Goal: Information Seeking & Learning: Learn about a topic

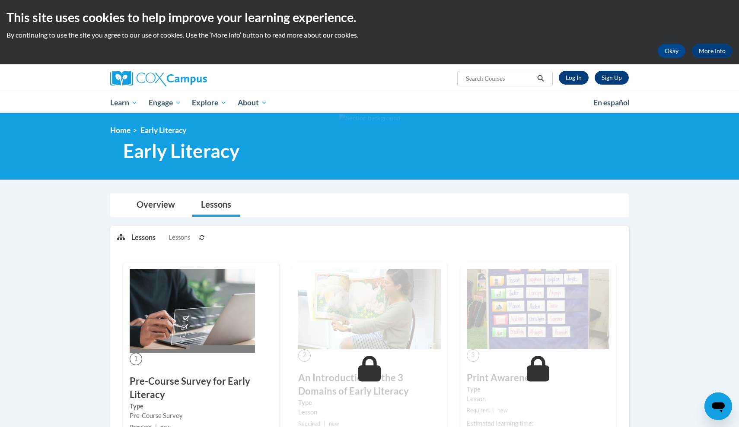
click at [578, 74] on link "Log In" at bounding box center [574, 78] width 30 height 14
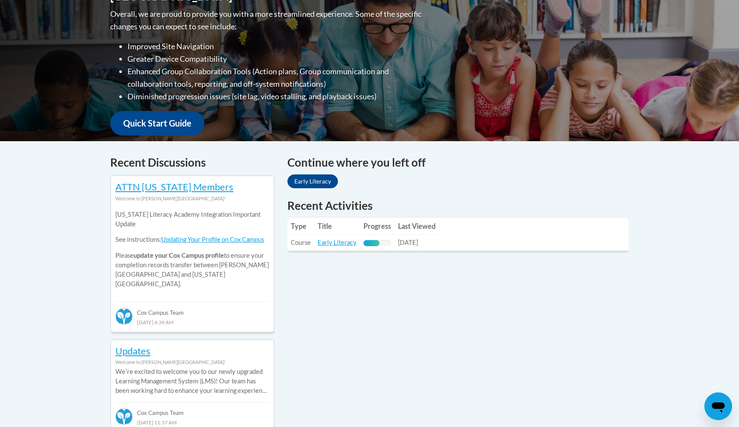
scroll to position [228, 0]
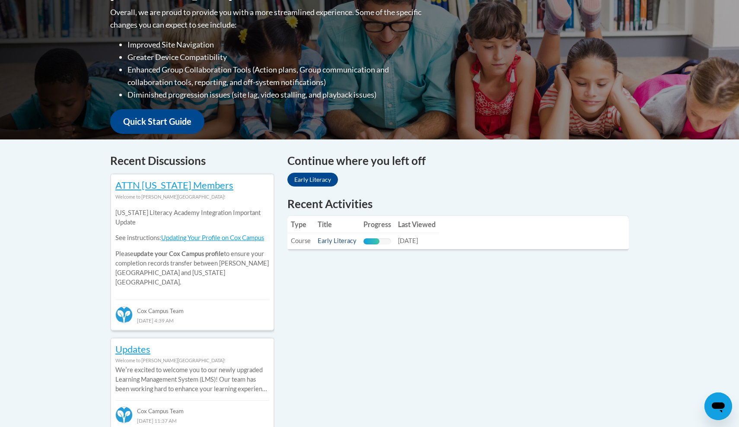
click at [336, 241] on link "Early Literacy" at bounding box center [336, 240] width 39 height 7
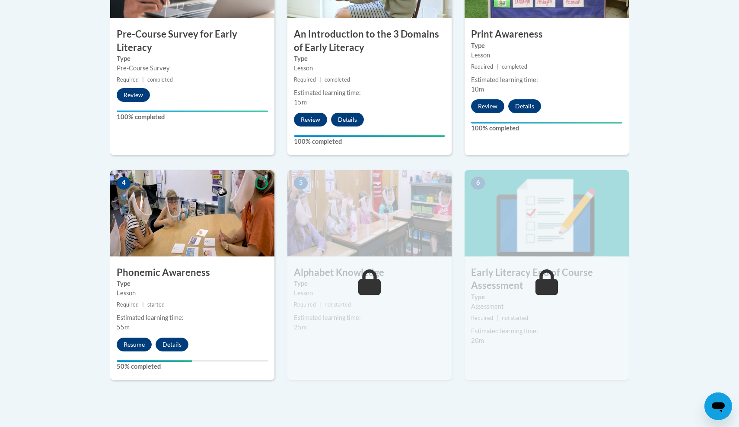
scroll to position [400, 0]
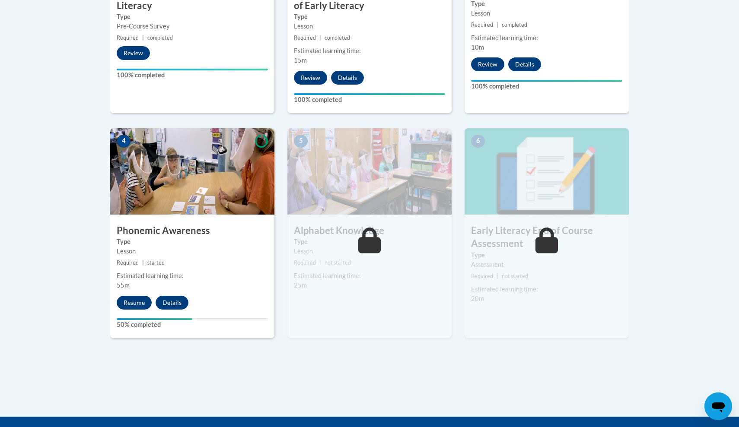
click at [137, 298] on button "Resume" at bounding box center [134, 303] width 35 height 14
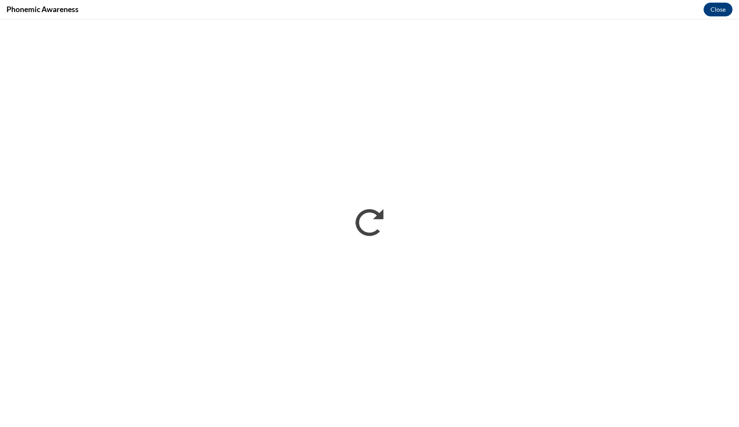
scroll to position [0, 0]
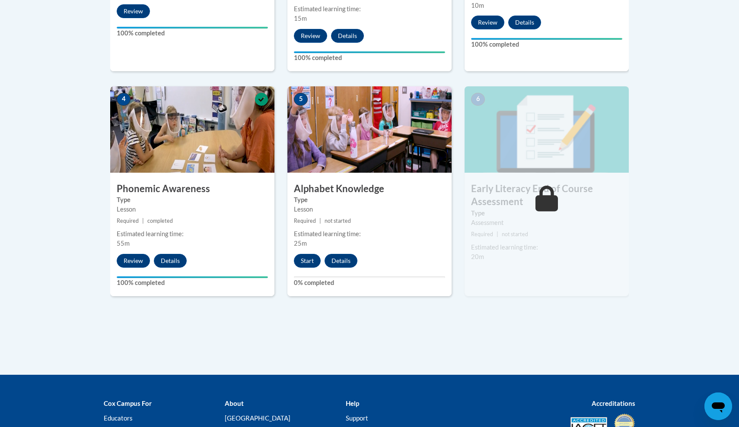
scroll to position [511, 0]
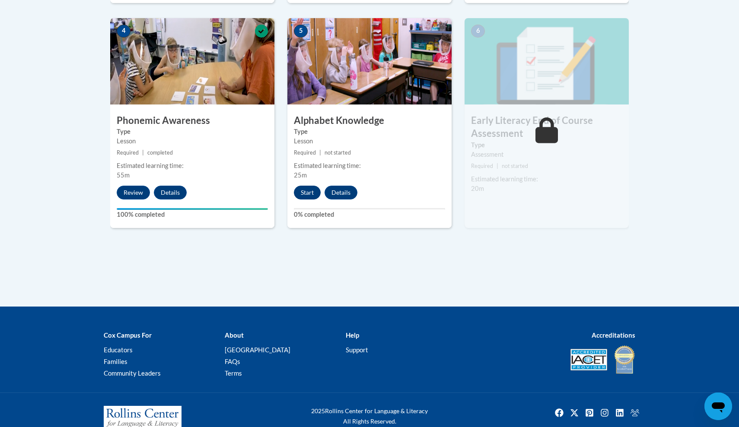
click at [309, 192] on button "Start" at bounding box center [307, 193] width 27 height 14
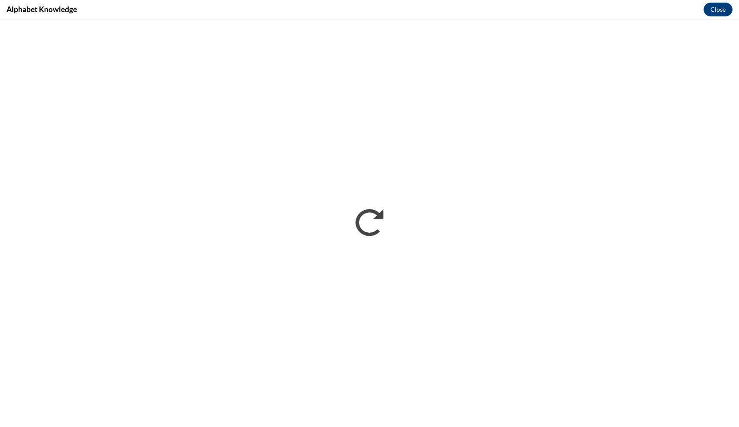
scroll to position [0, 0]
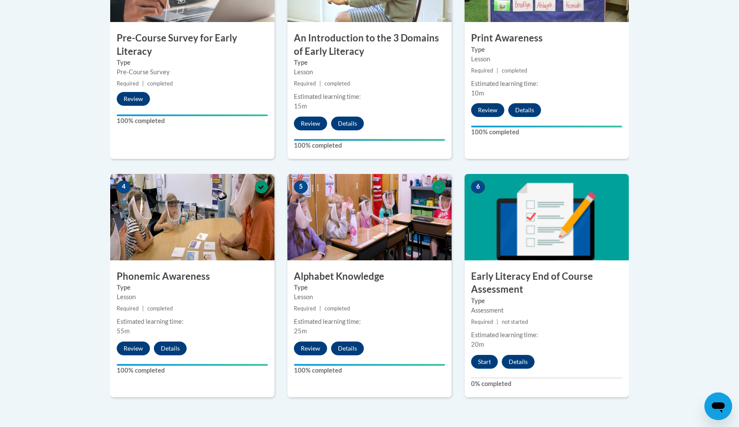
scroll to position [416, 0]
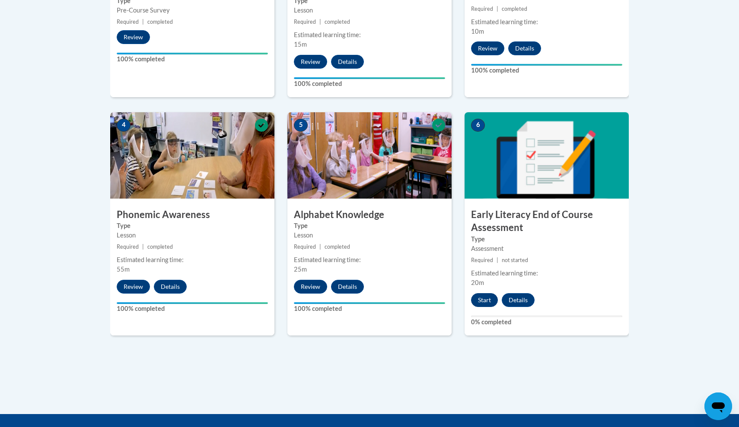
click at [481, 293] on button "Start" at bounding box center [484, 300] width 27 height 14
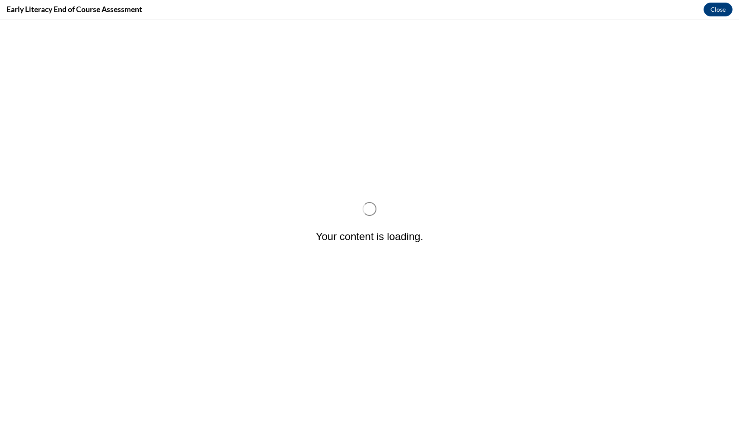
scroll to position [0, 0]
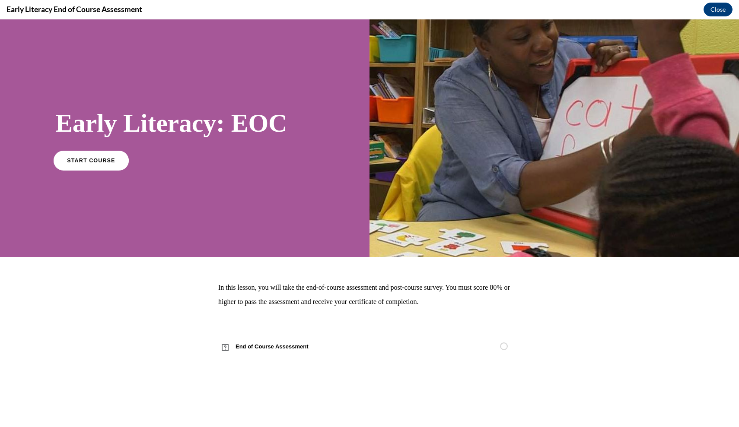
click at [97, 162] on span "START COURSE" at bounding box center [91, 160] width 48 height 6
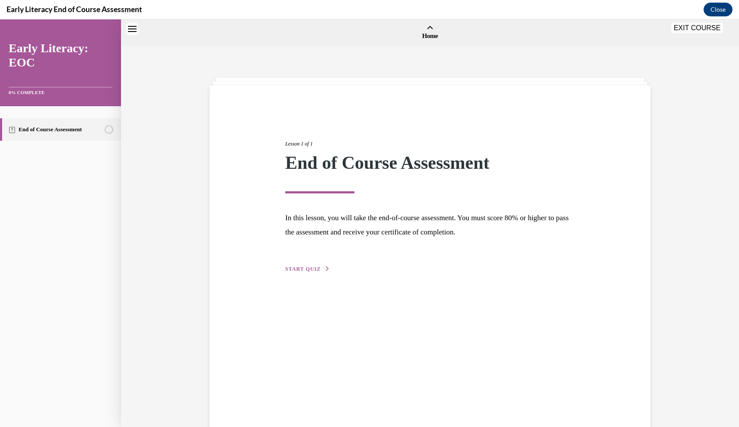
scroll to position [27, 0]
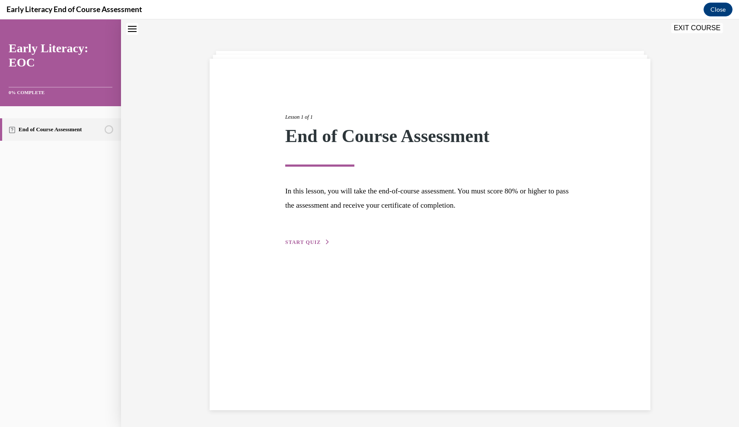
click at [299, 241] on span "START QUIZ" at bounding box center [302, 242] width 35 height 6
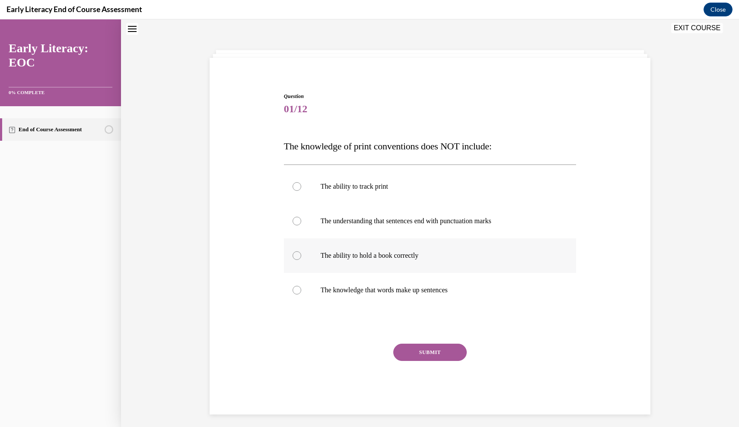
scroll to position [27, 0]
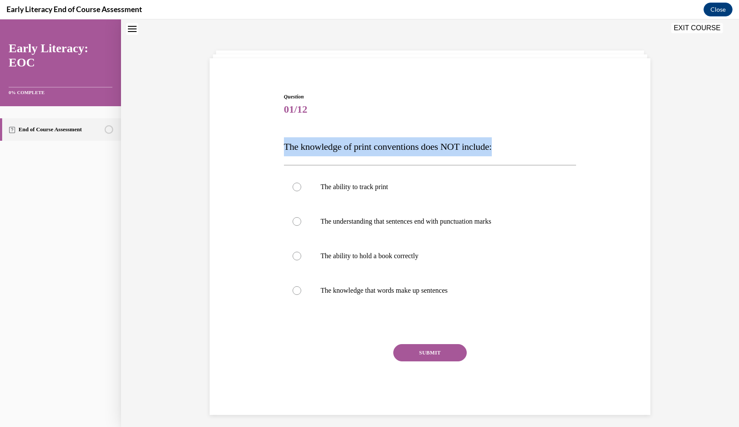
drag, startPoint x: 510, startPoint y: 144, endPoint x: 279, endPoint y: 146, distance: 231.1
click at [279, 146] on div "Question 01/12 The knowledge of print conventions does NOT include: The ability…" at bounding box center [429, 241] width 445 height 348
copy span "The knowledge of print conventions does NOT include:"
click at [415, 220] on p "The understanding that sentences end with punctuation marks" at bounding box center [438, 221] width 234 height 9
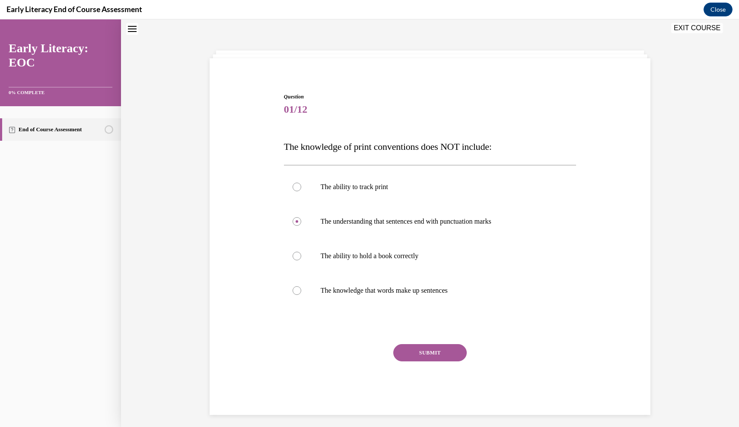
click at [425, 352] on button "SUBMIT" at bounding box center [429, 352] width 73 height 17
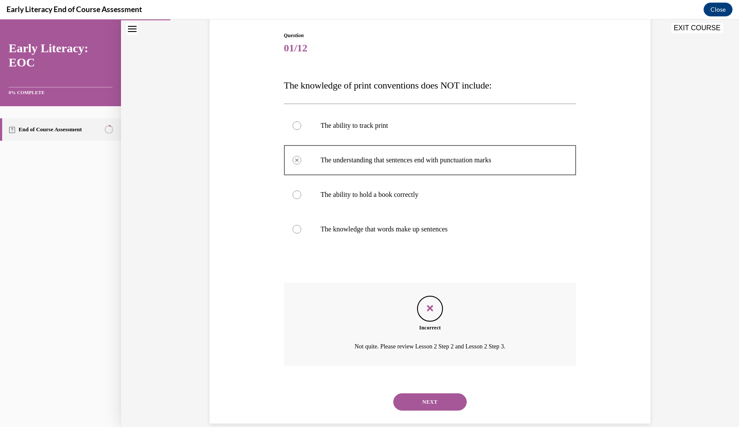
scroll to position [92, 0]
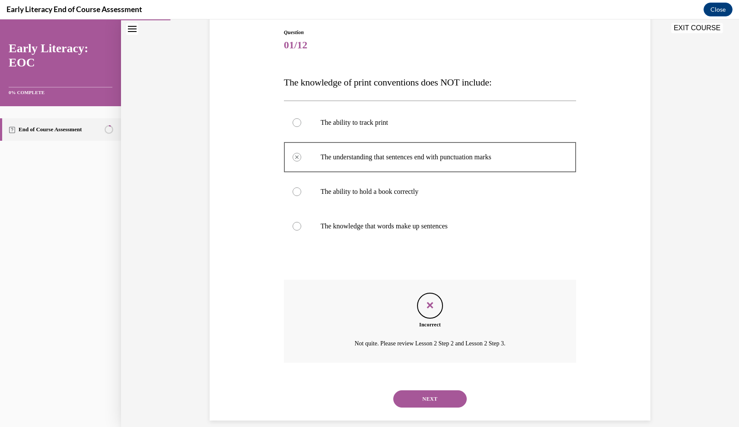
click at [451, 391] on button "NEXT" at bounding box center [429, 398] width 73 height 17
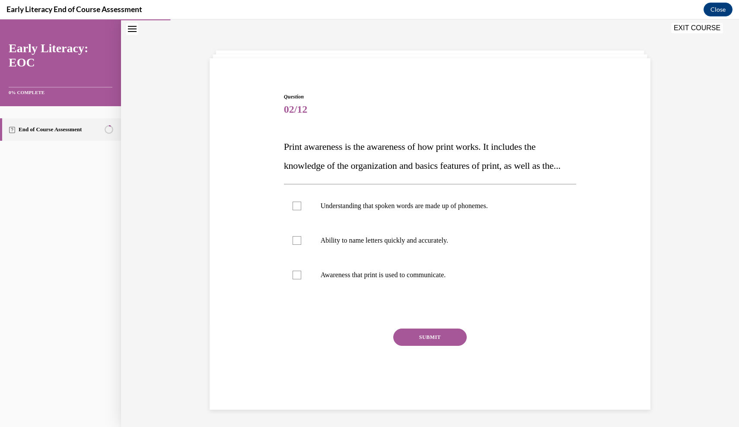
scroll to position [27, 0]
click at [385, 292] on div at bounding box center [430, 275] width 292 height 35
click at [425, 346] on button "SUBMIT" at bounding box center [429, 337] width 73 height 17
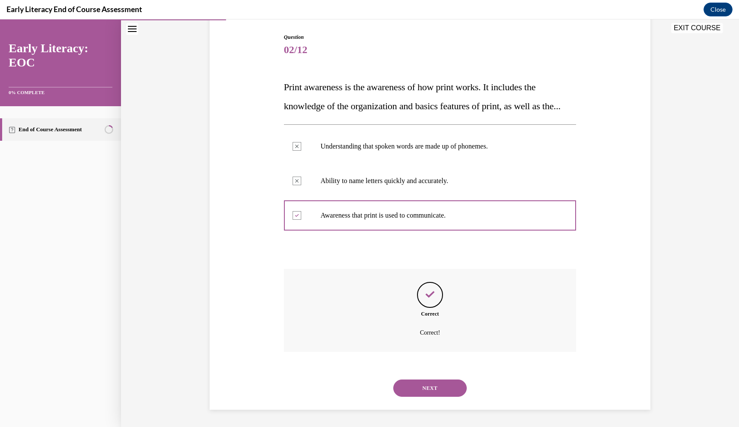
scroll to position [95, 0]
click at [423, 390] on button "NEXT" at bounding box center [429, 388] width 73 height 17
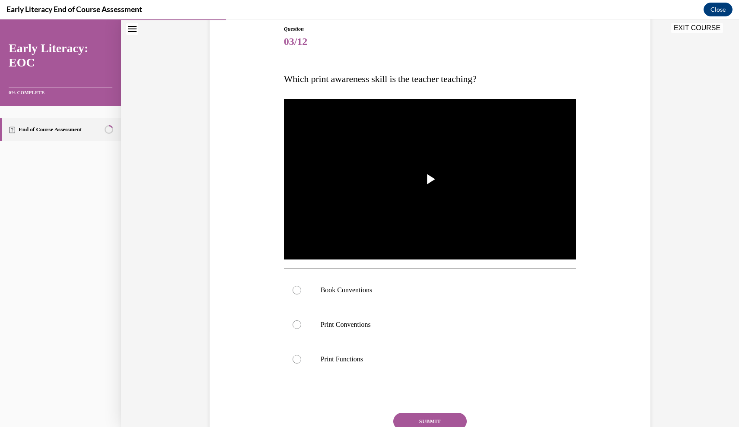
scroll to position [96, 0]
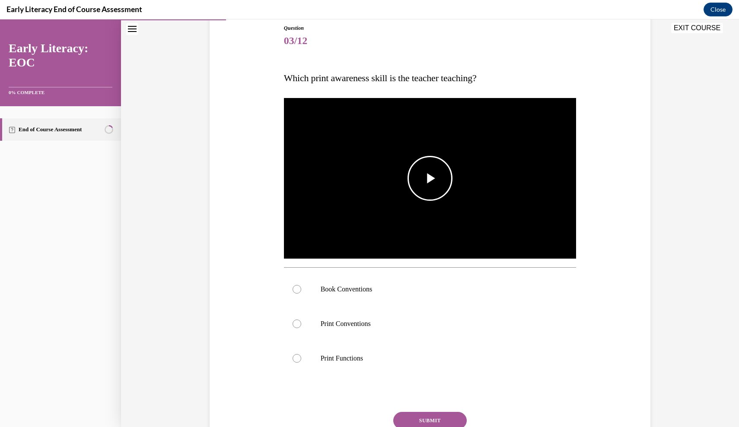
click at [430, 178] on span "Video player" at bounding box center [430, 178] width 0 height 0
click at [377, 295] on div at bounding box center [430, 289] width 292 height 35
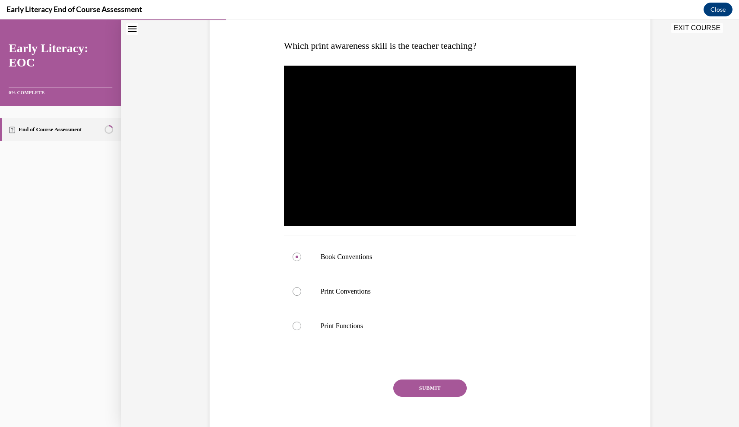
scroll to position [139, 0]
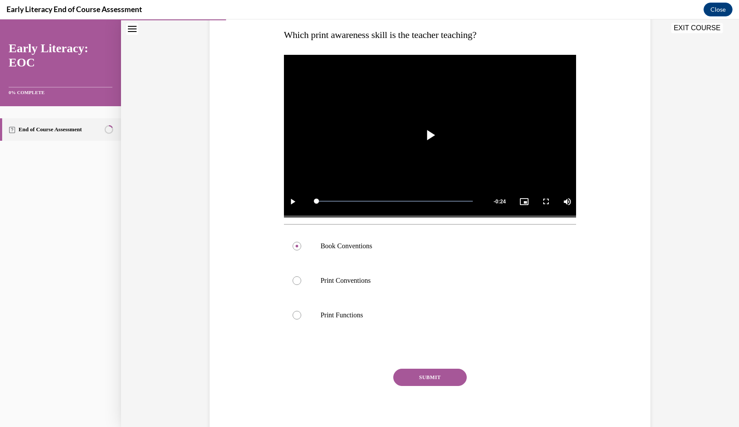
click at [416, 379] on button "SUBMIT" at bounding box center [429, 377] width 73 height 17
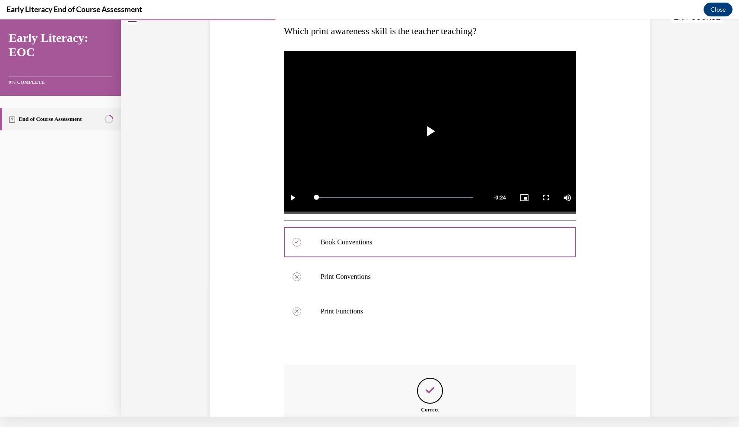
scroll to position [228, 0]
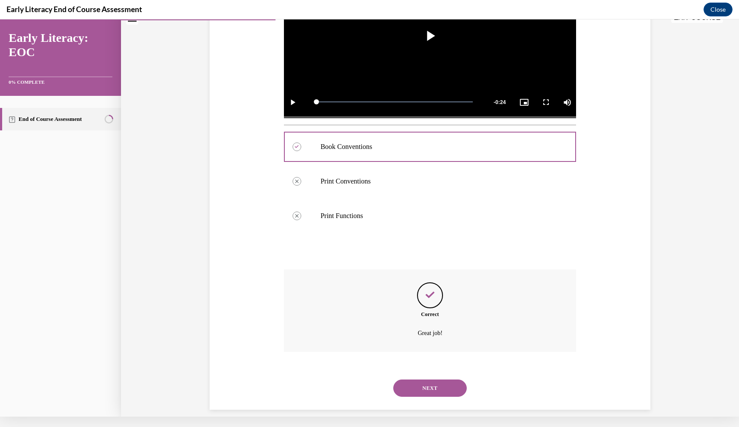
click at [425, 380] on button "NEXT" at bounding box center [429, 388] width 73 height 17
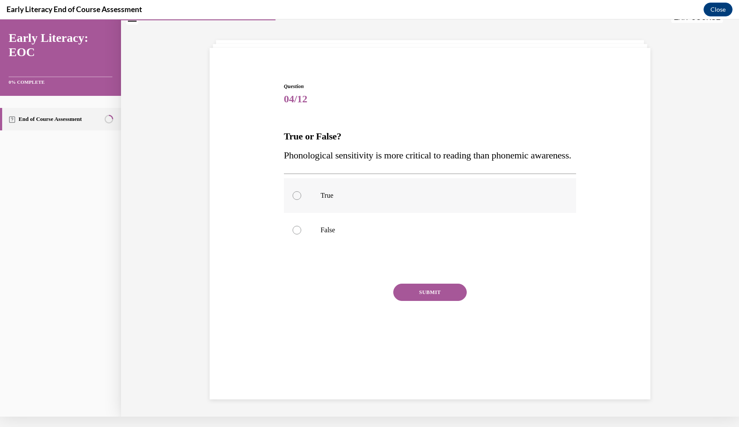
scroll to position [0, 0]
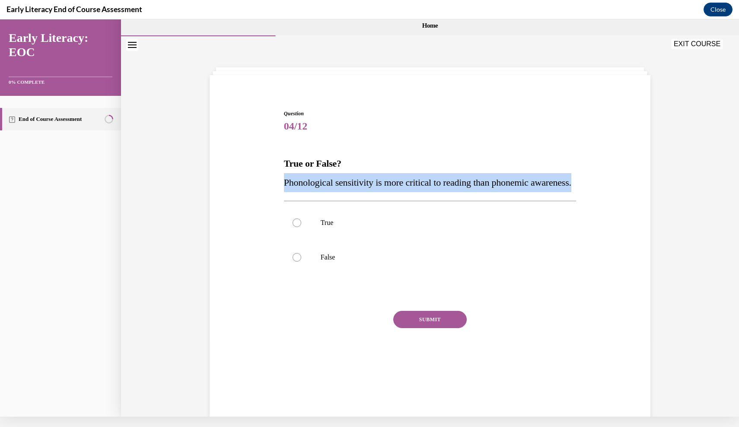
drag, startPoint x: 332, startPoint y: 202, endPoint x: 278, endPoint y: 185, distance: 57.1
click at [278, 185] on div "Question 04/12 True or False? Phonological sensitivity is more critical to read…" at bounding box center [429, 233] width 445 height 298
copy span "Phonological sensitivity is more critical to reading than phonemic awareness."
click at [355, 275] on div at bounding box center [430, 257] width 292 height 35
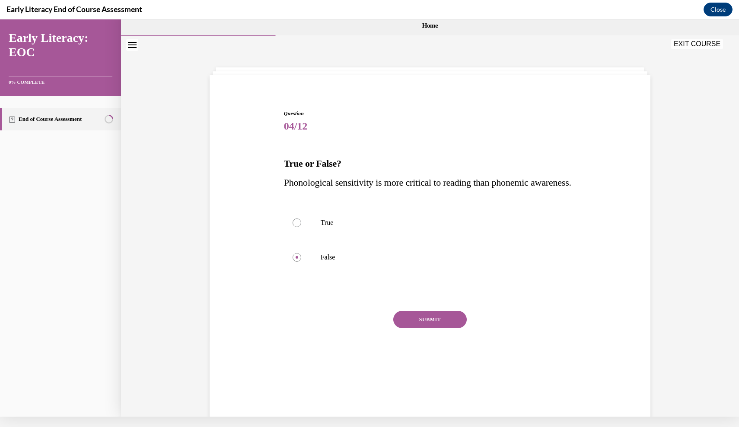
click at [423, 328] on button "SUBMIT" at bounding box center [429, 319] width 73 height 17
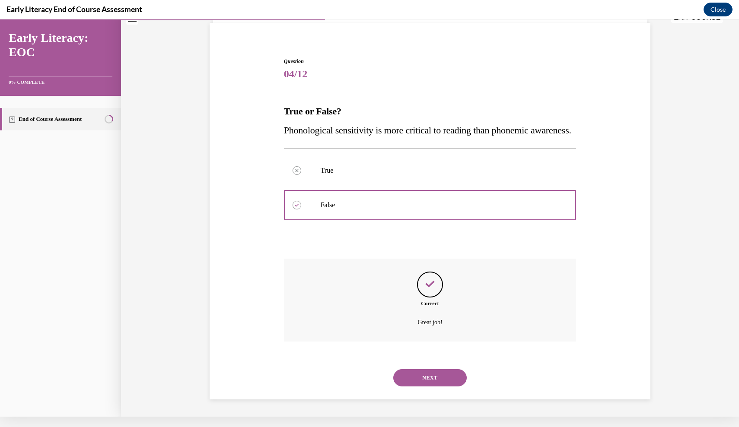
scroll to position [60, 0]
click at [422, 376] on button "NEXT" at bounding box center [429, 377] width 73 height 17
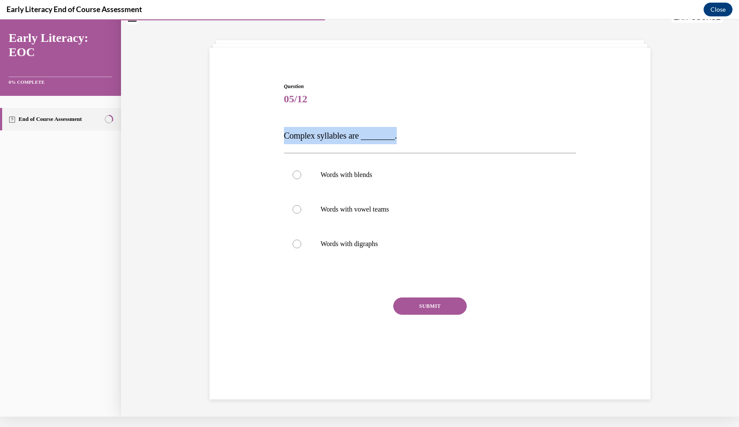
drag, startPoint x: 398, startPoint y: 133, endPoint x: 254, endPoint y: 138, distance: 144.4
click at [253, 138] on div "Question 05/12 Complex syllables are ________. Words with blends Words with vow…" at bounding box center [429, 213] width 445 height 312
copy span "Complex syllables are ________."
click at [439, 169] on div at bounding box center [430, 175] width 292 height 35
click at [425, 306] on button "SUBMIT" at bounding box center [429, 306] width 73 height 17
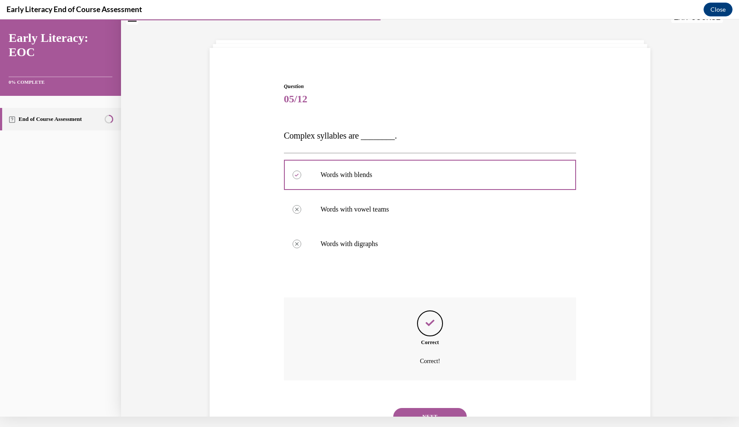
scroll to position [55, 0]
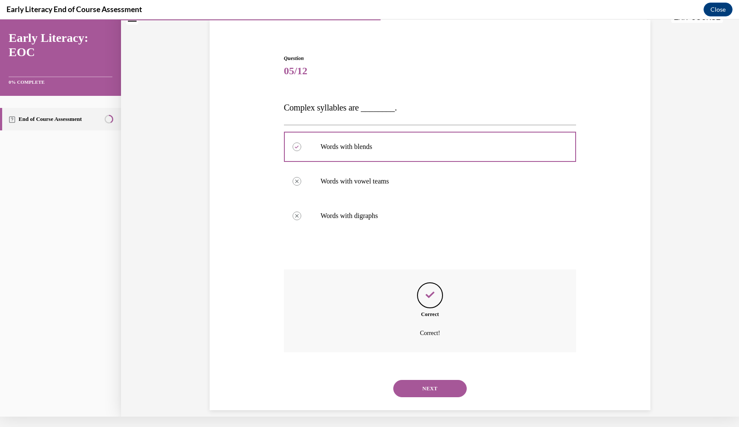
click at [422, 380] on button "NEXT" at bounding box center [429, 388] width 73 height 17
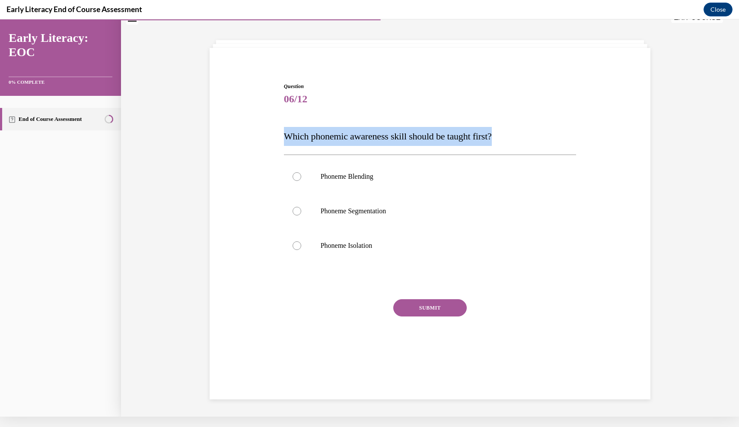
drag, startPoint x: 517, startPoint y: 133, endPoint x: 268, endPoint y: 137, distance: 249.3
click at [268, 137] on div "Question 06/12 Which phonemic awareness skill should be taught first? Phoneme B…" at bounding box center [429, 214] width 445 height 314
copy span "Which phonemic awareness skill should be taught first?"
click at [360, 248] on p "Phoneme Isolation" at bounding box center [438, 245] width 234 height 9
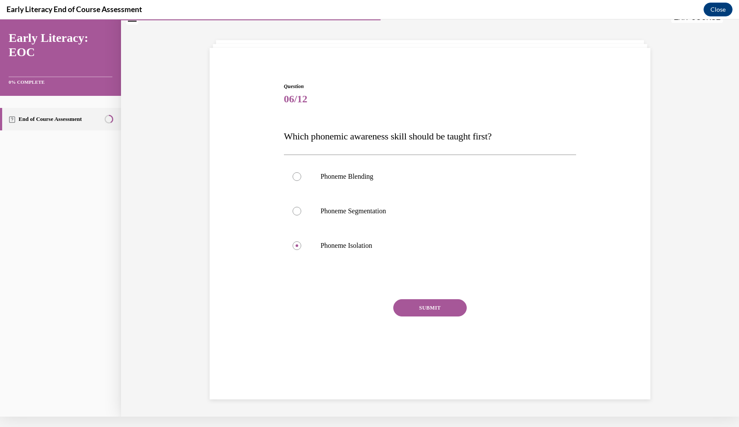
click at [440, 305] on button "SUBMIT" at bounding box center [429, 307] width 73 height 17
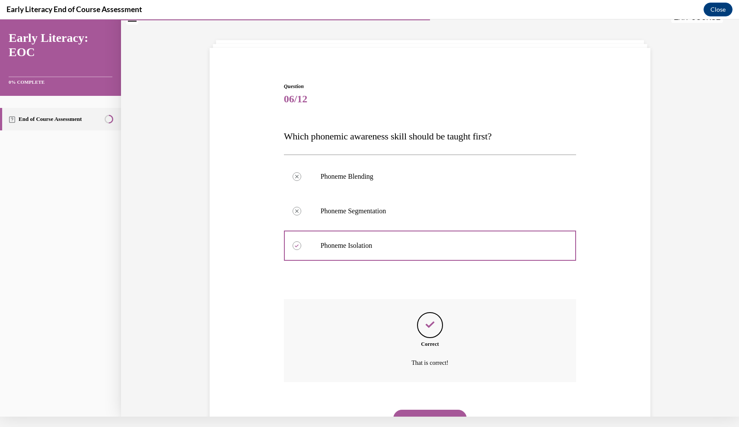
scroll to position [57, 0]
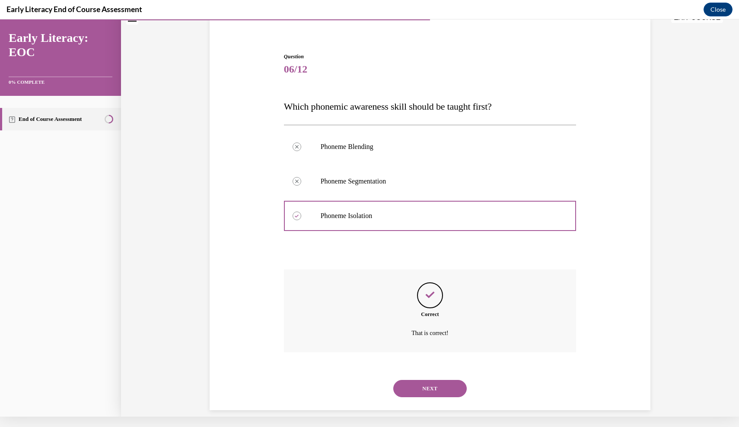
click at [431, 381] on button "NEXT" at bounding box center [429, 388] width 73 height 17
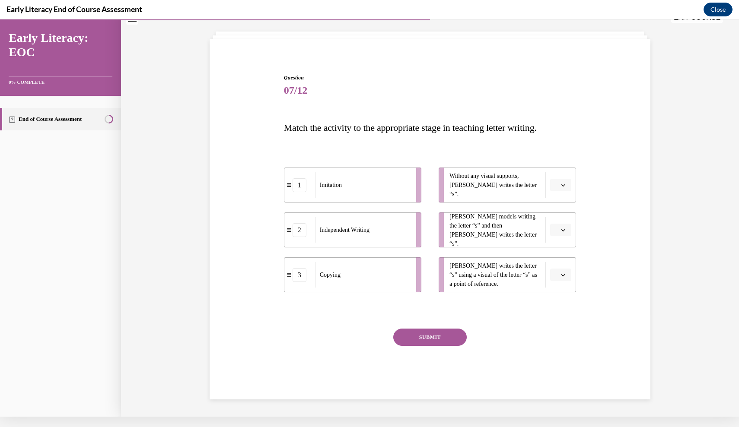
scroll to position [29, 0]
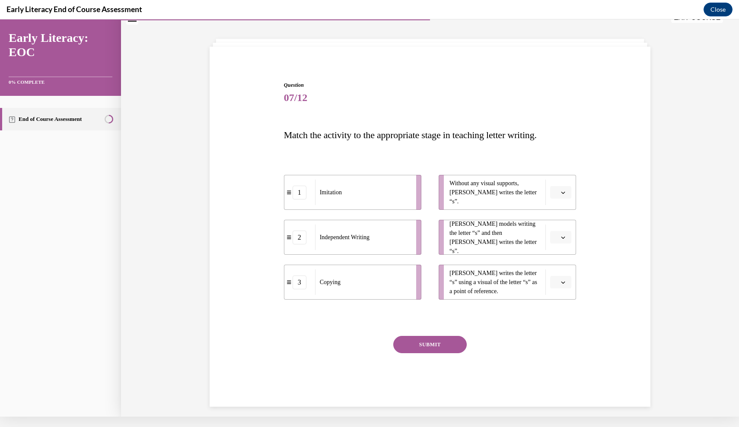
click at [562, 192] on icon "button" at bounding box center [563, 193] width 4 height 2
click at [555, 262] on div "3" at bounding box center [560, 263] width 22 height 17
click at [565, 239] on icon "button" at bounding box center [563, 237] width 4 height 4
click at [560, 273] on div "1" at bounding box center [560, 273] width 22 height 17
click at [565, 282] on icon "button" at bounding box center [563, 282] width 4 height 4
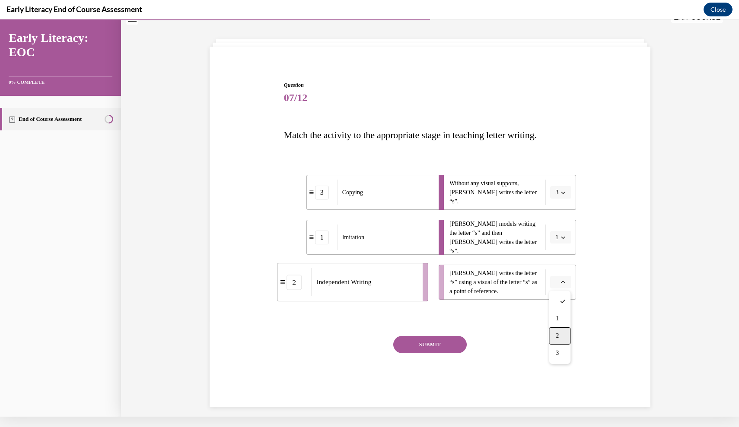
click at [559, 333] on span "2" at bounding box center [556, 336] width 3 height 7
click at [432, 345] on button "SUBMIT" at bounding box center [429, 344] width 73 height 17
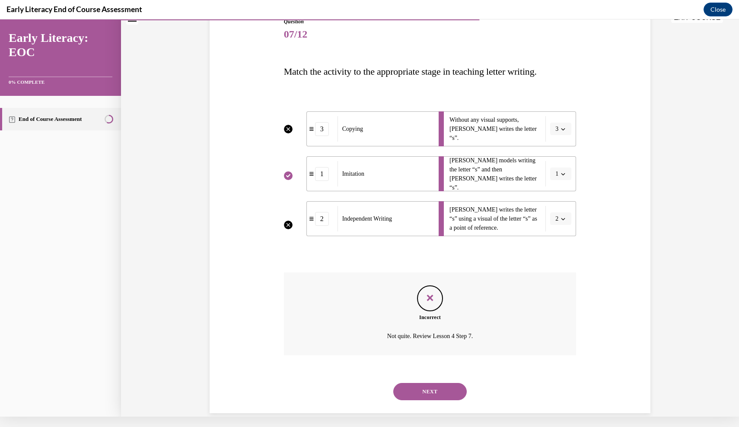
scroll to position [95, 0]
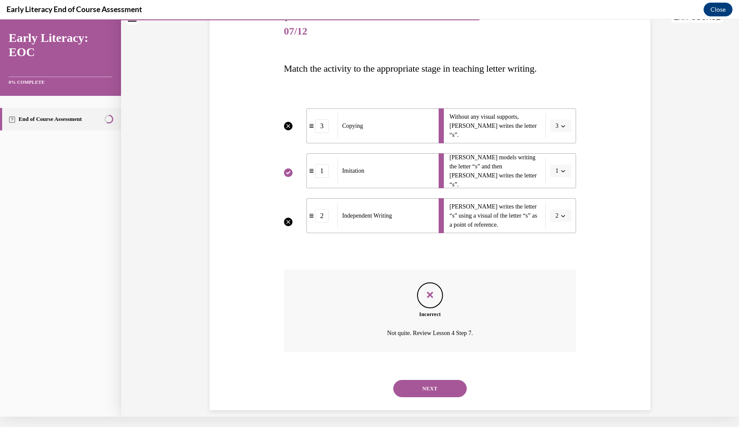
click at [433, 380] on button "NEXT" at bounding box center [429, 388] width 73 height 17
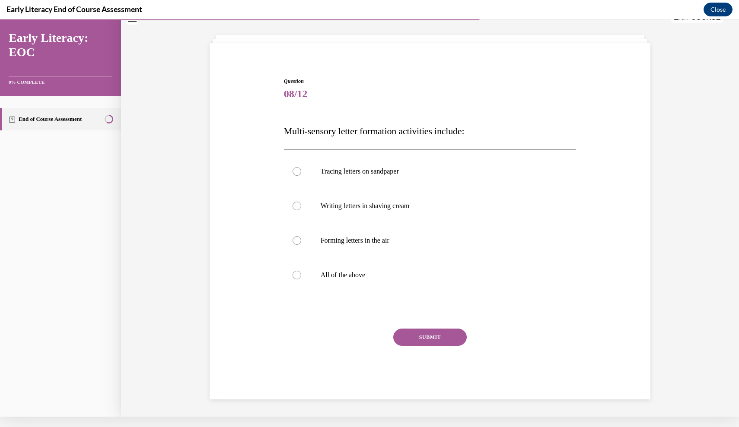
scroll to position [27, 0]
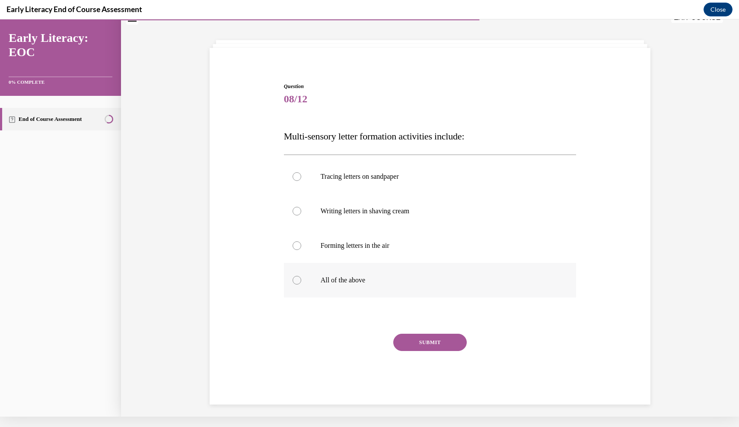
click at [302, 280] on div at bounding box center [430, 280] width 292 height 35
click at [423, 341] on button "SUBMIT" at bounding box center [429, 342] width 73 height 17
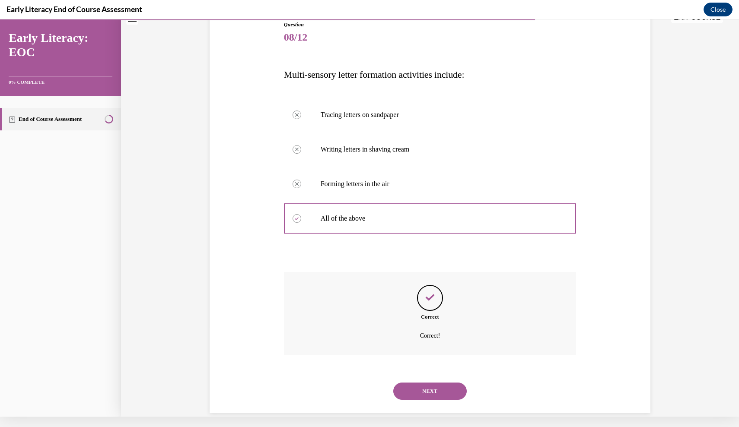
scroll to position [92, 0]
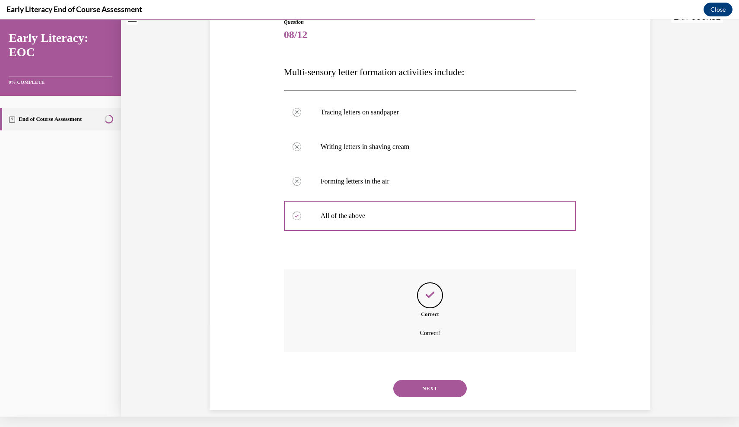
click at [420, 380] on button "NEXT" at bounding box center [429, 388] width 73 height 17
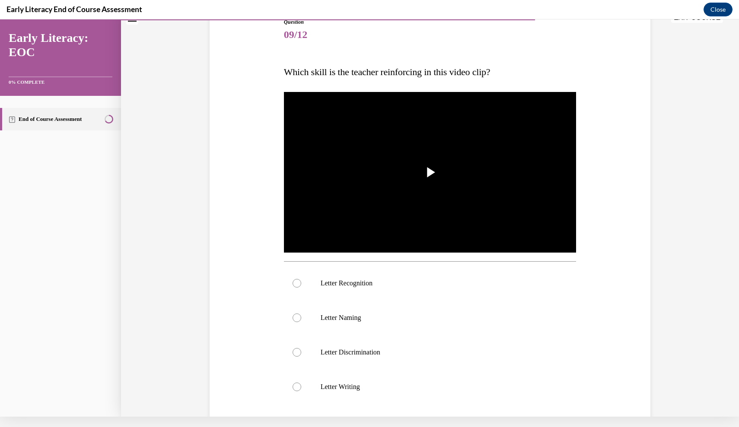
scroll to position [86, 0]
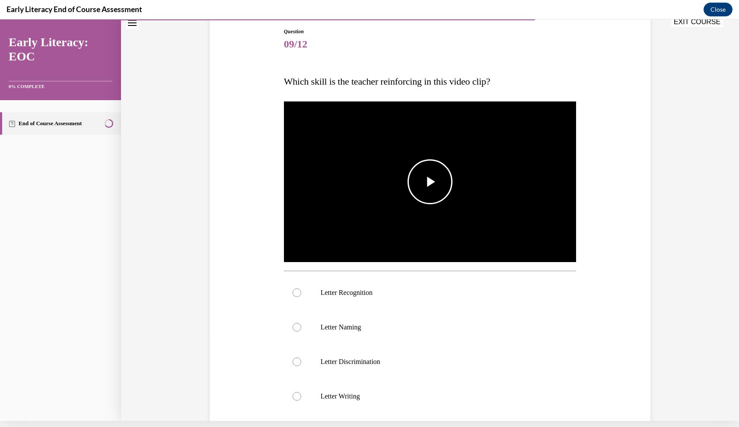
click at [430, 182] on span "Video player" at bounding box center [430, 182] width 0 height 0
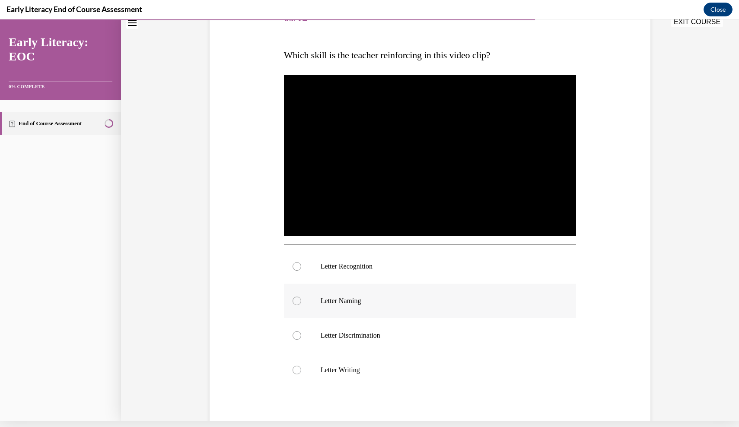
scroll to position [127, 0]
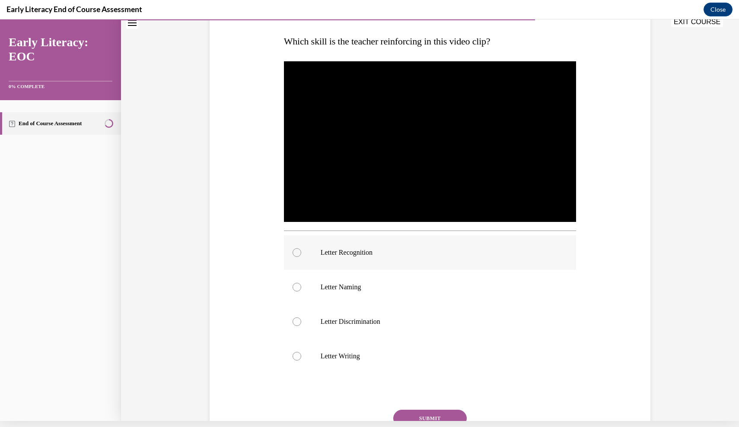
click at [397, 262] on div at bounding box center [430, 252] width 292 height 35
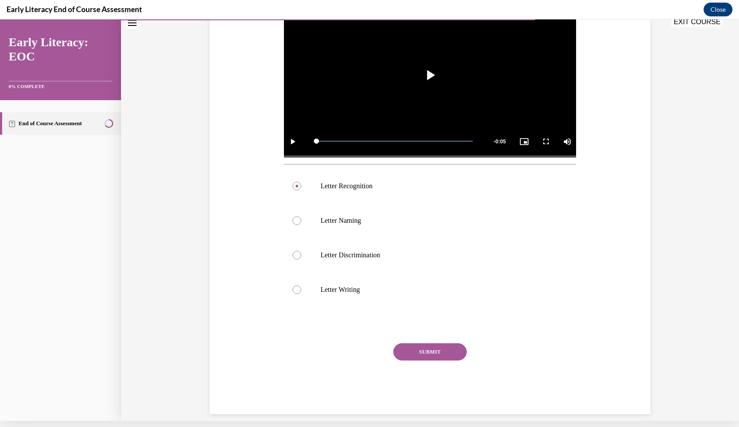
click at [426, 351] on button "SUBMIT" at bounding box center [429, 351] width 73 height 17
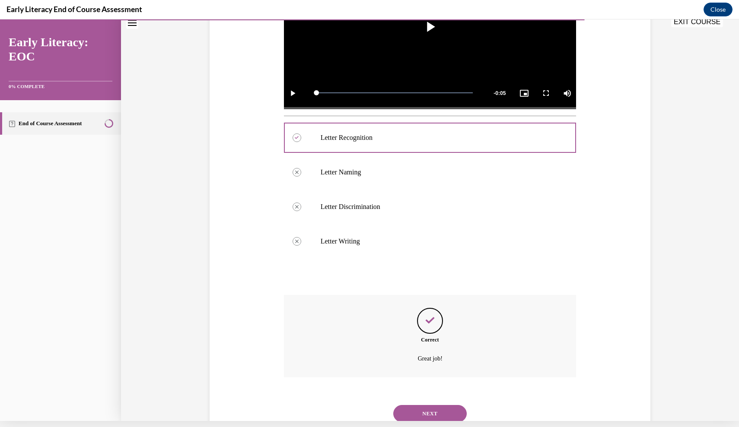
scroll to position [263, 0]
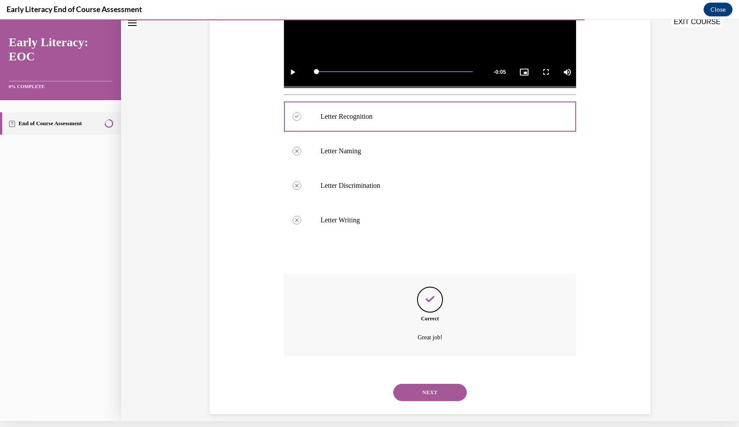
click at [426, 384] on button "NEXT" at bounding box center [429, 392] width 73 height 17
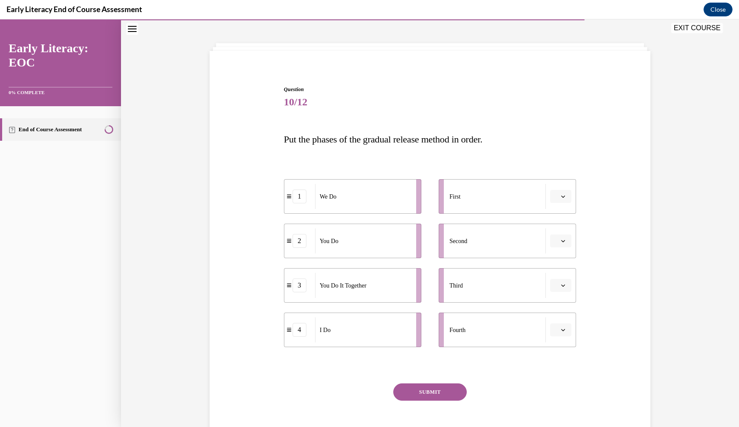
scroll to position [37, 0]
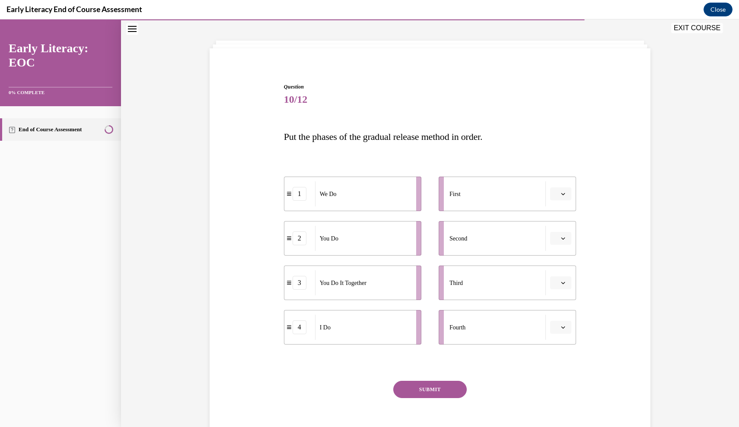
click at [564, 193] on icon "button" at bounding box center [563, 194] width 4 height 4
click at [560, 281] on div "4" at bounding box center [560, 282] width 22 height 17
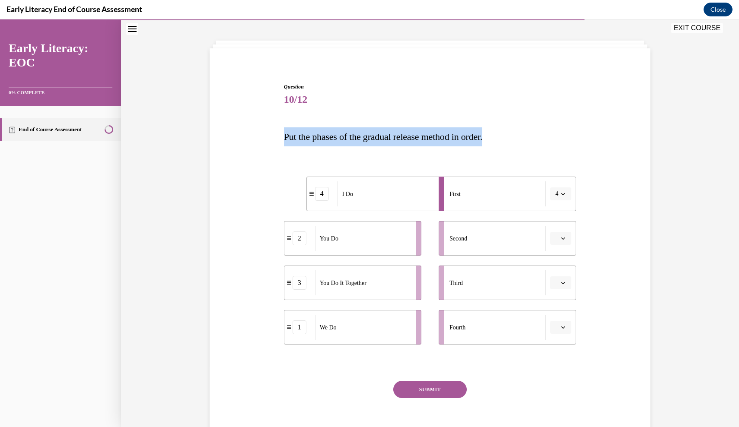
drag, startPoint x: 505, startPoint y: 133, endPoint x: 281, endPoint y: 132, distance: 223.8
click at [282, 132] on div "Question 10/12 Put the phases of the gradual release method in order. 4 I Do 2 …" at bounding box center [430, 261] width 297 height 382
copy span "Put the phases of the gradual release method in order."
click at [565, 326] on span "button" at bounding box center [563, 327] width 6 height 6
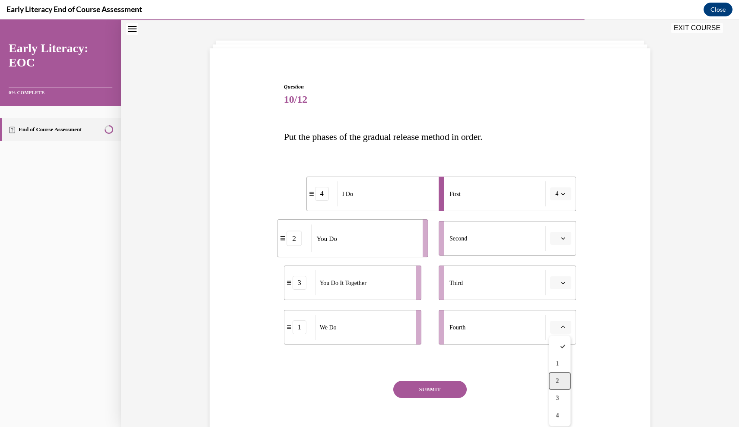
click at [560, 379] on div "2" at bounding box center [560, 381] width 22 height 17
click at [560, 237] on span "button" at bounding box center [563, 238] width 6 height 6
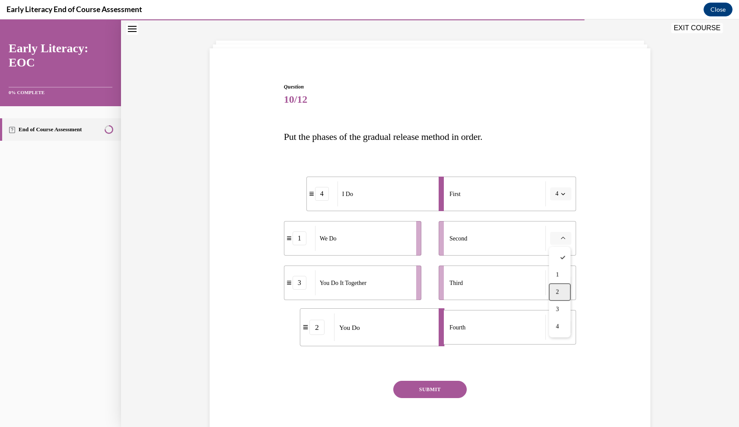
click at [558, 290] on span "2" at bounding box center [556, 292] width 3 height 7
click at [562, 329] on icon "button" at bounding box center [563, 327] width 4 height 4
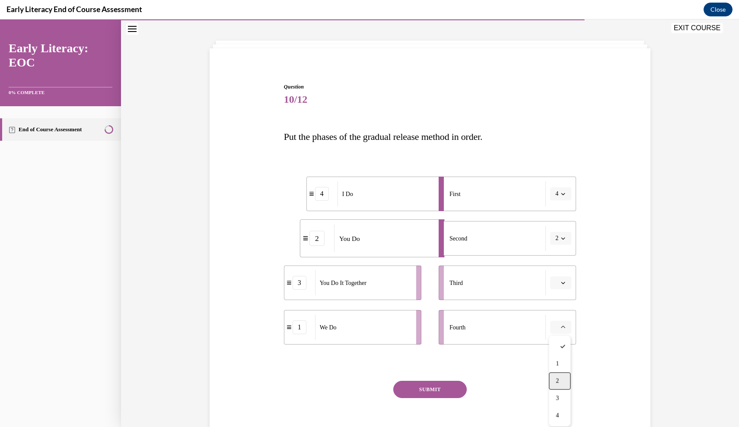
click at [557, 378] on span "2" at bounding box center [556, 381] width 3 height 7
click at [557, 286] on span "Please select an option" at bounding box center [556, 283] width 3 height 9
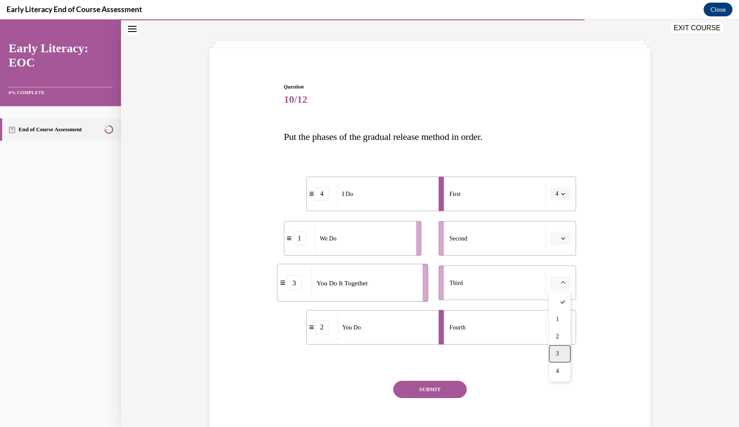
click at [560, 350] on div "3" at bounding box center [560, 354] width 22 height 17
click at [565, 327] on icon "button" at bounding box center [563, 328] width 4 height 2
click at [560, 416] on div "4" at bounding box center [558, 415] width 22 height 17
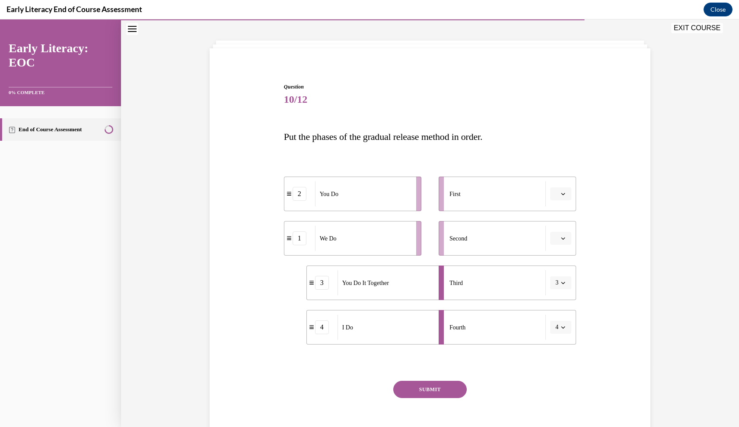
click at [559, 239] on button "button" at bounding box center [560, 238] width 21 height 13
click at [606, 280] on div "Question 10/12 Put the phases of the gradual release method in order. 2 You Do …" at bounding box center [429, 254] width 445 height 395
click at [563, 232] on button "button" at bounding box center [560, 238] width 21 height 13
click at [561, 289] on div "2" at bounding box center [560, 292] width 22 height 17
click at [561, 191] on span "button" at bounding box center [563, 194] width 6 height 6
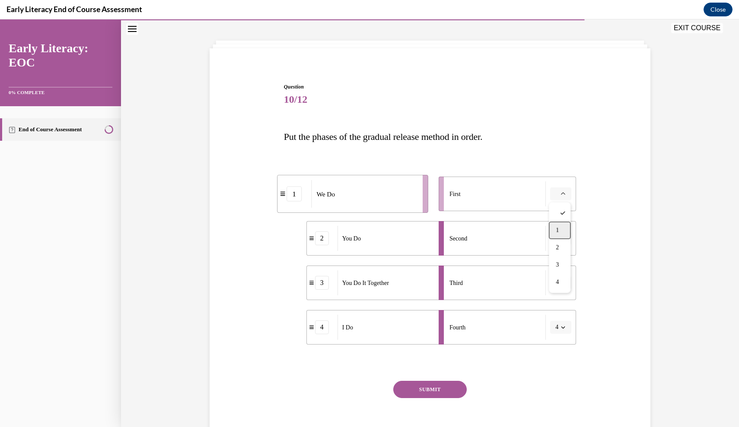
click at [560, 229] on div "1" at bounding box center [560, 230] width 22 height 17
click at [557, 333] on button "4" at bounding box center [560, 327] width 21 height 13
click at [556, 364] on span "1" at bounding box center [555, 364] width 3 height 7
click at [565, 194] on span "button" at bounding box center [563, 194] width 6 height 6
click at [570, 235] on div "1" at bounding box center [560, 230] width 22 height 17
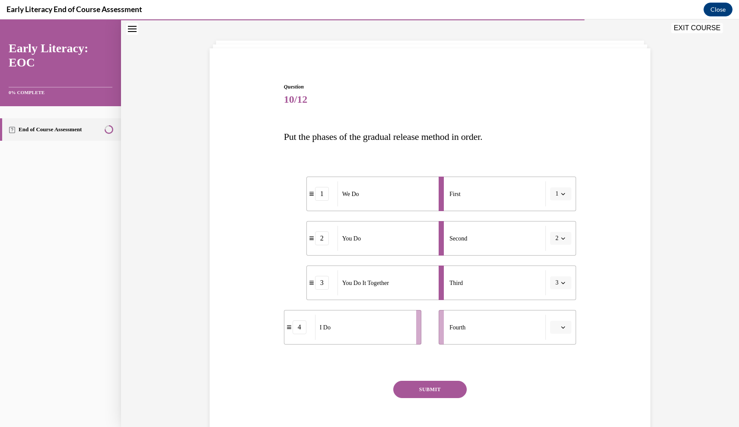
click at [562, 191] on span "button" at bounding box center [563, 194] width 6 height 6
click at [555, 213] on div at bounding box center [558, 213] width 22 height 17
click at [559, 236] on button "2" at bounding box center [560, 238] width 21 height 13
click at [551, 273] on div "1" at bounding box center [558, 275] width 22 height 17
click at [558, 245] on li "Second 1" at bounding box center [506, 238] width 137 height 35
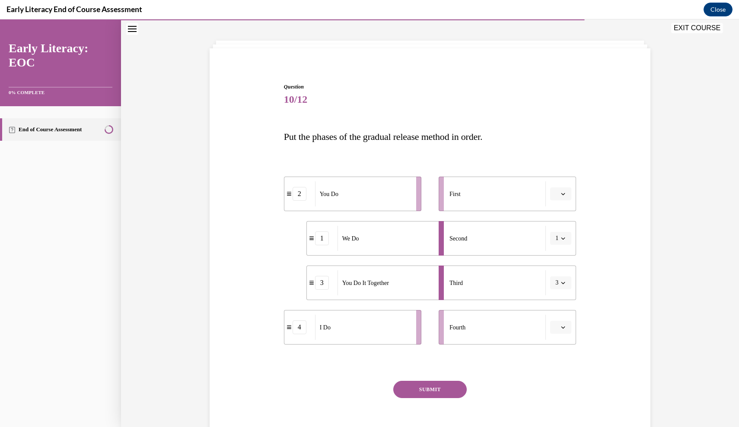
click at [558, 240] on span "1" at bounding box center [556, 238] width 3 height 9
click at [554, 257] on div at bounding box center [558, 257] width 22 height 17
click at [560, 282] on span "button" at bounding box center [563, 283] width 6 height 6
click at [554, 317] on span "1" at bounding box center [555, 319] width 3 height 7
click at [563, 327] on icon "button" at bounding box center [563, 327] width 4 height 4
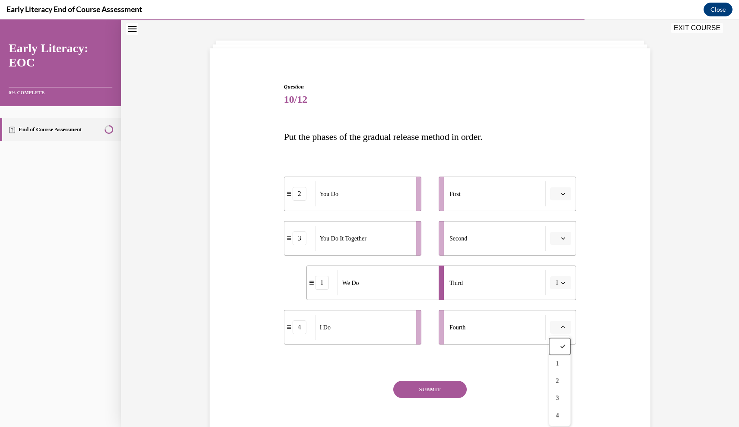
click at [561, 280] on span "button" at bounding box center [563, 283] width 6 height 6
click at [555, 299] on div at bounding box center [558, 302] width 22 height 17
click at [562, 326] on icon "button" at bounding box center [563, 327] width 4 height 4
click at [556, 359] on div "1" at bounding box center [560, 363] width 22 height 17
click at [564, 330] on button "1" at bounding box center [560, 327] width 21 height 13
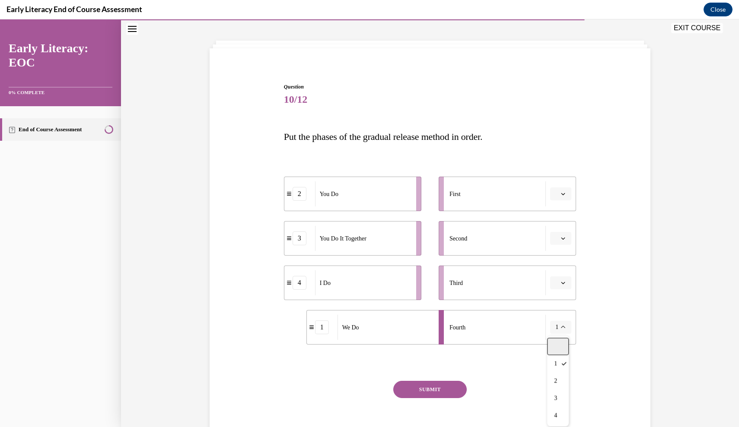
click at [555, 348] on div at bounding box center [558, 346] width 22 height 17
click at [299, 285] on div "4" at bounding box center [299, 283] width 14 height 14
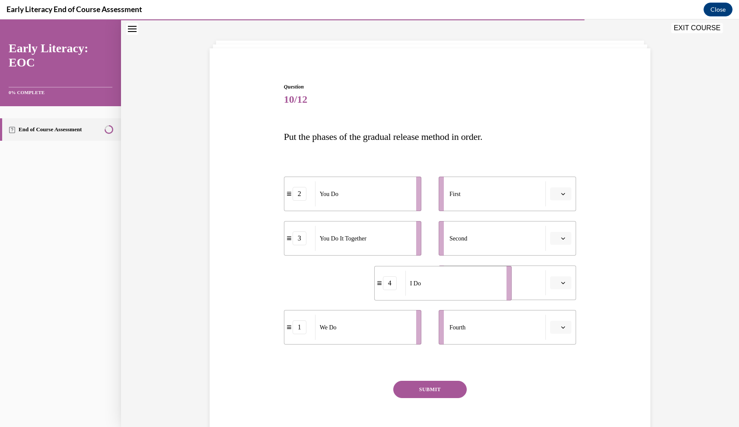
drag, startPoint x: 299, startPoint y: 285, endPoint x: 347, endPoint y: 282, distance: 48.0
click at [383, 282] on div "4" at bounding box center [390, 283] width 14 height 14
drag, startPoint x: 363, startPoint y: 285, endPoint x: 300, endPoint y: 284, distance: 63.1
click at [300, 284] on div "I Do" at bounding box center [321, 282] width 95 height 25
drag, startPoint x: 354, startPoint y: 288, endPoint x: 395, endPoint y: 195, distance: 101.7
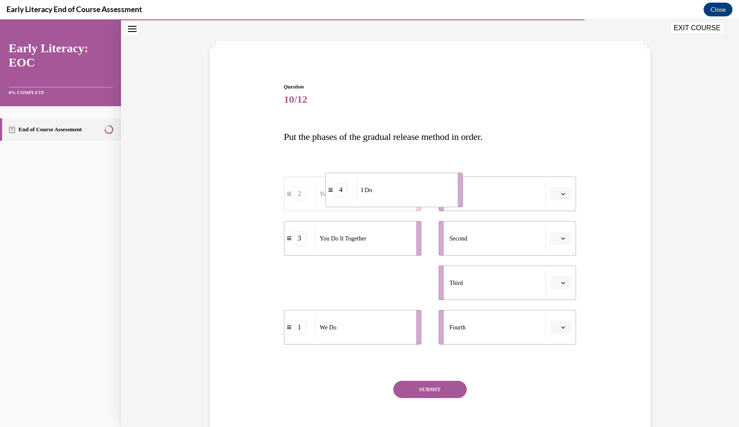
click at [395, 195] on div "I Do" at bounding box center [403, 190] width 95 height 25
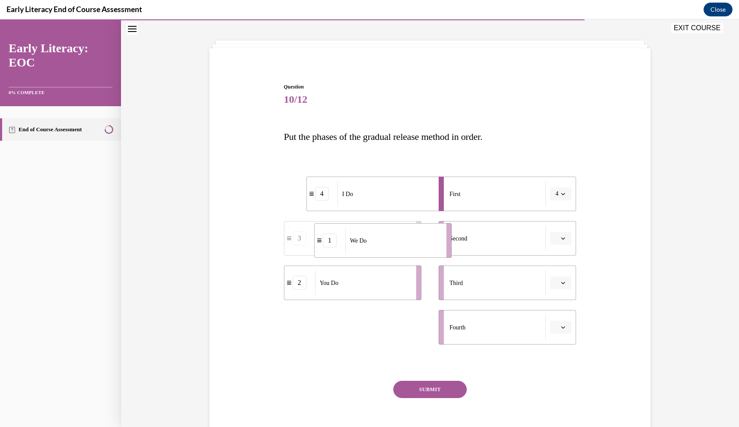
drag, startPoint x: 355, startPoint y: 331, endPoint x: 385, endPoint y: 244, distance: 91.9
click at [385, 244] on div "We Do" at bounding box center [392, 240] width 95 height 25
drag, startPoint x: 371, startPoint y: 334, endPoint x: 396, endPoint y: 284, distance: 56.2
click at [397, 284] on div "You Do It Together" at bounding box center [388, 276] width 95 height 25
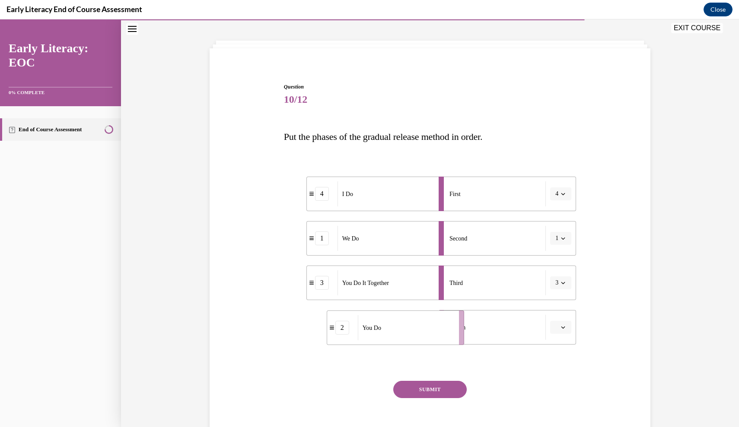
drag, startPoint x: 371, startPoint y: 336, endPoint x: 408, endPoint y: 336, distance: 36.3
click at [408, 336] on div "You Do" at bounding box center [405, 327] width 95 height 25
click at [424, 391] on button "SUBMIT" at bounding box center [429, 389] width 73 height 17
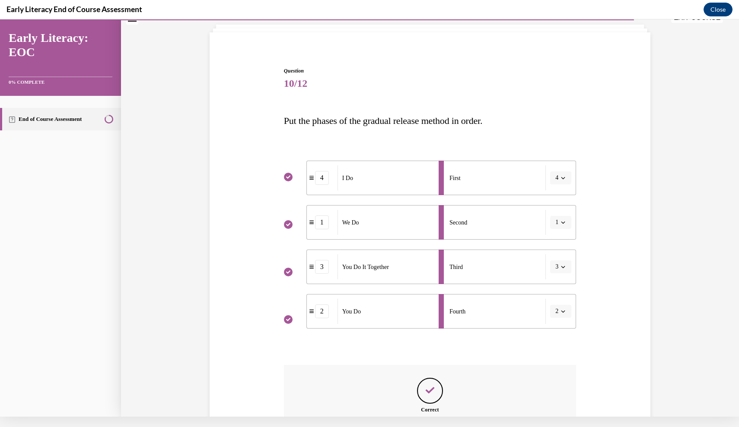
scroll to position [138, 0]
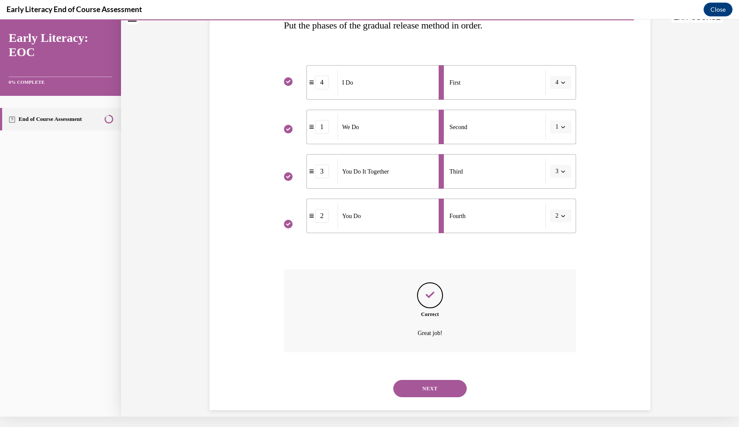
click at [433, 380] on button "NEXT" at bounding box center [429, 388] width 73 height 17
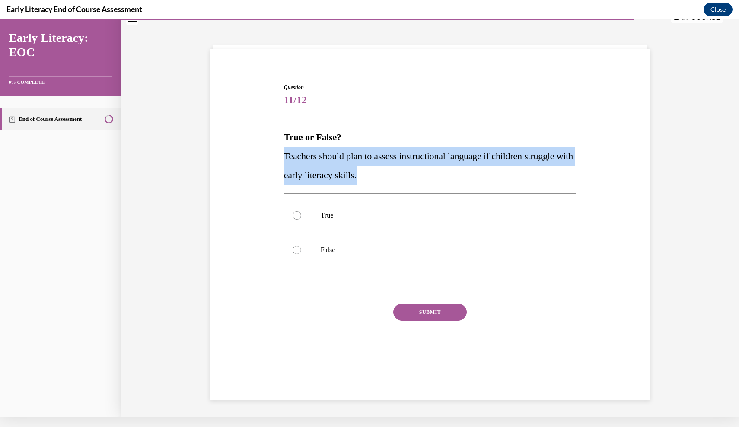
drag, startPoint x: 384, startPoint y: 178, endPoint x: 257, endPoint y: 155, distance: 128.8
click at [257, 155] on div "Question 11/12 True or False? Teachers should plan to assess instructional lang…" at bounding box center [429, 215] width 445 height 317
copy span "Teachers should plan to assess instructional language if children struggle with…"
click at [462, 235] on div at bounding box center [430, 250] width 292 height 35
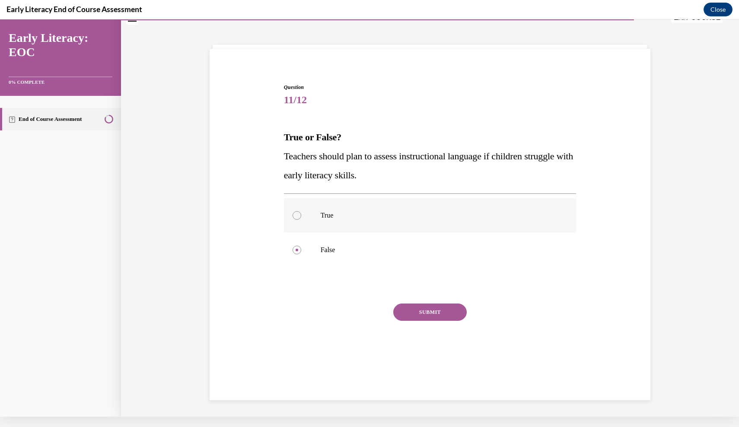
click at [457, 219] on p "True" at bounding box center [438, 215] width 234 height 9
click at [433, 312] on button "SUBMIT" at bounding box center [429, 312] width 73 height 17
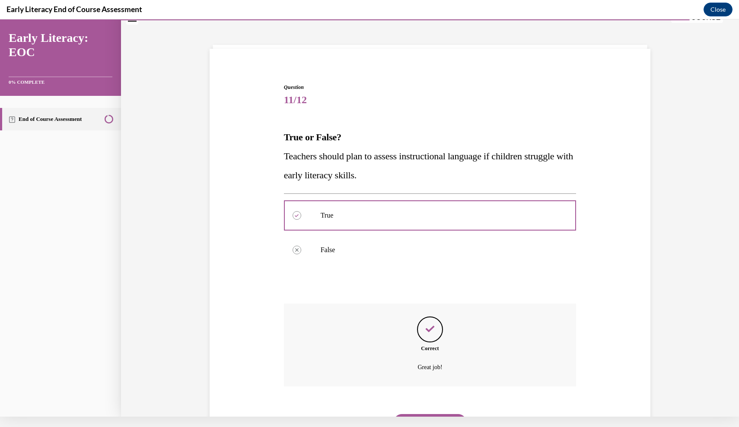
scroll to position [60, 0]
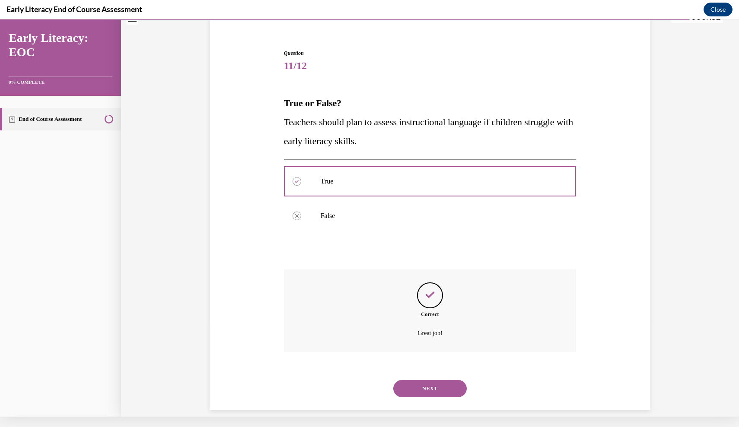
click at [419, 380] on button "NEXT" at bounding box center [429, 388] width 73 height 17
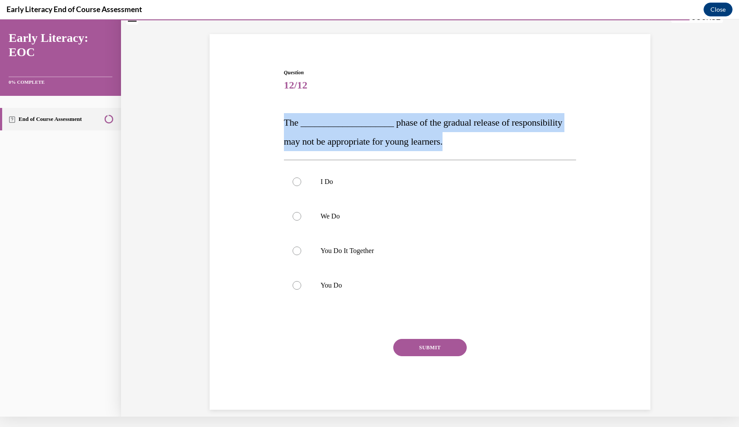
drag, startPoint x: 441, startPoint y: 145, endPoint x: 275, endPoint y: 113, distance: 169.3
click at [275, 114] on div "Question 12/12 The ____________________ phase of the gradual release of respons…" at bounding box center [429, 226] width 445 height 367
copy span "The ____________________ phase of the gradual release of responsibility may not…"
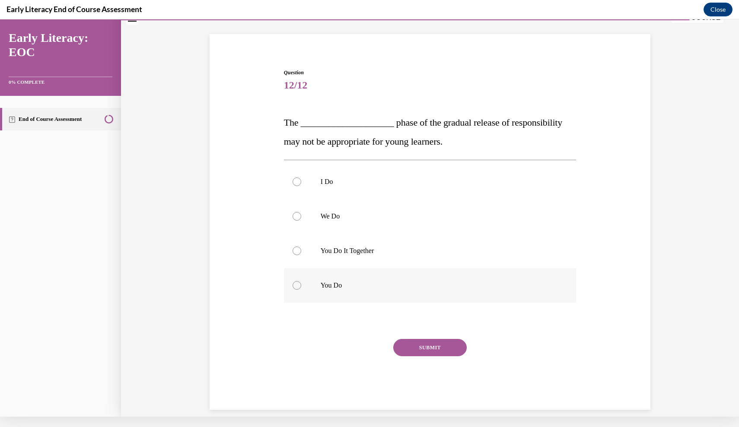
click at [359, 288] on p "You Do" at bounding box center [438, 285] width 234 height 9
click at [417, 349] on button "SUBMIT" at bounding box center [429, 347] width 73 height 17
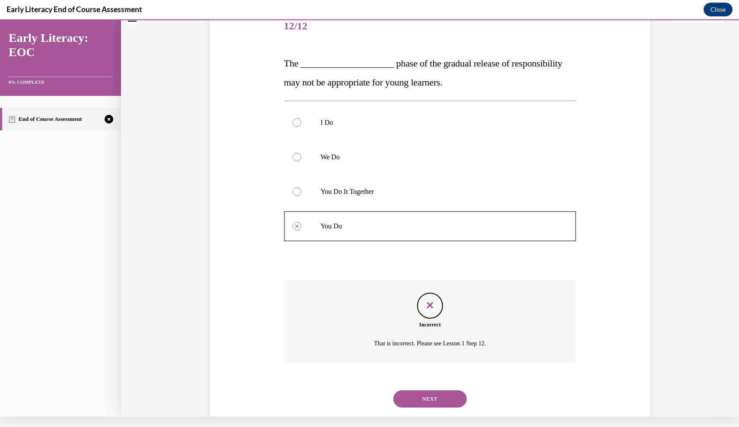
scroll to position [111, 0]
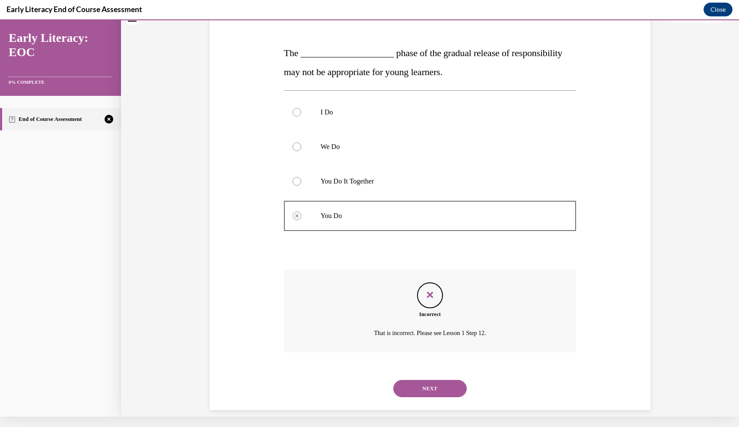
click at [419, 380] on button "NEXT" at bounding box center [429, 388] width 73 height 17
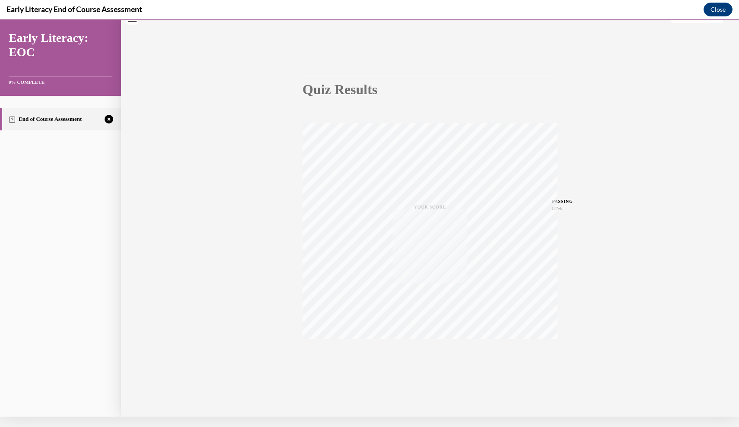
scroll to position [35, 0]
click at [432, 357] on div "TAKE AGAIN" at bounding box center [430, 359] width 31 height 20
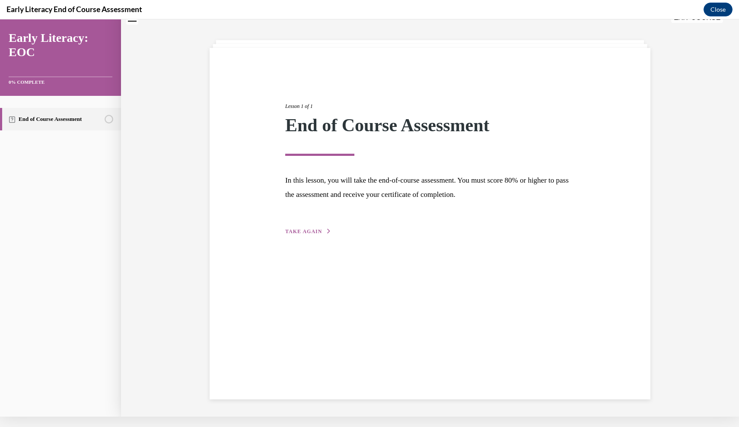
scroll to position [27, 0]
click at [301, 231] on span "TAKE AGAIN" at bounding box center [303, 232] width 37 height 6
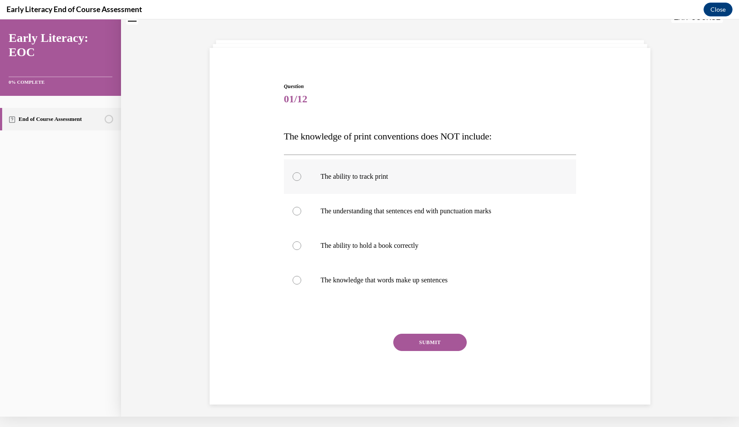
click at [367, 178] on p "The ability to track print" at bounding box center [438, 176] width 234 height 9
click at [418, 343] on button "SUBMIT" at bounding box center [429, 342] width 73 height 17
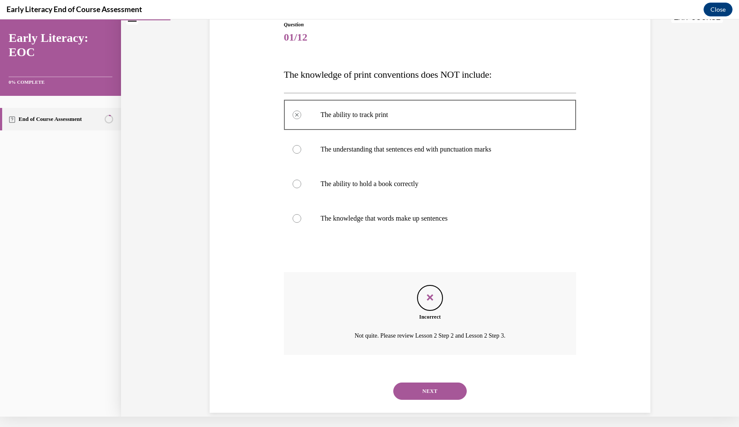
scroll to position [92, 0]
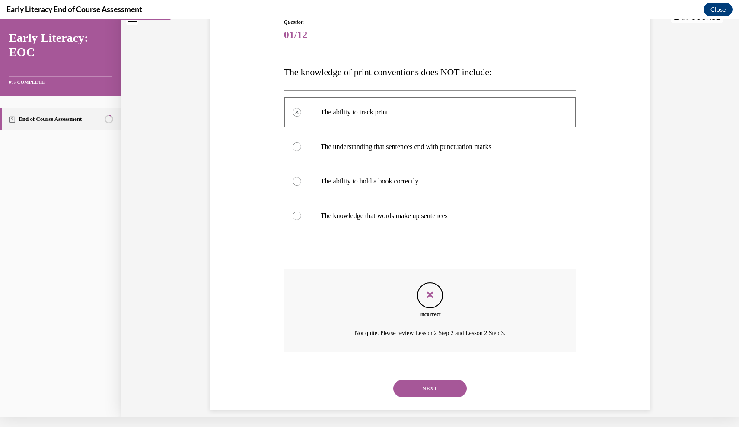
click at [422, 380] on button "NEXT" at bounding box center [429, 388] width 73 height 17
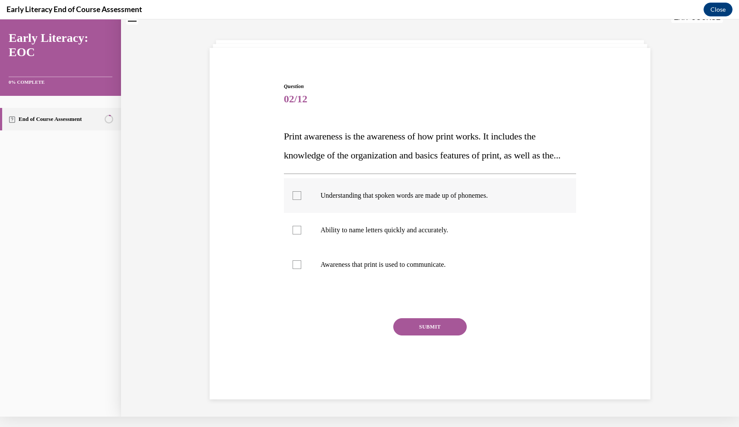
scroll to position [0, 0]
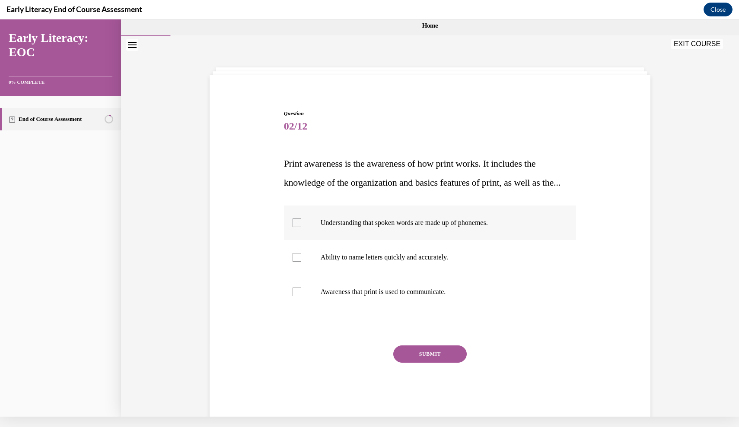
click at [386, 227] on p "Understanding that spoken words are made up of phonemes." at bounding box center [438, 223] width 234 height 9
click at [449, 363] on button "SUBMIT" at bounding box center [429, 354] width 73 height 17
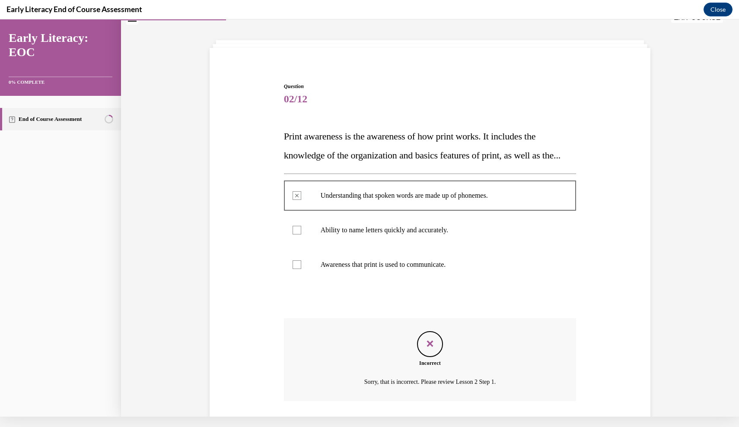
scroll to position [95, 0]
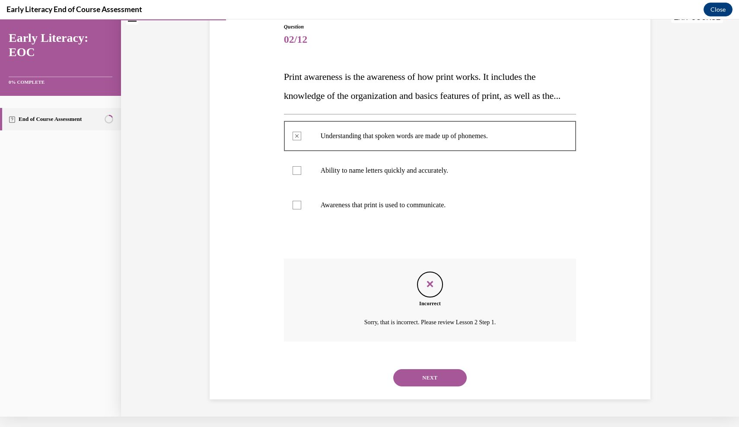
click at [441, 378] on button "NEXT" at bounding box center [429, 377] width 73 height 17
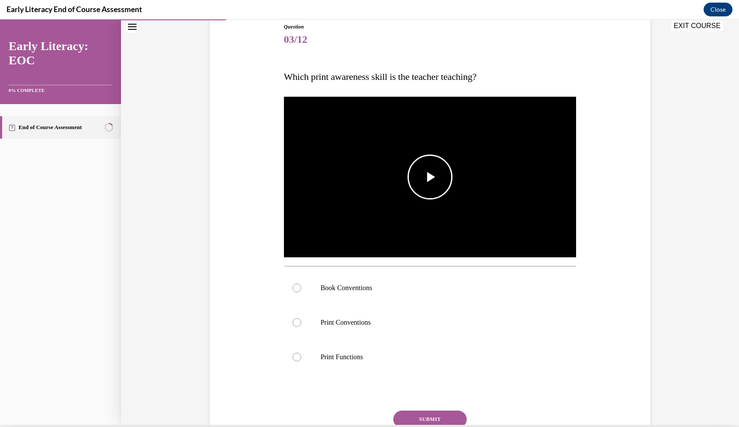
click at [430, 177] on span "Video player" at bounding box center [430, 177] width 0 height 0
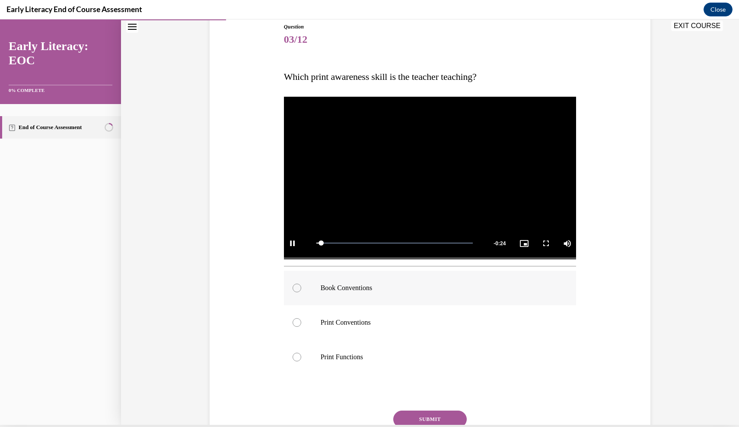
click at [435, 286] on p "Book Conventions" at bounding box center [438, 288] width 234 height 9
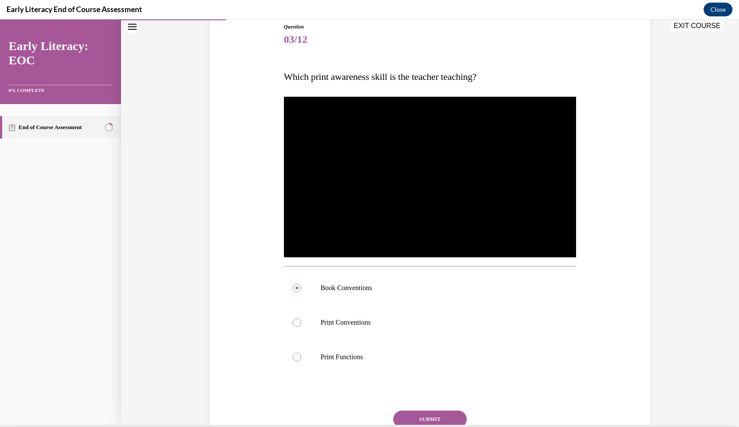
click at [438, 422] on button "SUBMIT" at bounding box center [429, 419] width 73 height 17
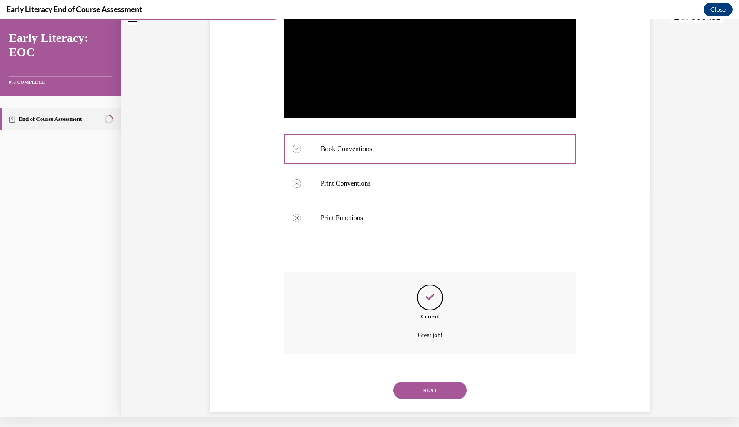
scroll to position [228, 0]
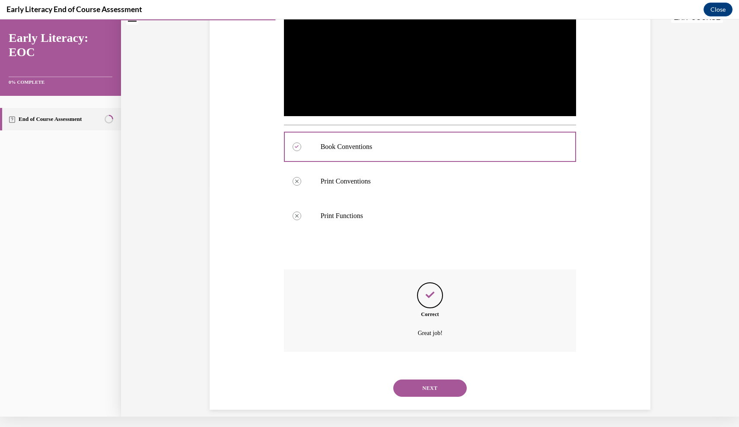
click at [433, 384] on button "NEXT" at bounding box center [429, 388] width 73 height 17
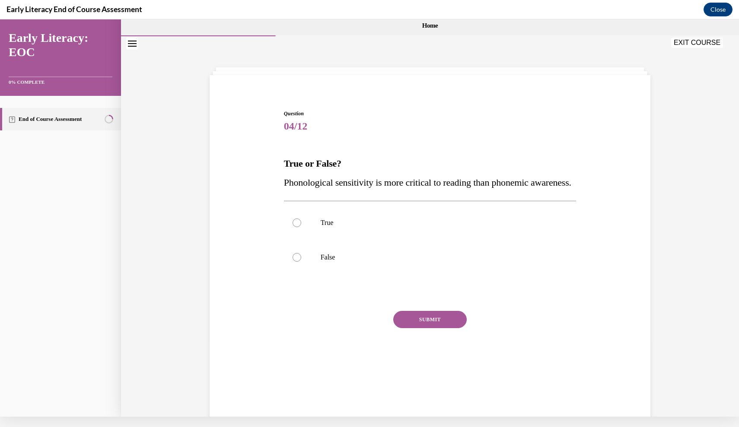
scroll to position [3, 0]
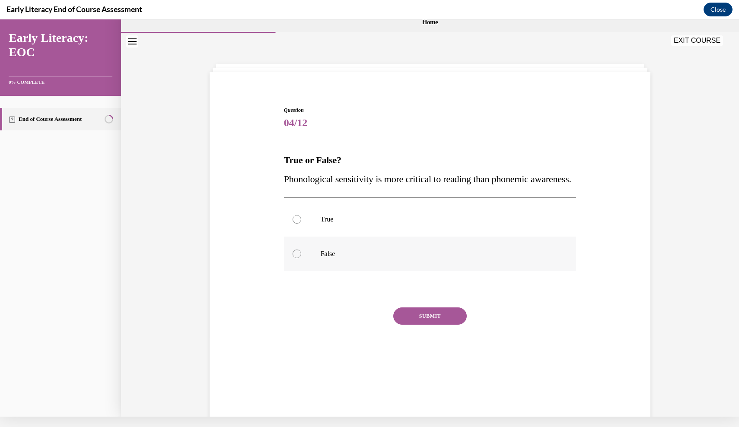
click at [396, 271] on div at bounding box center [430, 254] width 292 height 35
click at [433, 325] on button "SUBMIT" at bounding box center [429, 316] width 73 height 17
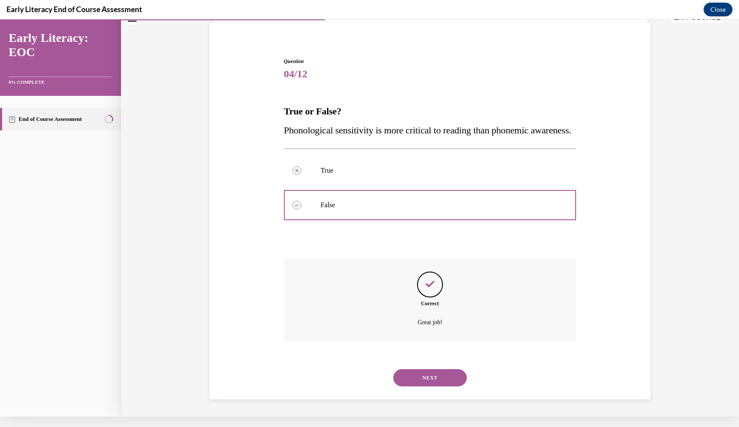
scroll to position [60, 0]
click at [437, 370] on button "NEXT" at bounding box center [429, 377] width 73 height 17
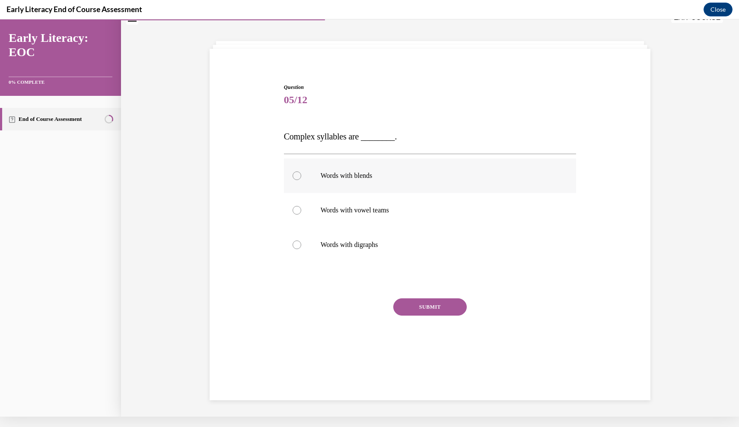
click at [371, 179] on p "Words with blends" at bounding box center [438, 175] width 234 height 9
click at [419, 310] on button "SUBMIT" at bounding box center [429, 306] width 73 height 17
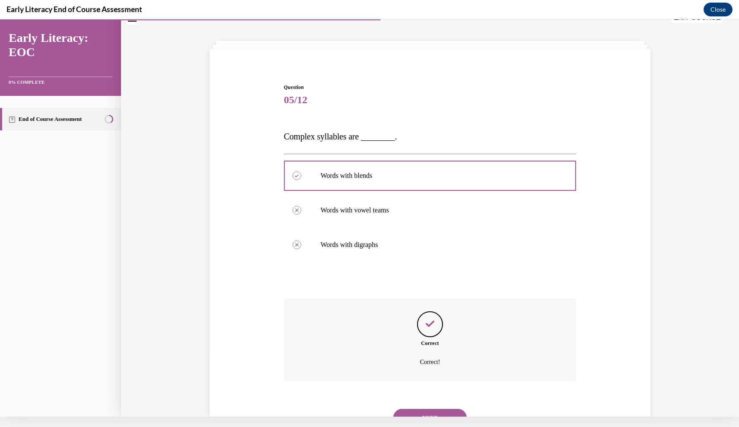
scroll to position [55, 0]
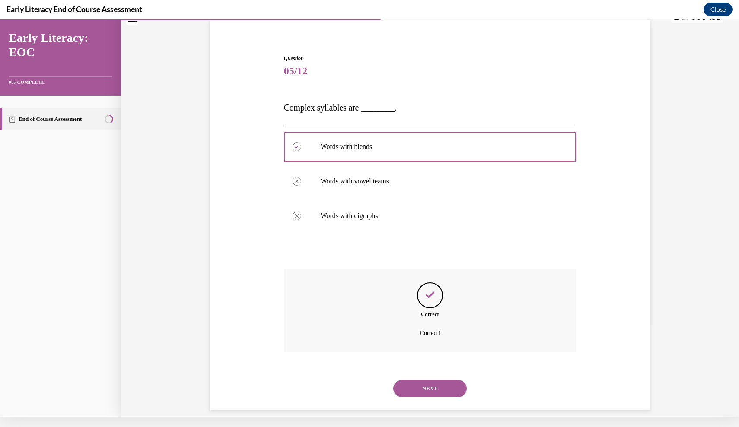
click at [441, 380] on button "NEXT" at bounding box center [429, 388] width 73 height 17
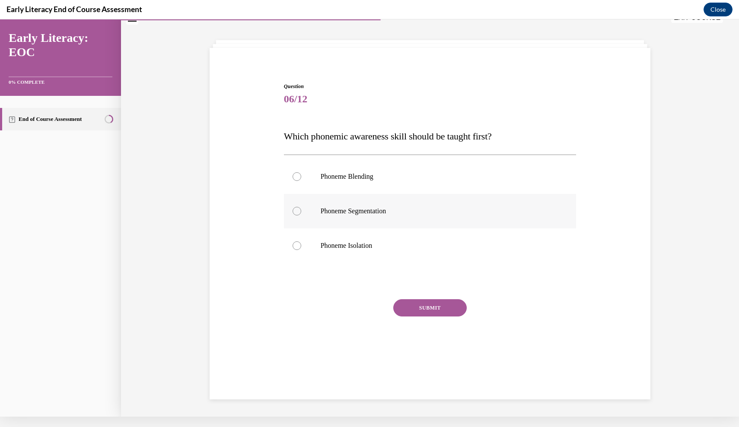
click at [403, 222] on div at bounding box center [430, 211] width 292 height 35
click at [360, 225] on div at bounding box center [430, 211] width 292 height 35
click at [290, 217] on div at bounding box center [430, 211] width 292 height 35
click at [336, 213] on p "Phoneme Segmentation" at bounding box center [438, 211] width 234 height 9
click at [358, 209] on p "Phoneme Segmentation" at bounding box center [438, 211] width 234 height 9
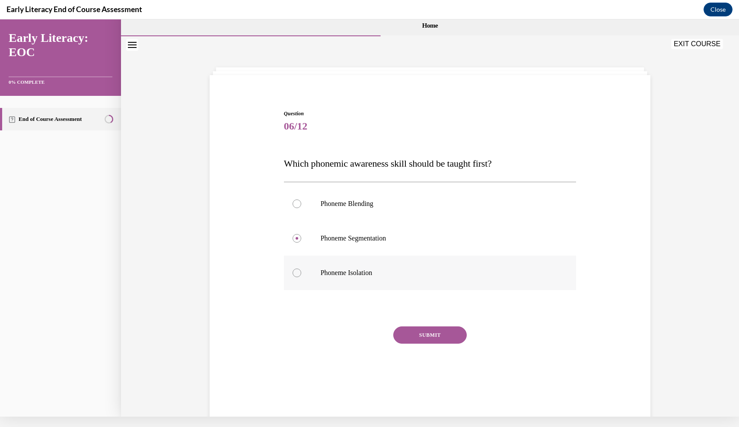
scroll to position [0, 0]
click at [344, 271] on p "Phoneme Isolation" at bounding box center [438, 273] width 234 height 9
click at [419, 341] on button "SUBMIT" at bounding box center [429, 335] width 73 height 17
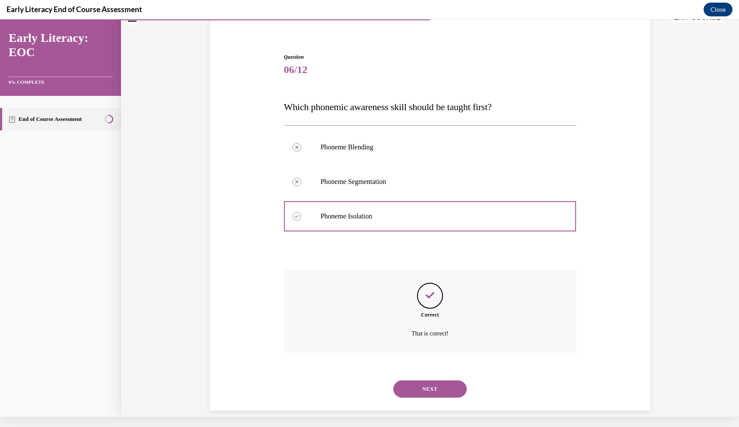
scroll to position [57, 0]
click at [425, 380] on button "NEXT" at bounding box center [429, 388] width 73 height 17
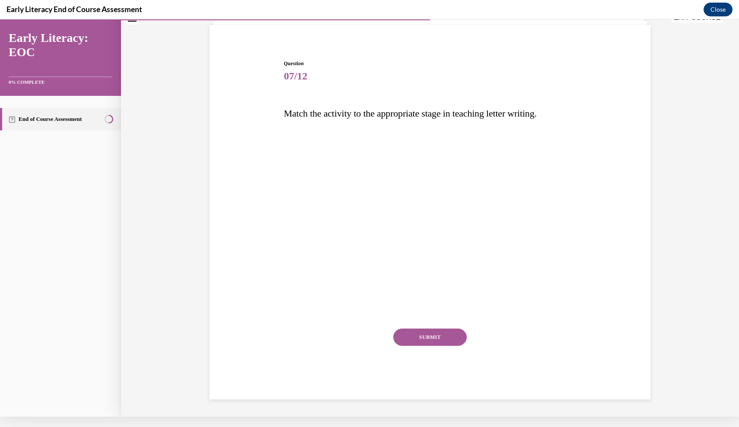
scroll to position [27, 0]
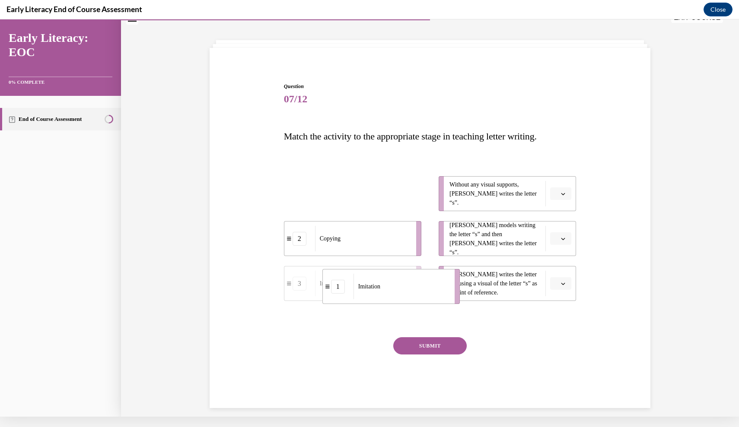
drag, startPoint x: 387, startPoint y: 203, endPoint x: 425, endPoint y: 295, distance: 99.4
drag, startPoint x: 405, startPoint y: 238, endPoint x: 434, endPoint y: 237, distance: 29.0
click at [434, 237] on div "Copying" at bounding box center [391, 237] width 95 height 25
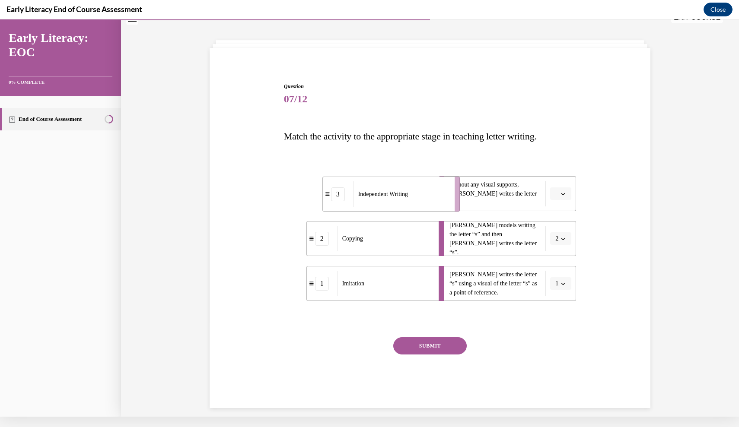
drag, startPoint x: 394, startPoint y: 192, endPoint x: 428, endPoint y: 190, distance: 33.7
click at [428, 190] on div "Independent Writing" at bounding box center [400, 193] width 95 height 25
click at [431, 341] on button "SUBMIT" at bounding box center [429, 345] width 73 height 17
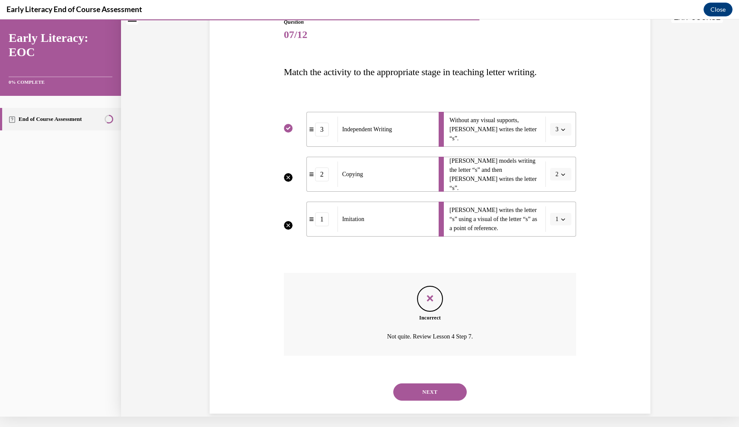
scroll to position [95, 0]
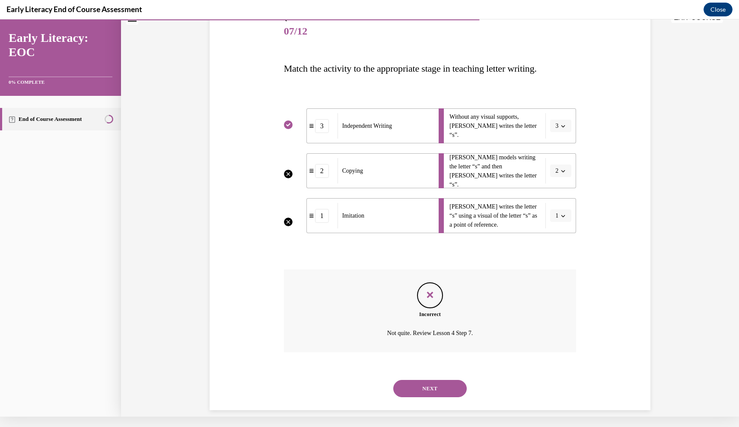
click at [432, 380] on button "NEXT" at bounding box center [429, 388] width 73 height 17
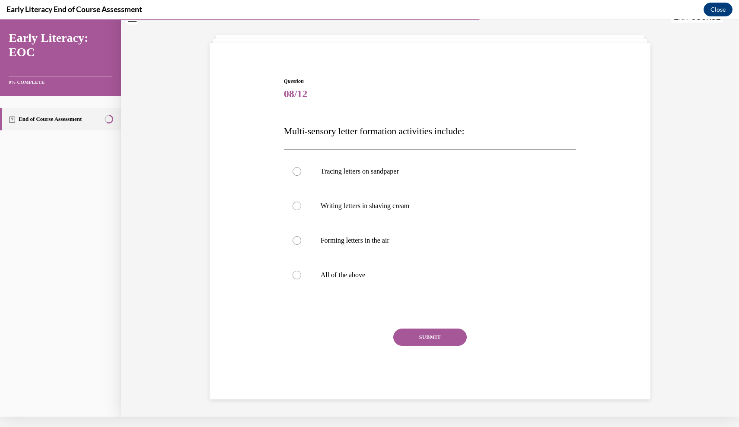
scroll to position [27, 0]
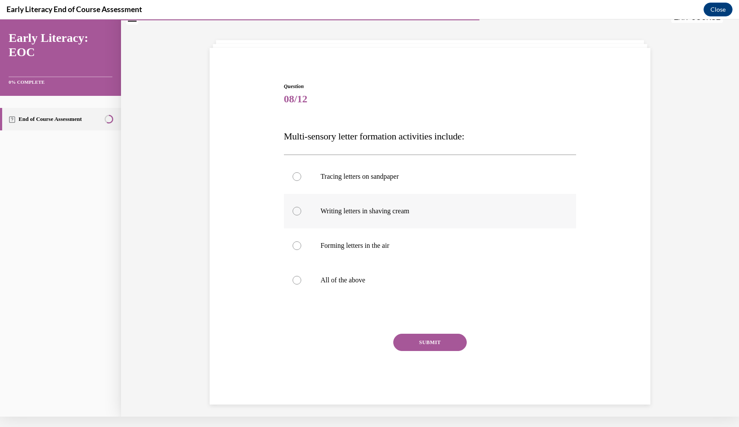
click at [388, 213] on p "Writing letters in shaving cream" at bounding box center [438, 211] width 234 height 9
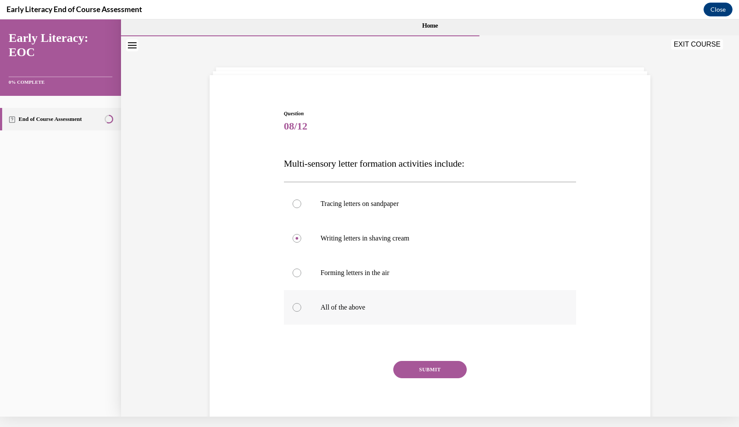
scroll to position [0, 0]
click at [344, 309] on p "All of the above" at bounding box center [438, 307] width 234 height 9
click at [418, 369] on button "SUBMIT" at bounding box center [429, 369] width 73 height 17
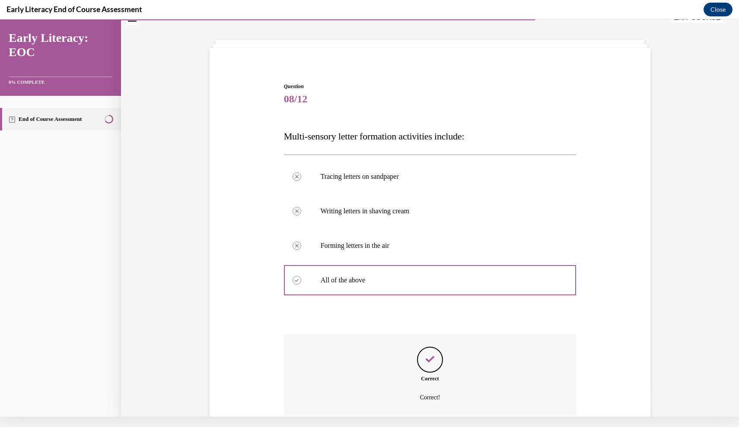
scroll to position [92, 0]
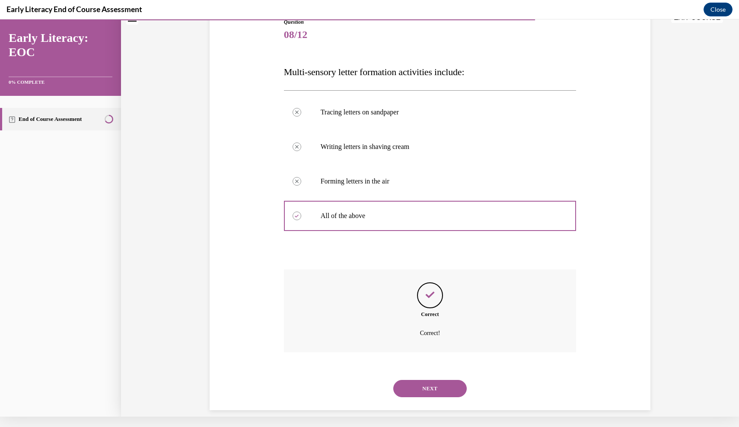
click at [422, 380] on button "NEXT" at bounding box center [429, 388] width 73 height 17
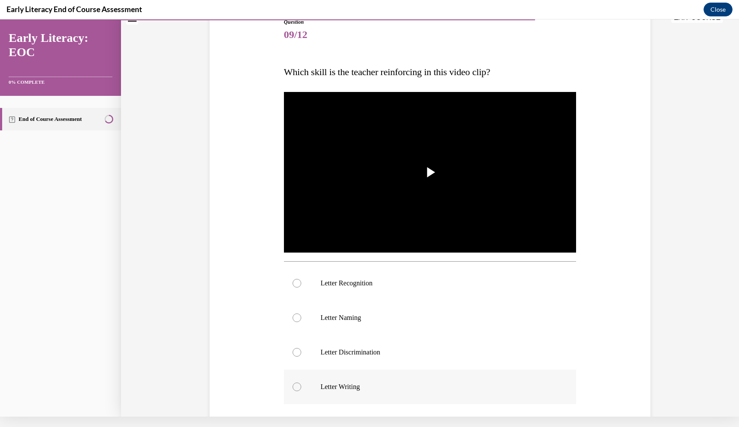
scroll to position [6, 0]
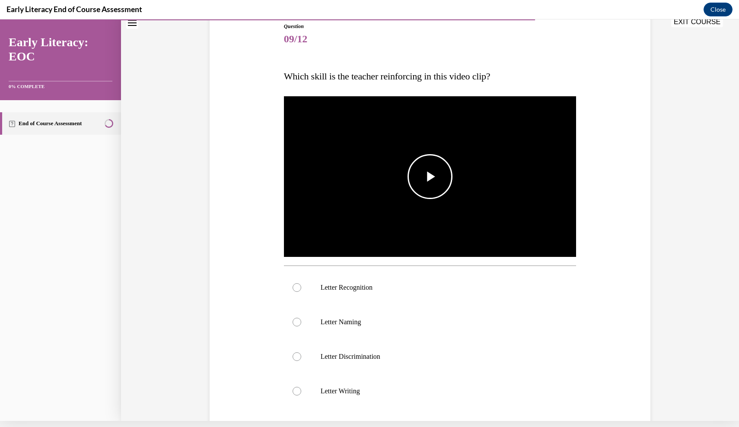
click at [430, 177] on span "Video player" at bounding box center [430, 177] width 0 height 0
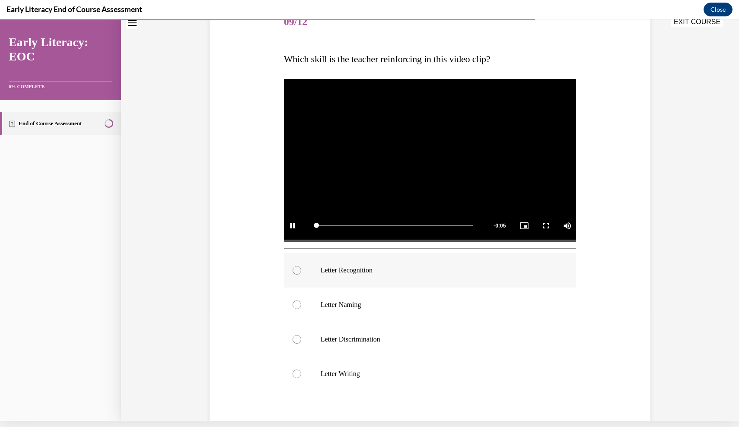
scroll to position [114, 0]
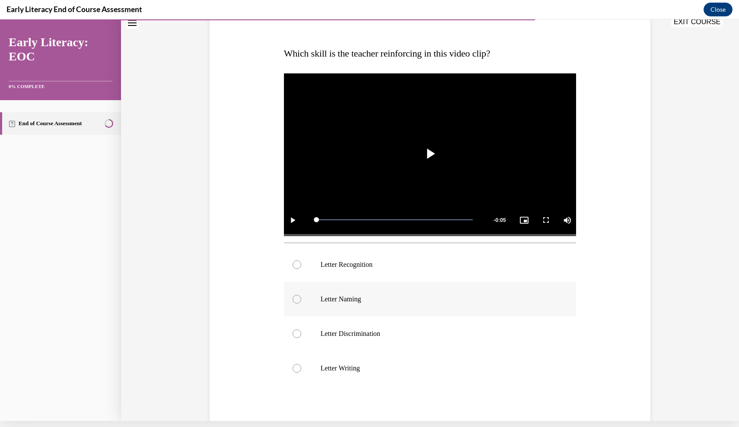
click at [384, 298] on p "Letter Naming" at bounding box center [438, 299] width 234 height 9
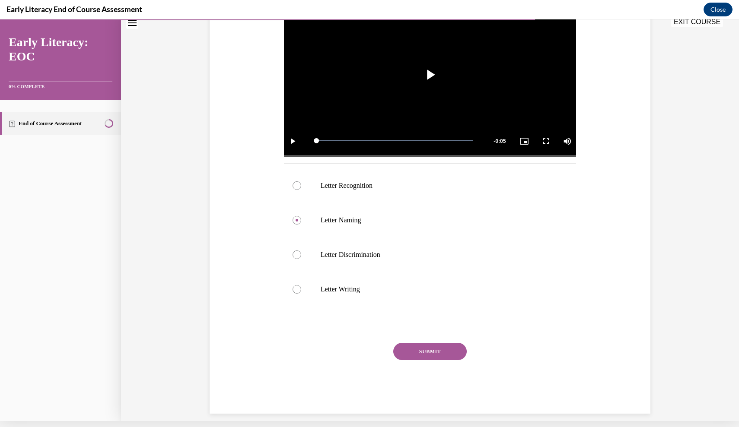
scroll to position [193, 0]
click at [412, 179] on div at bounding box center [430, 186] width 292 height 35
click at [416, 351] on button "SUBMIT" at bounding box center [429, 351] width 73 height 17
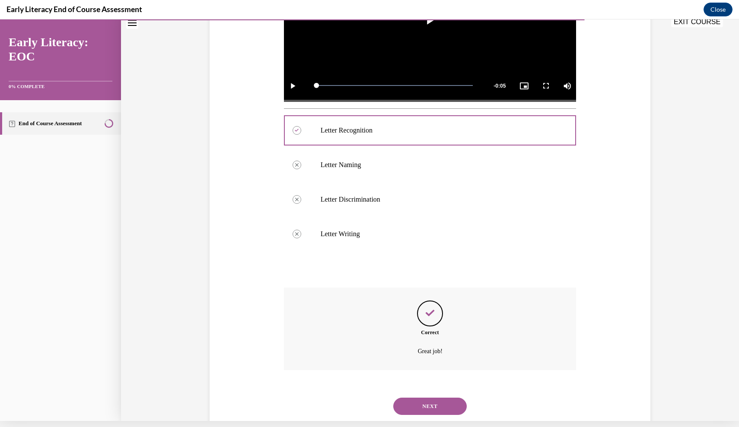
scroll to position [263, 0]
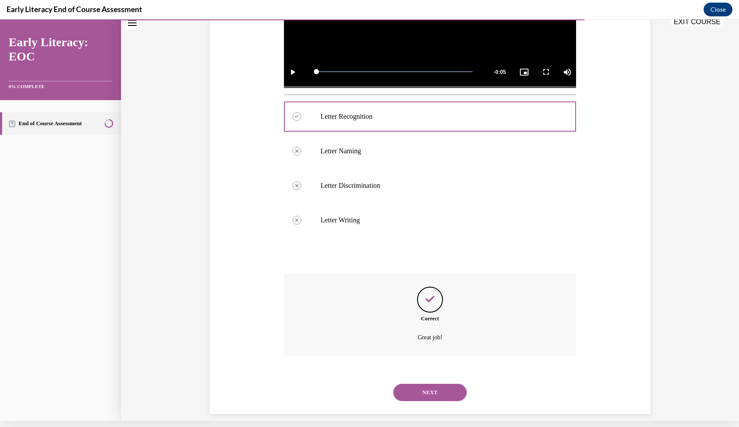
click at [419, 384] on button "NEXT" at bounding box center [429, 392] width 73 height 17
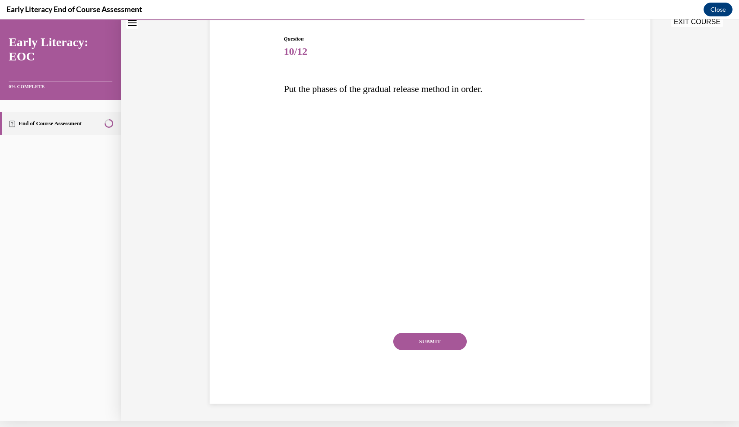
scroll to position [66, 0]
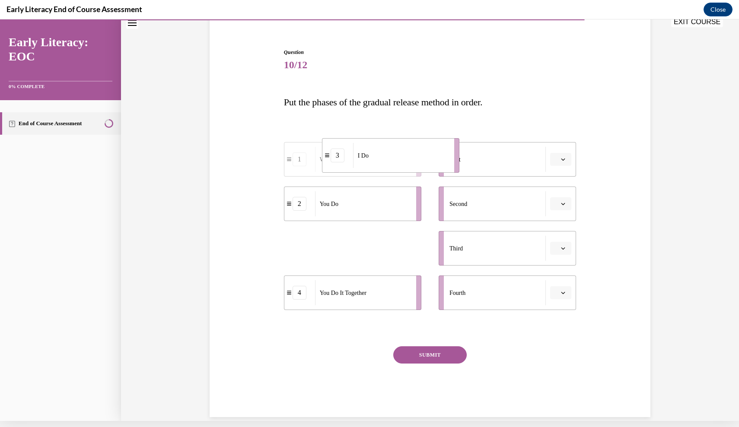
drag, startPoint x: 374, startPoint y: 254, endPoint x: 413, endPoint y: 160, distance: 102.1
click at [413, 160] on div "I Do" at bounding box center [400, 155] width 95 height 25
drag, startPoint x: 403, startPoint y: 255, endPoint x: 430, endPoint y: 207, distance: 55.5
click at [430, 207] on div "We Do" at bounding box center [389, 199] width 95 height 25
click at [404, 256] on div "You Do" at bounding box center [370, 248] width 95 height 25
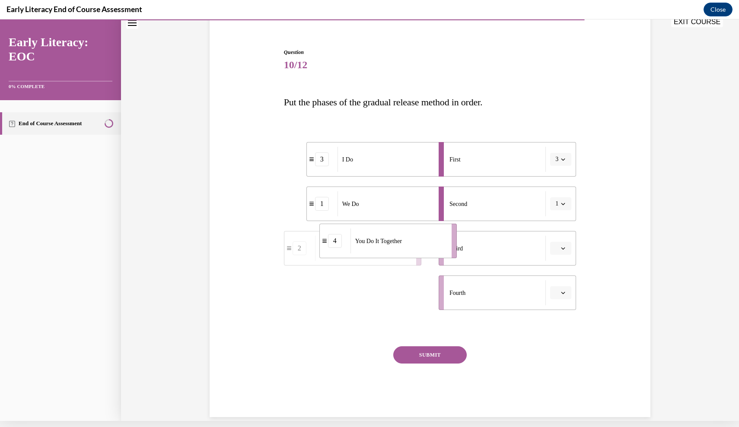
drag, startPoint x: 395, startPoint y: 302, endPoint x: 429, endPoint y: 254, distance: 59.1
click at [429, 254] on div "You Do It Together" at bounding box center [397, 241] width 95 height 25
drag, startPoint x: 389, startPoint y: 295, endPoint x: 412, endPoint y: 294, distance: 22.9
click at [412, 294] on div "You Do" at bounding box center [384, 292] width 95 height 25
click at [415, 356] on button "SUBMIT" at bounding box center [429, 354] width 73 height 17
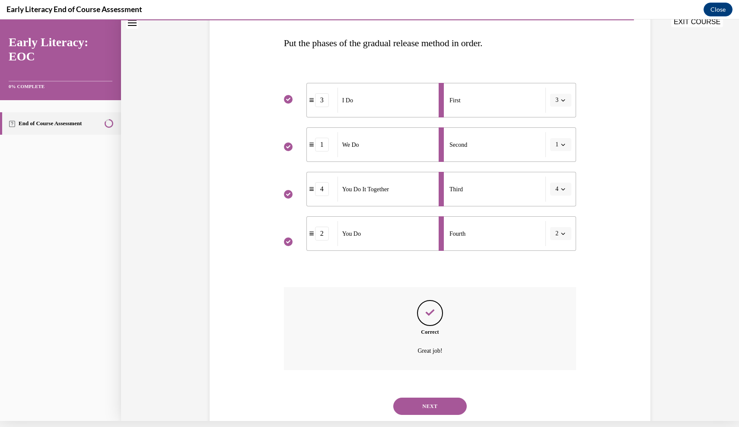
scroll to position [138, 0]
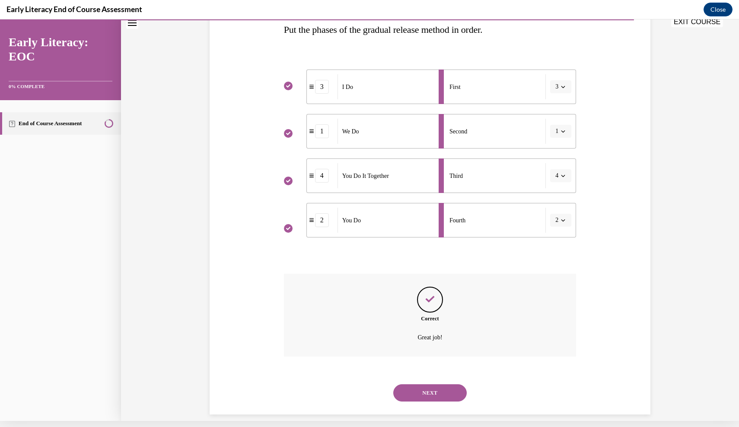
click at [419, 384] on button "NEXT" at bounding box center [429, 392] width 73 height 17
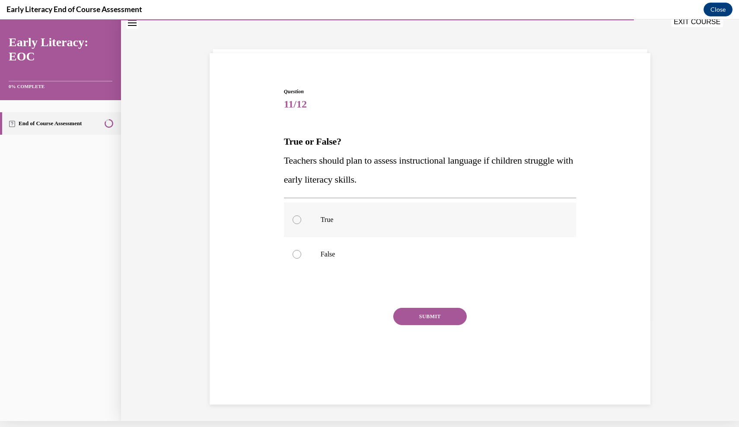
click at [372, 222] on p "True" at bounding box center [438, 220] width 234 height 9
click at [420, 319] on button "SUBMIT" at bounding box center [429, 316] width 73 height 17
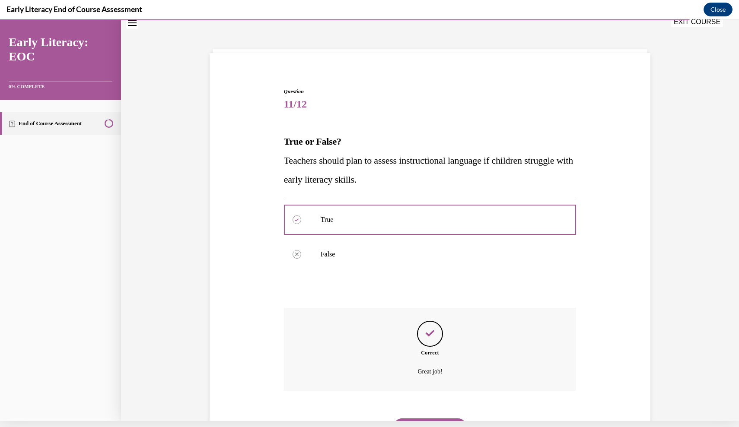
scroll to position [60, 0]
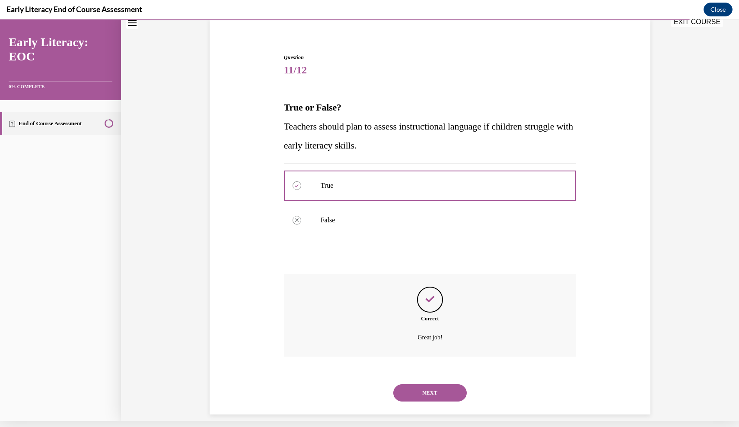
click at [419, 387] on button "NEXT" at bounding box center [429, 392] width 73 height 17
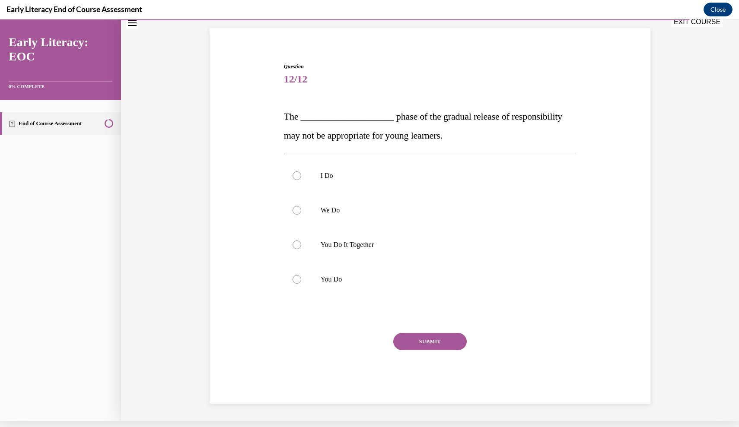
scroll to position [41, 0]
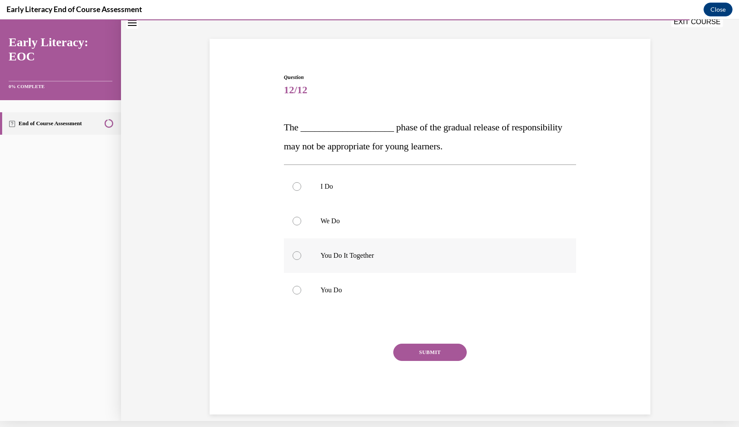
click at [376, 260] on div at bounding box center [430, 255] width 292 height 35
click at [417, 349] on button "SUBMIT" at bounding box center [429, 352] width 73 height 17
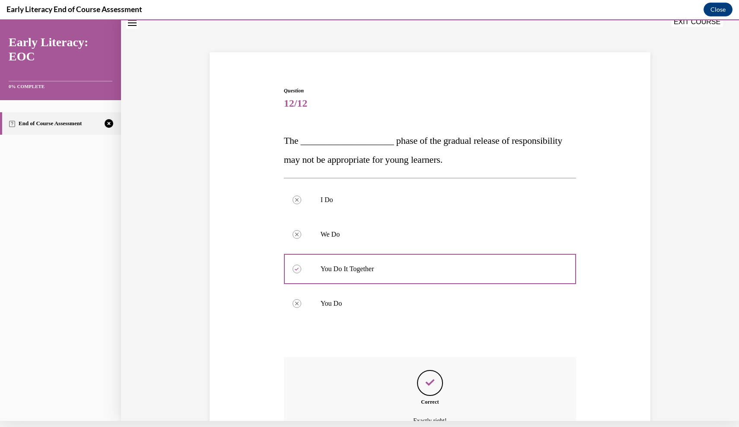
scroll to position [111, 0]
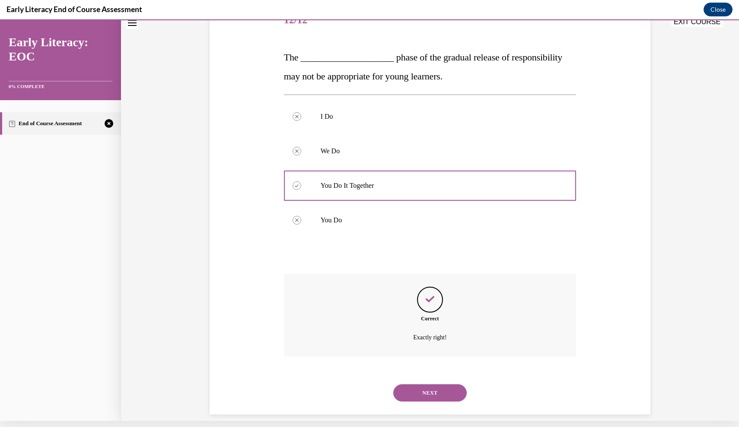
click at [422, 384] on button "NEXT" at bounding box center [429, 392] width 73 height 17
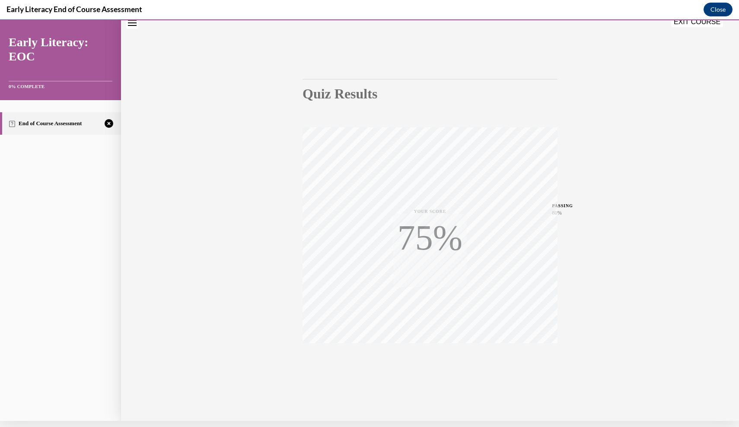
scroll to position [35, 0]
click at [430, 365] on icon "button" at bounding box center [430, 369] width 31 height 10
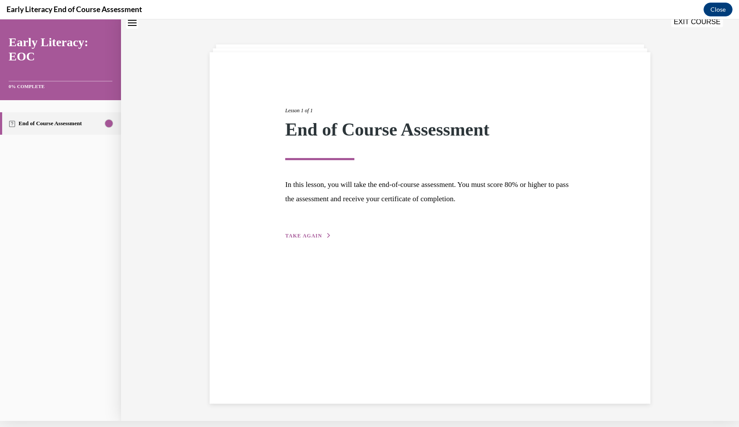
scroll to position [27, 0]
click at [308, 233] on span "TAKE AGAIN" at bounding box center [303, 236] width 37 height 6
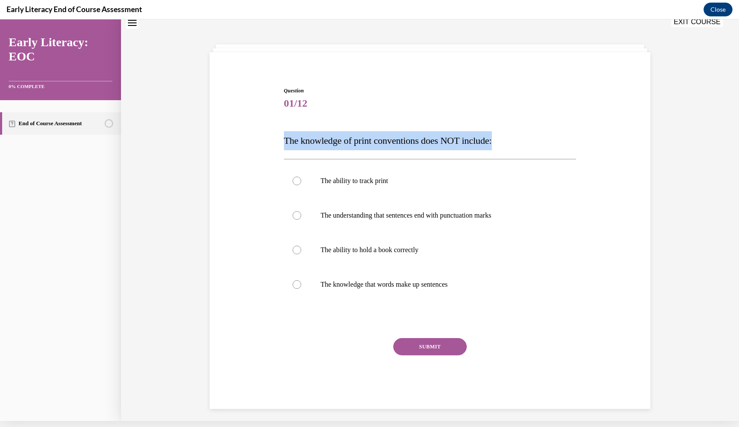
drag, startPoint x: 516, startPoint y: 140, endPoint x: 271, endPoint y: 136, distance: 245.4
click at [271, 136] on div "Question 01/12 The knowledge of print conventions does NOT include: The ability…" at bounding box center [429, 235] width 445 height 348
copy span "The knowledge of print conventions does NOT include:"
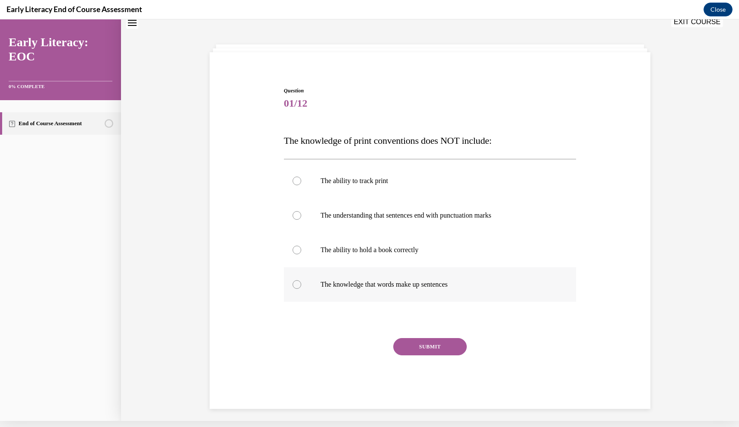
click at [408, 288] on p "The knowledge that words make up sentences" at bounding box center [438, 284] width 234 height 9
click at [417, 345] on button "SUBMIT" at bounding box center [429, 346] width 73 height 17
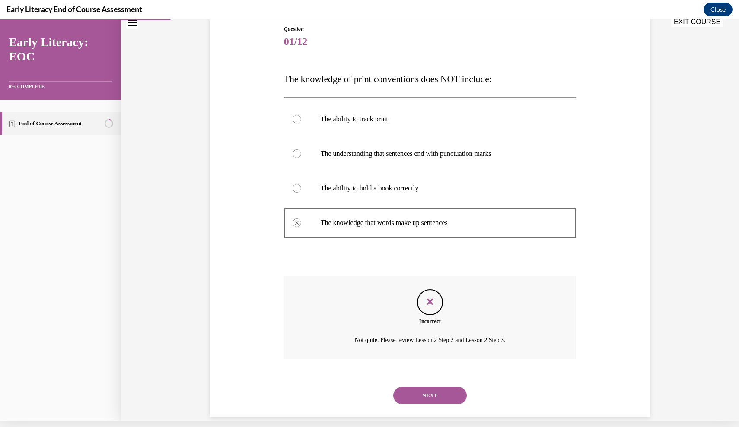
scroll to position [92, 0]
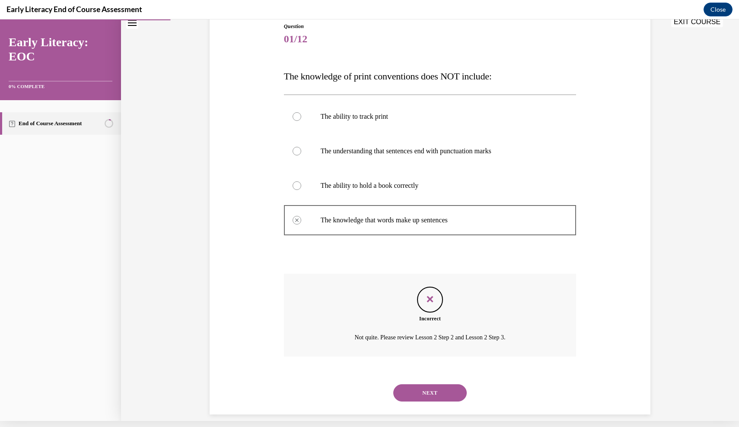
click at [419, 384] on button "NEXT" at bounding box center [429, 392] width 73 height 17
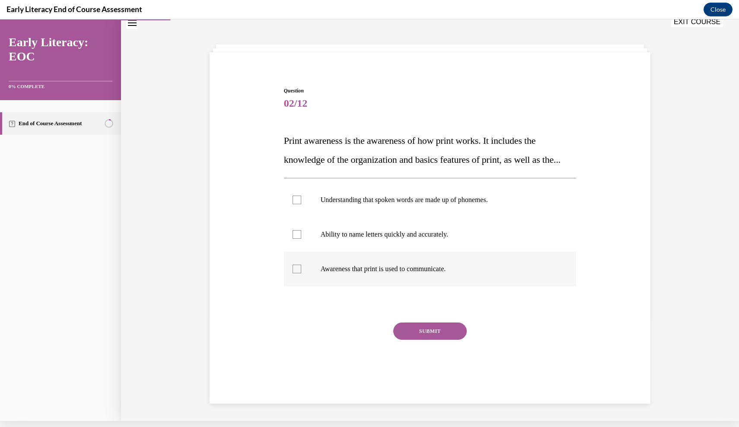
click at [414, 273] on p "Awareness that print is used to communicate." at bounding box center [438, 269] width 234 height 9
click at [418, 340] on button "SUBMIT" at bounding box center [429, 331] width 73 height 17
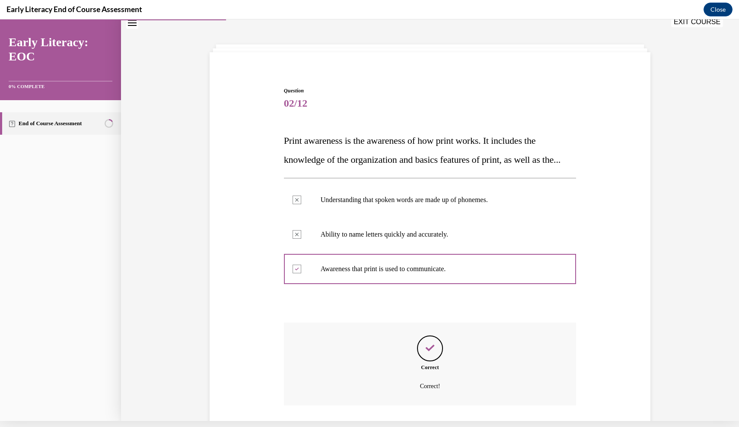
scroll to position [95, 0]
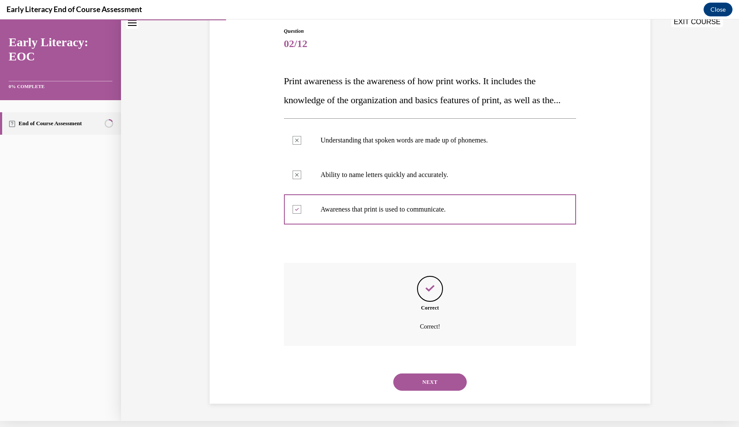
click at [425, 379] on button "NEXT" at bounding box center [429, 382] width 73 height 17
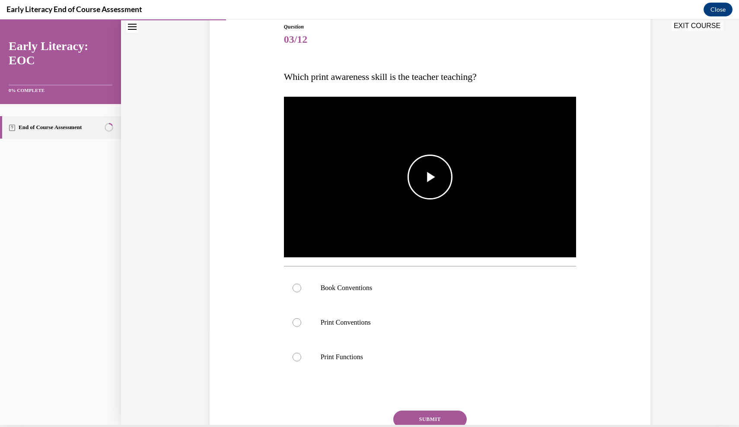
click at [430, 177] on span "Video player" at bounding box center [430, 177] width 0 height 0
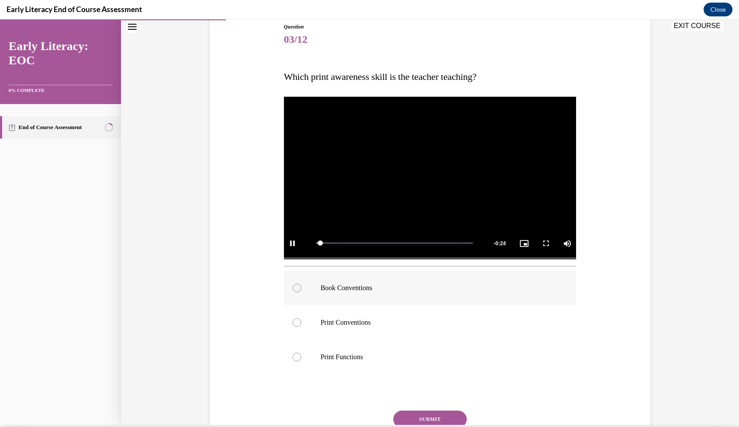
click at [365, 294] on div at bounding box center [430, 288] width 292 height 35
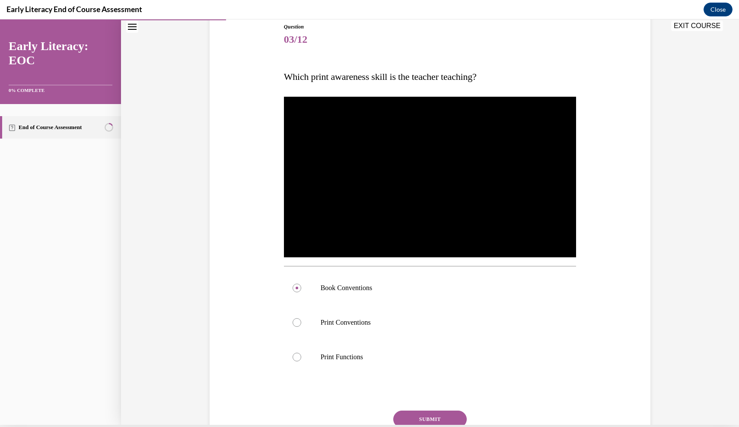
click at [416, 414] on button "SUBMIT" at bounding box center [429, 419] width 73 height 17
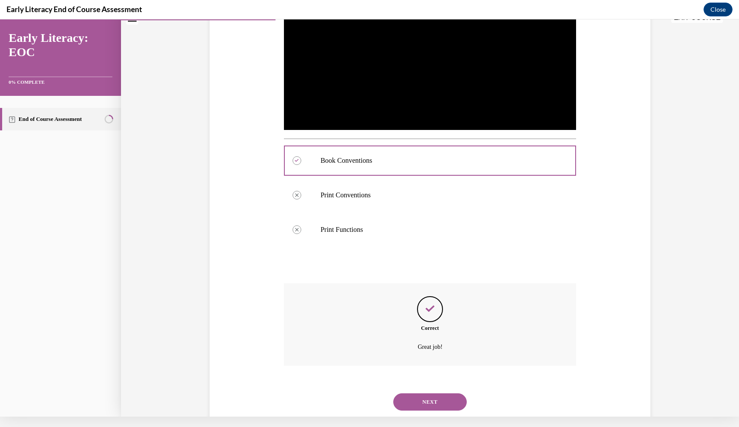
scroll to position [228, 0]
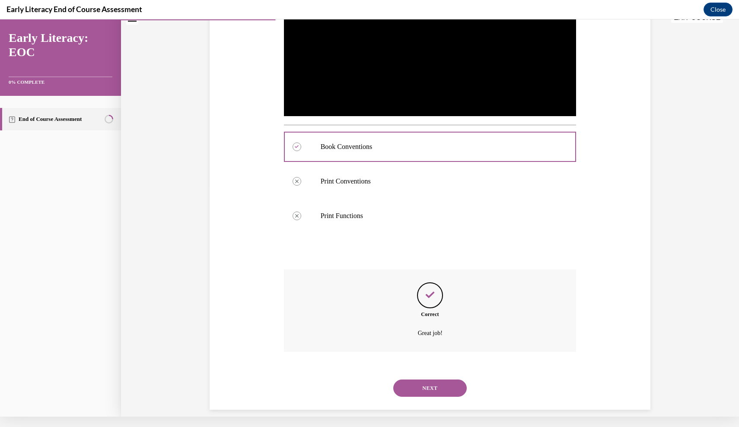
click at [425, 380] on button "NEXT" at bounding box center [429, 388] width 73 height 17
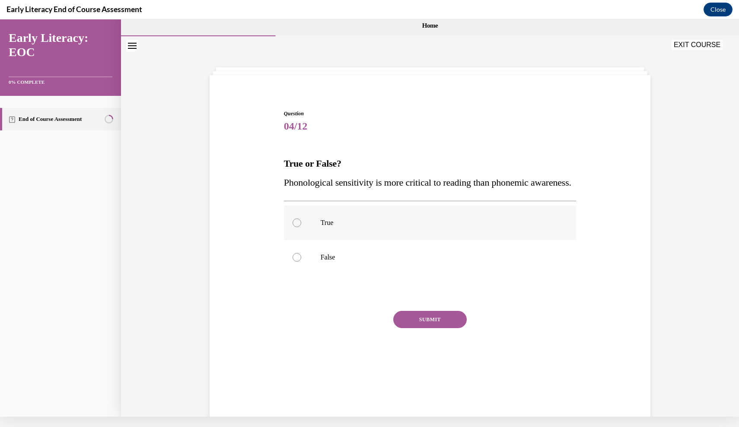
scroll to position [0, 0]
click at [402, 275] on div at bounding box center [430, 257] width 292 height 35
click at [420, 328] on button "SUBMIT" at bounding box center [429, 319] width 73 height 17
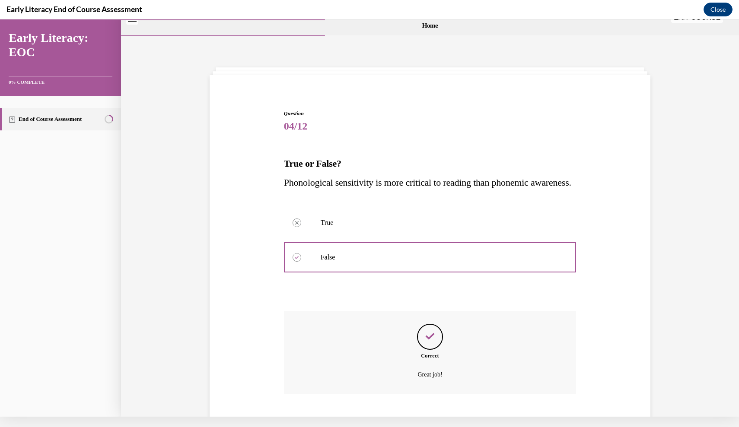
scroll to position [60, 0]
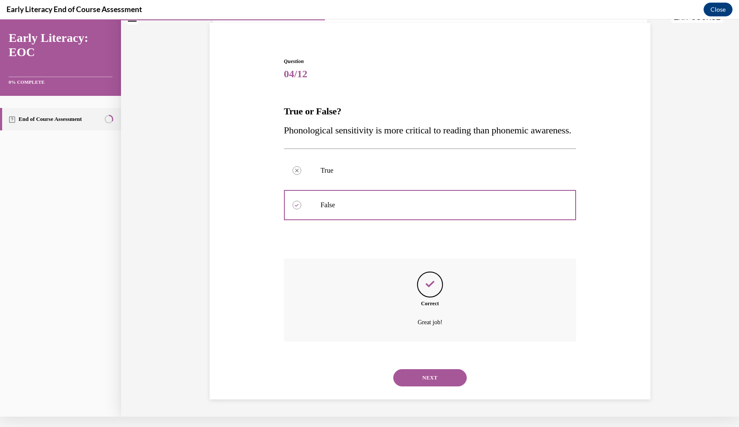
click at [422, 375] on button "NEXT" at bounding box center [429, 377] width 73 height 17
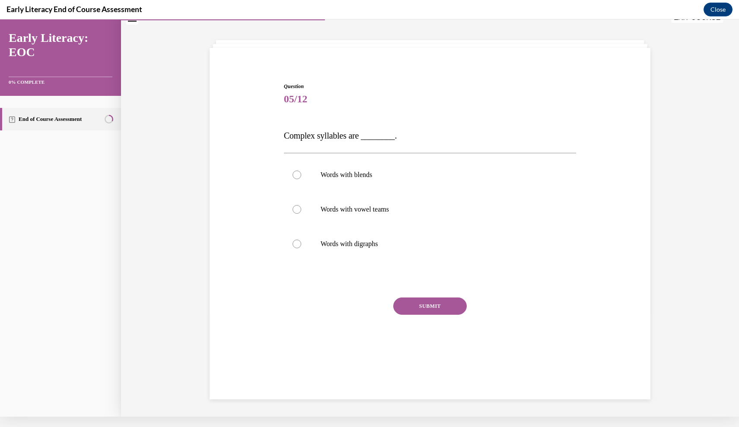
scroll to position [26, 0]
click at [407, 178] on p "Words with blends" at bounding box center [438, 175] width 234 height 9
click at [417, 304] on button "SUBMIT" at bounding box center [429, 306] width 73 height 17
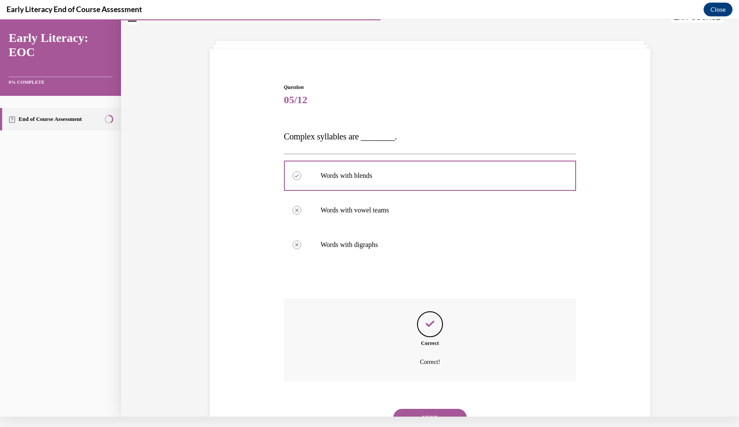
scroll to position [55, 0]
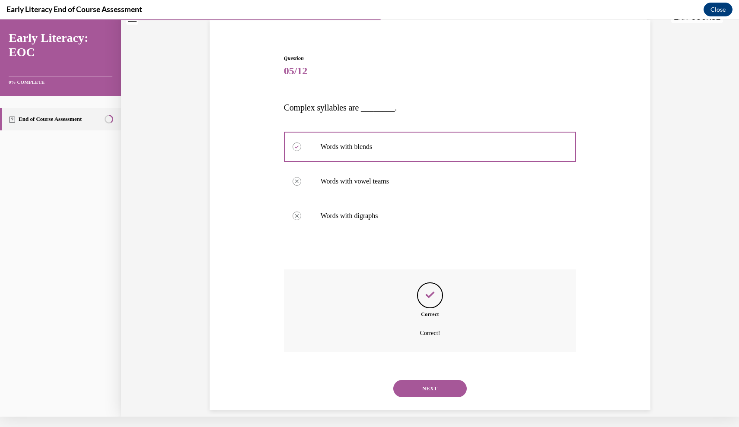
click at [411, 380] on button "NEXT" at bounding box center [429, 388] width 73 height 17
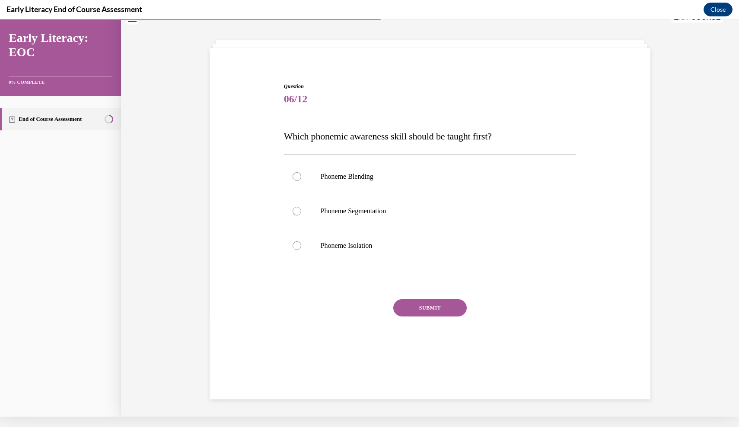
scroll to position [27, 0]
click at [400, 219] on div at bounding box center [430, 211] width 292 height 35
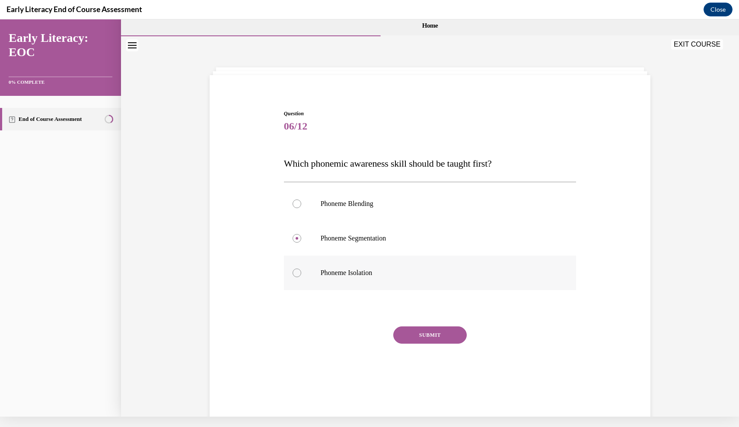
scroll to position [0, 0]
click at [379, 276] on p "Phoneme Isolation" at bounding box center [438, 273] width 234 height 9
click at [429, 343] on button "SUBMIT" at bounding box center [429, 335] width 73 height 17
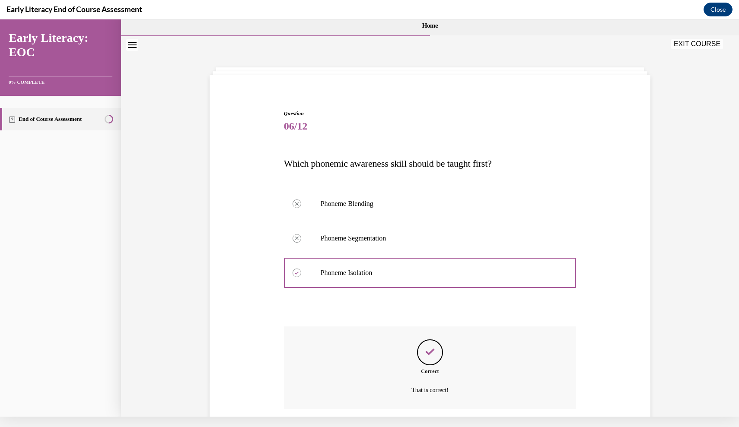
scroll to position [57, 0]
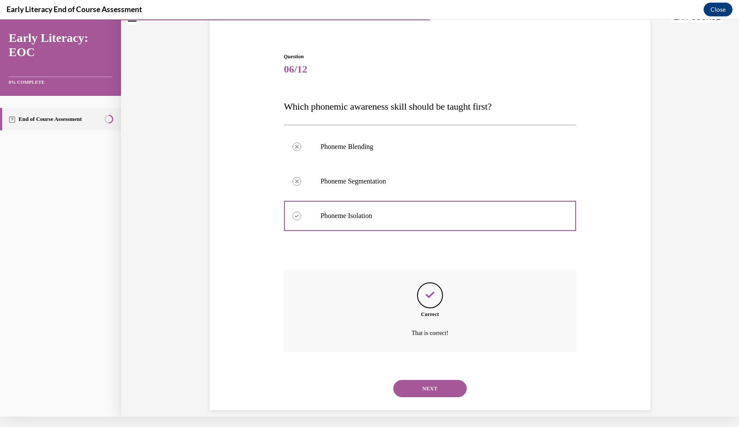
click at [425, 380] on button "NEXT" at bounding box center [429, 388] width 73 height 17
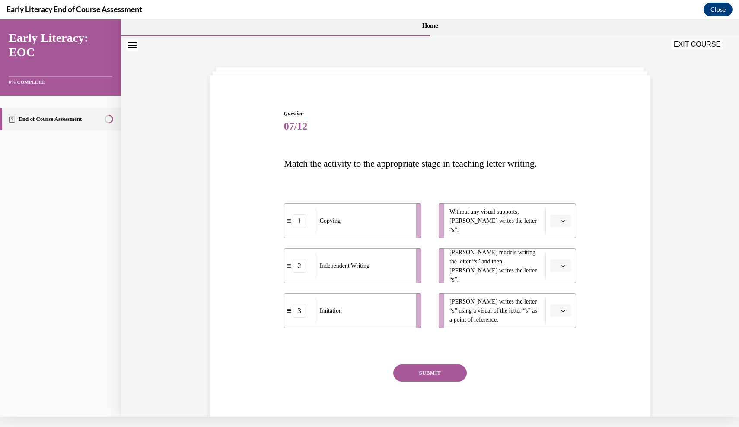
scroll to position [0, 0]
drag, startPoint x: 414, startPoint y: 269, endPoint x: 444, endPoint y: 220, distance: 57.6
click at [444, 220] on li "2 Independent Writing" at bounding box center [382, 216] width 137 height 35
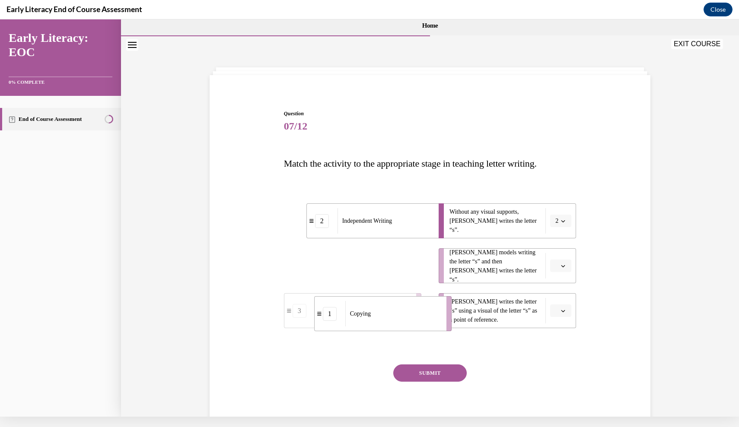
drag, startPoint x: 413, startPoint y: 265, endPoint x: 443, endPoint y: 313, distance: 56.7
drag, startPoint x: 401, startPoint y: 270, endPoint x: 434, endPoint y: 270, distance: 32.8
click at [434, 270] on div "Imitation" at bounding box center [395, 265] width 95 height 25
click at [447, 371] on button "SUBMIT" at bounding box center [429, 373] width 73 height 17
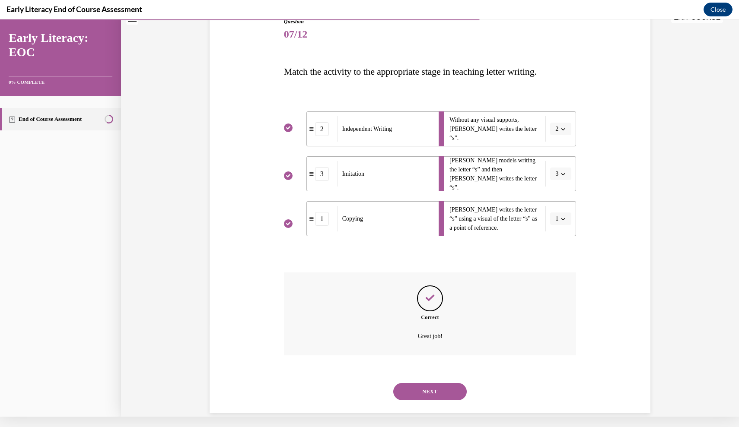
scroll to position [95, 0]
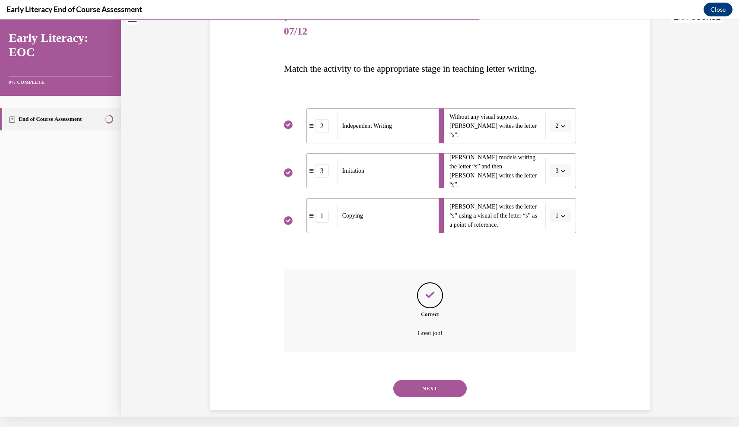
click at [421, 380] on button "NEXT" at bounding box center [429, 388] width 73 height 17
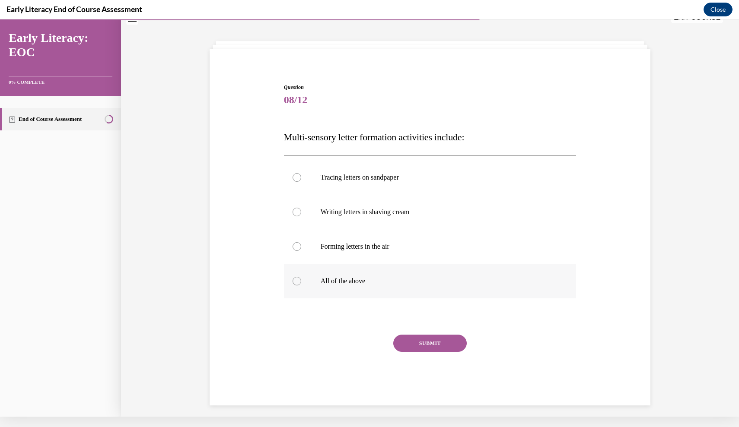
click at [377, 278] on p "All of the above" at bounding box center [438, 281] width 234 height 9
click at [420, 341] on button "SUBMIT" at bounding box center [429, 343] width 73 height 17
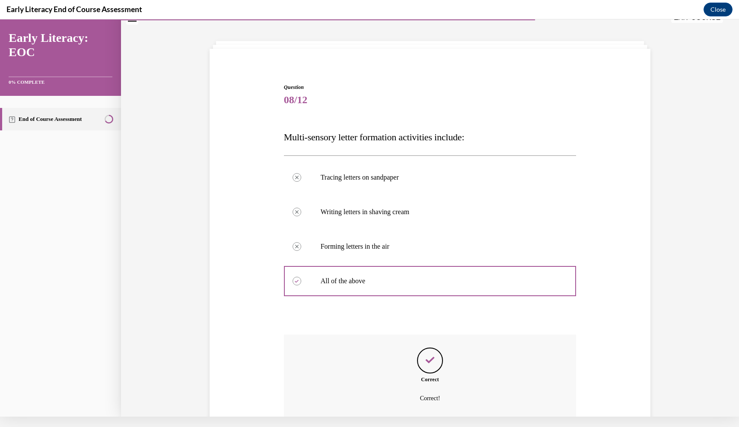
scroll to position [92, 0]
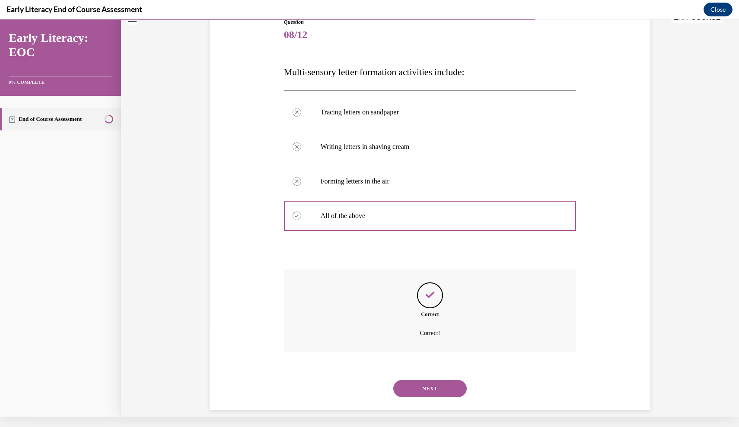
click at [415, 380] on button "NEXT" at bounding box center [429, 388] width 73 height 17
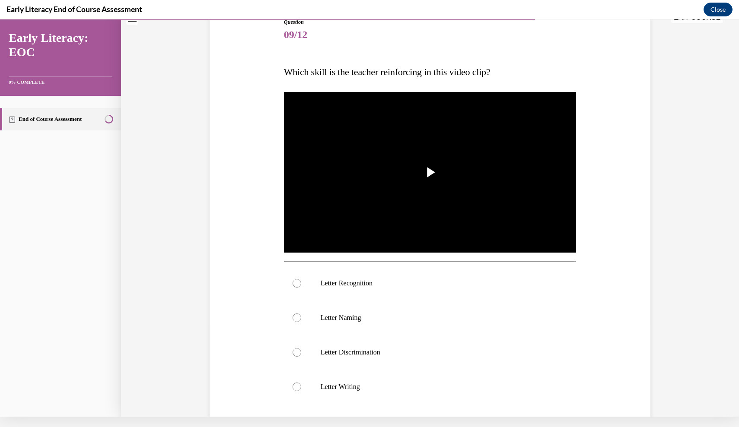
scroll to position [85, 0]
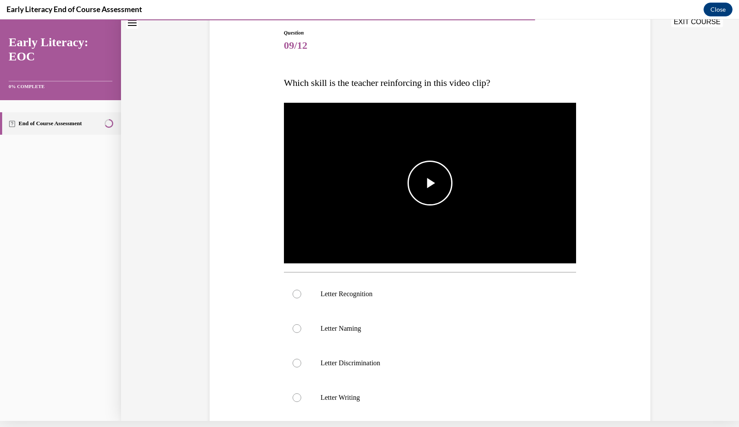
click at [419, 219] on img "Video player" at bounding box center [430, 183] width 292 height 165
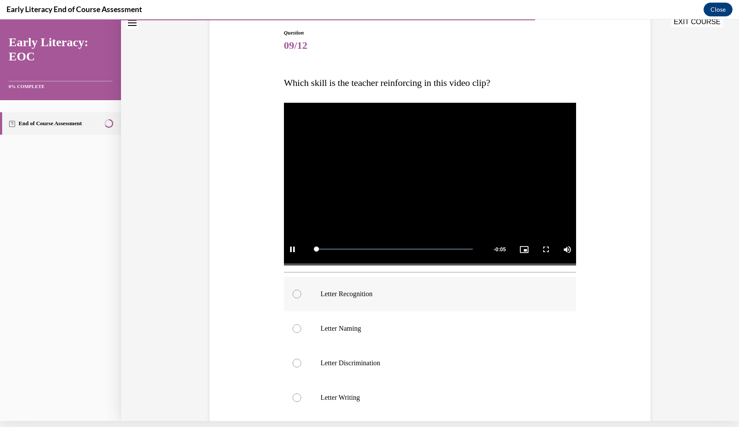
click at [381, 301] on div at bounding box center [430, 294] width 292 height 35
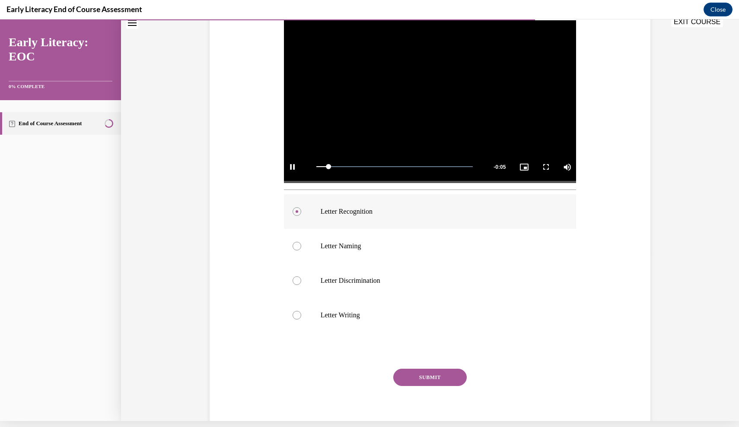
scroll to position [193, 0]
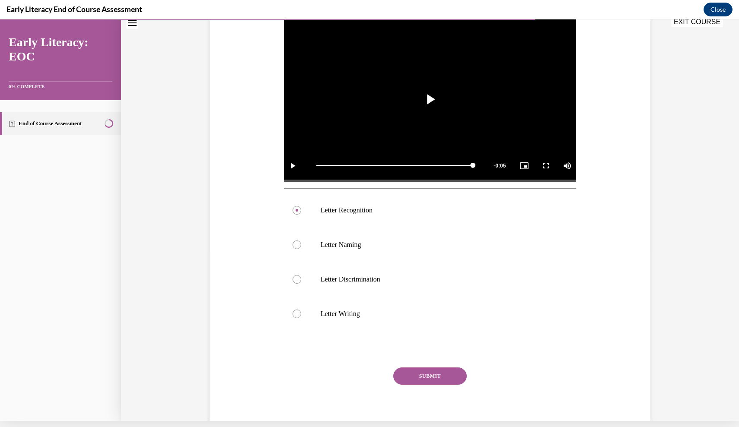
click at [408, 377] on button "SUBMIT" at bounding box center [429, 376] width 73 height 17
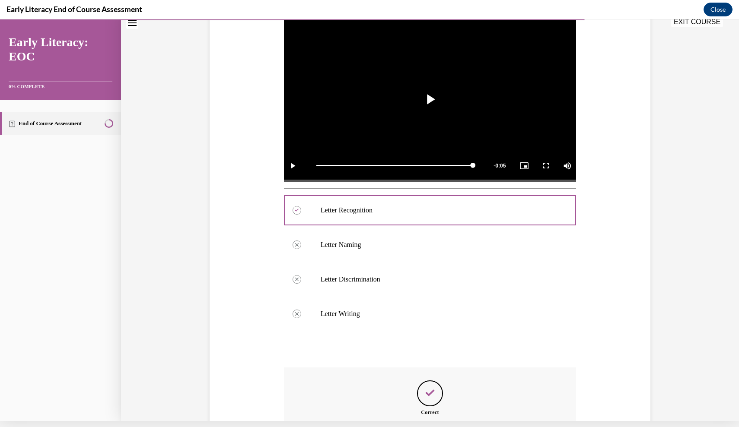
scroll to position [10, 0]
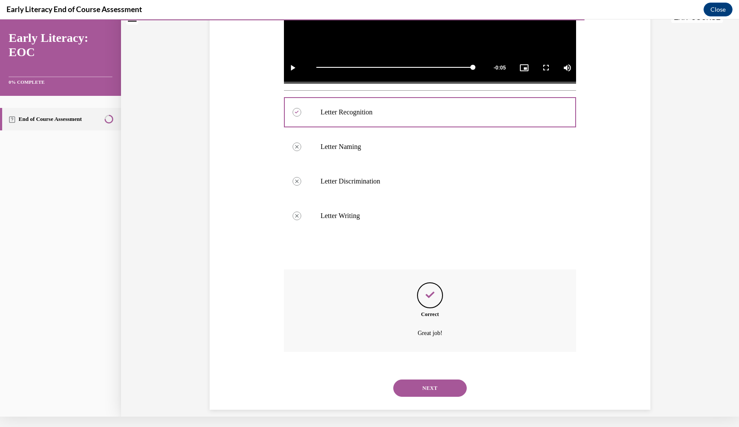
click at [413, 380] on button "NEXT" at bounding box center [429, 388] width 73 height 17
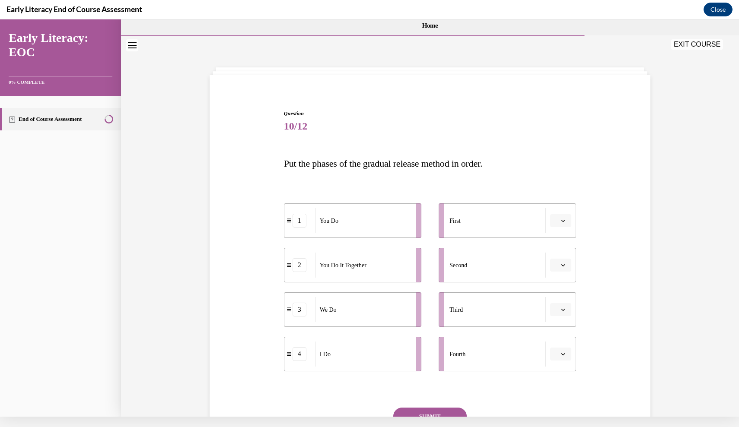
scroll to position [0, 0]
drag, startPoint x: 419, startPoint y: 354, endPoint x: 447, endPoint y: 216, distance: 140.5
click at [445, 216] on li "4 I Do" at bounding box center [376, 207] width 137 height 35
drag, startPoint x: 406, startPoint y: 357, endPoint x: 437, endPoint y: 265, distance: 97.0
click at [437, 265] on div "You Do" at bounding box center [392, 262] width 95 height 25
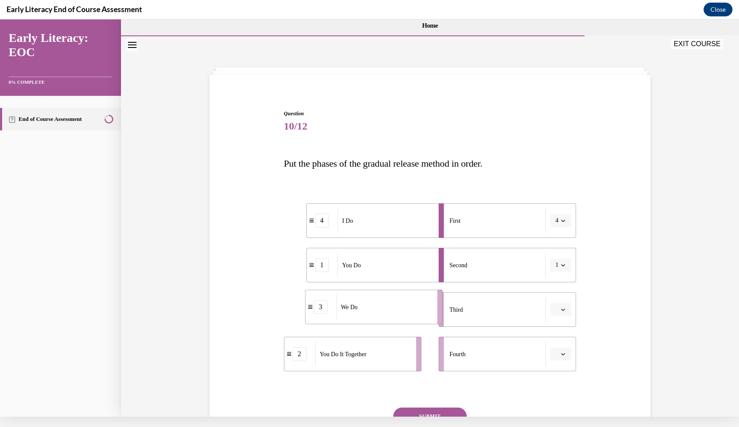
drag, startPoint x: 407, startPoint y: 312, endPoint x: 436, endPoint y: 308, distance: 29.2
click at [432, 308] on div "We Do" at bounding box center [383, 307] width 95 height 25
drag, startPoint x: 391, startPoint y: 354, endPoint x: 425, endPoint y: 352, distance: 33.3
click at [425, 352] on div "You Do It Together" at bounding box center [402, 353] width 95 height 25
drag, startPoint x: 428, startPoint y: 315, endPoint x: 437, endPoint y: 265, distance: 50.8
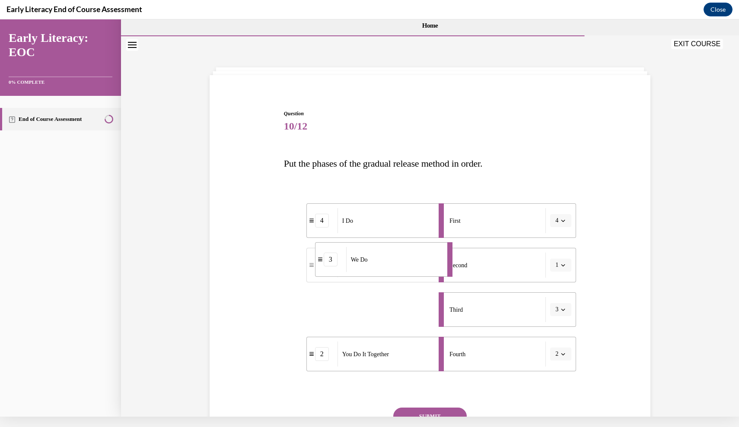
click at [437, 265] on div "We Do" at bounding box center [393, 259] width 95 height 25
drag, startPoint x: 413, startPoint y: 356, endPoint x: 425, endPoint y: 304, distance: 54.0
click at [425, 304] on div "You Do It Together" at bounding box center [396, 300] width 95 height 25
drag, startPoint x: 395, startPoint y: 362, endPoint x: 425, endPoint y: 362, distance: 30.7
click at [425, 362] on div "You Do" at bounding box center [386, 353] width 95 height 25
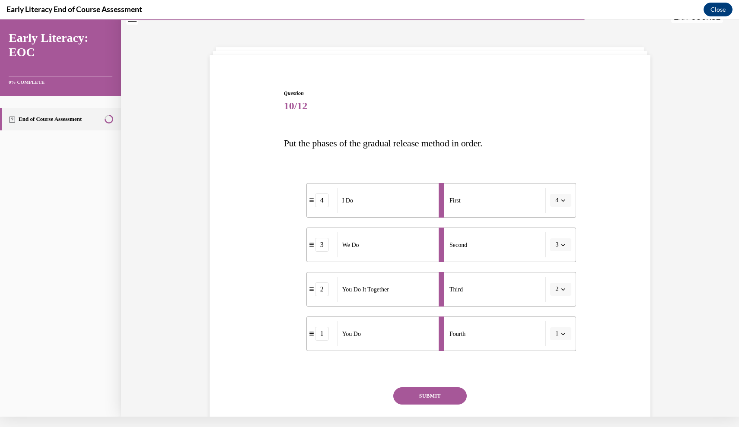
scroll to position [21, 0]
click at [425, 396] on button "SUBMIT" at bounding box center [429, 395] width 73 height 17
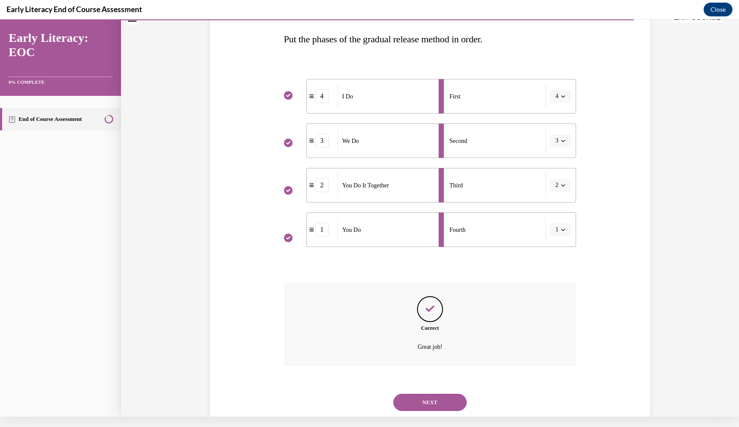
scroll to position [138, 0]
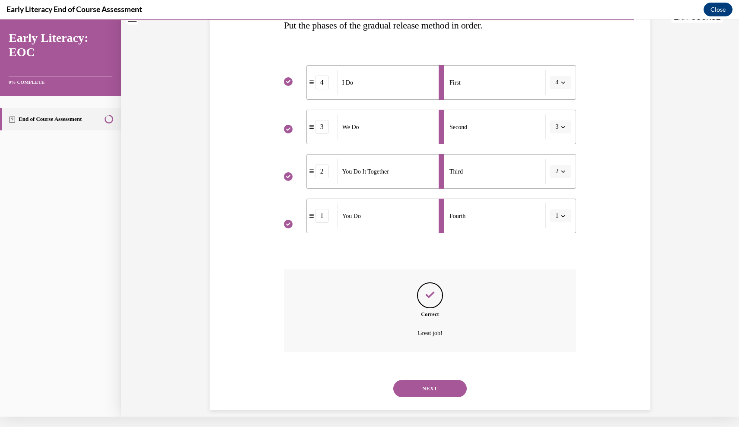
click at [423, 380] on button "NEXT" at bounding box center [429, 388] width 73 height 17
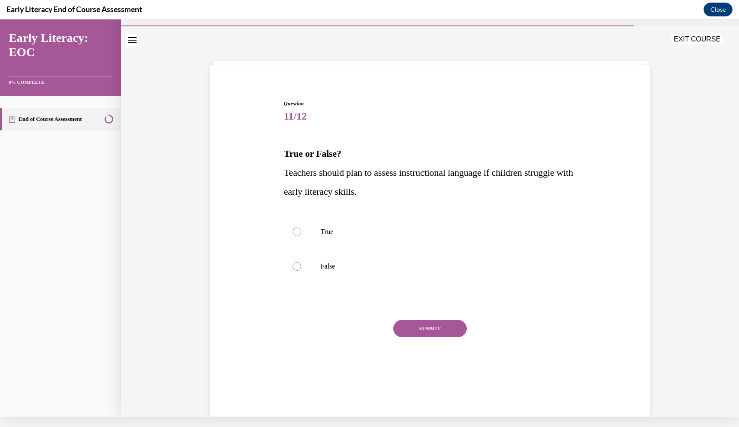
scroll to position [3, 0]
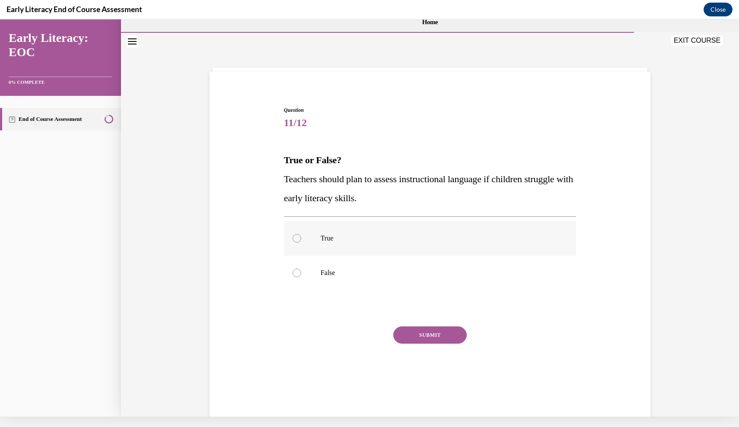
click at [384, 238] on p "True" at bounding box center [438, 238] width 234 height 9
click at [419, 333] on button "SUBMIT" at bounding box center [429, 335] width 73 height 17
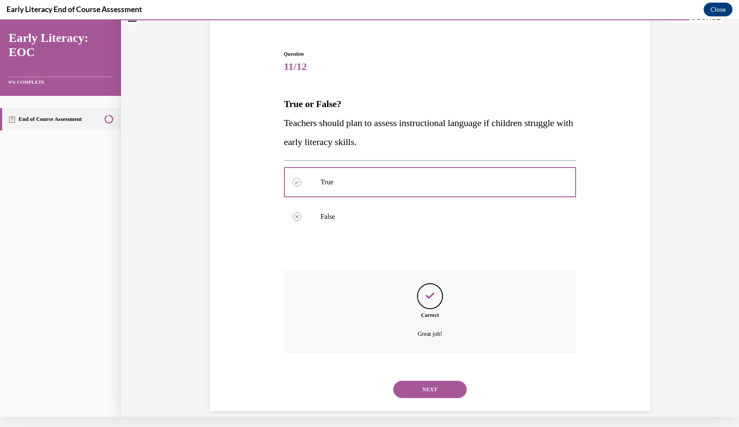
scroll to position [60, 0]
click at [418, 380] on button "NEXT" at bounding box center [429, 388] width 73 height 17
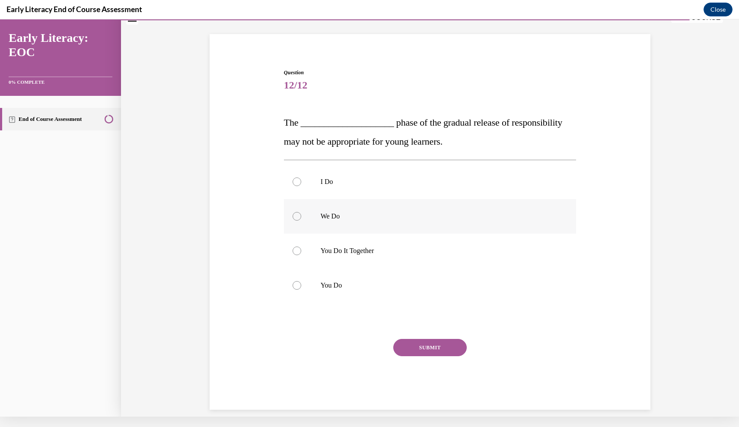
click at [389, 206] on div at bounding box center [430, 216] width 292 height 35
click at [435, 332] on div "Question 12/12 The ____________________ phase of the gradual release of respons…" at bounding box center [430, 239] width 292 height 341
click at [435, 330] on div "Question 12/12 The ____________________ phase of the gradual release of respons…" at bounding box center [430, 239] width 292 height 341
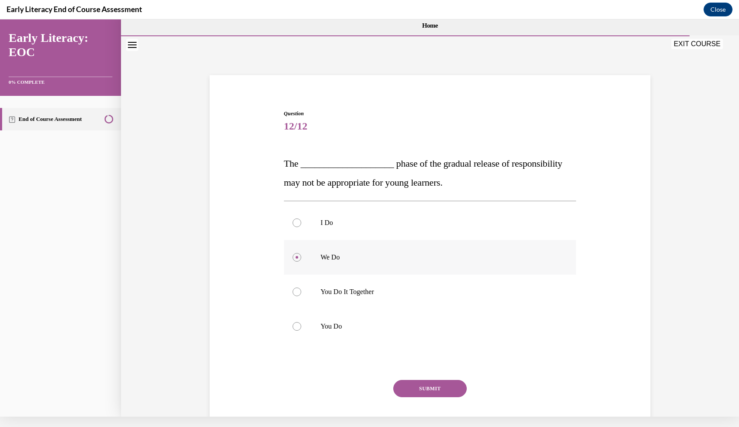
scroll to position [0, 0]
click at [381, 256] on p "We Do" at bounding box center [438, 257] width 234 height 9
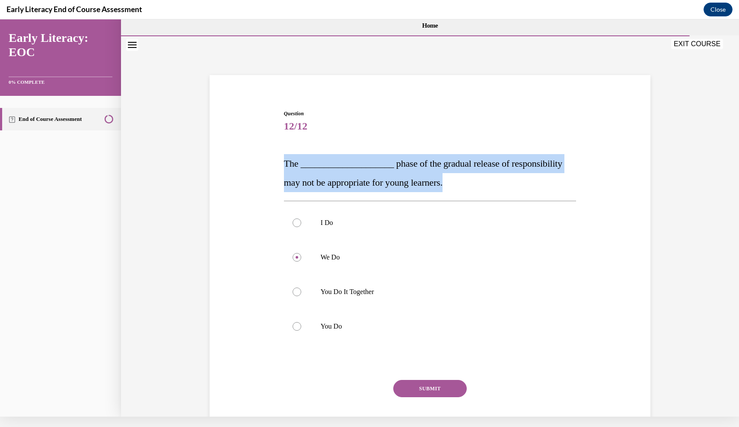
drag, startPoint x: 446, startPoint y: 187, endPoint x: 272, endPoint y: 157, distance: 177.0
click at [272, 157] on div "Question 12/12 The ____________________ phase of the gradual release of respons…" at bounding box center [429, 267] width 445 height 367
copy span "The ____________________ phase of the gradual release of responsibility may not…"
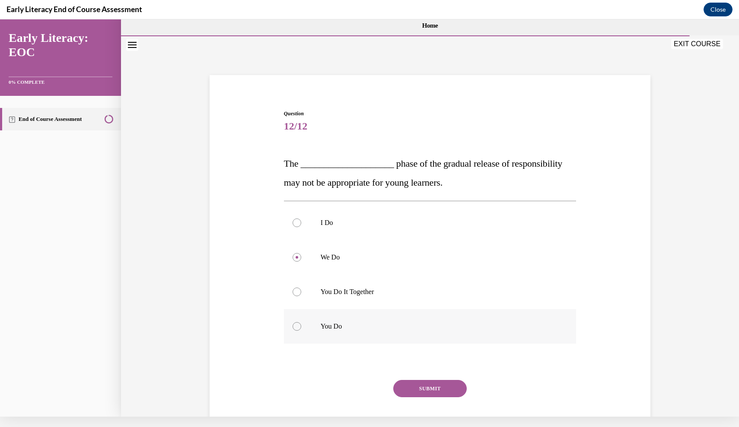
click at [343, 338] on div at bounding box center [430, 326] width 292 height 35
click at [413, 388] on button "SUBMIT" at bounding box center [429, 388] width 73 height 17
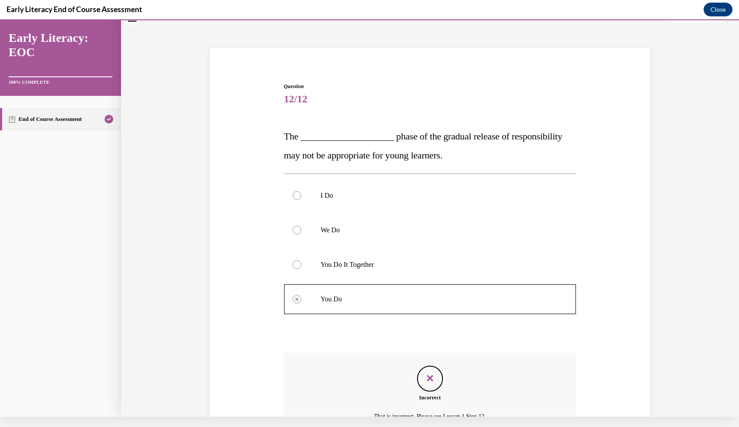
scroll to position [111, 0]
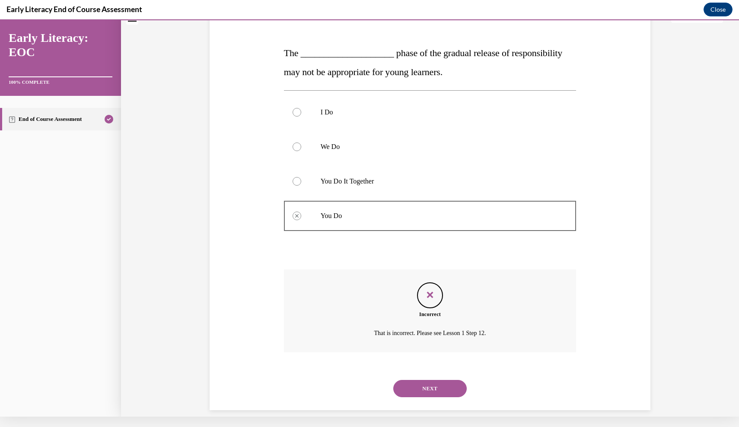
click at [420, 381] on button "NEXT" at bounding box center [429, 388] width 73 height 17
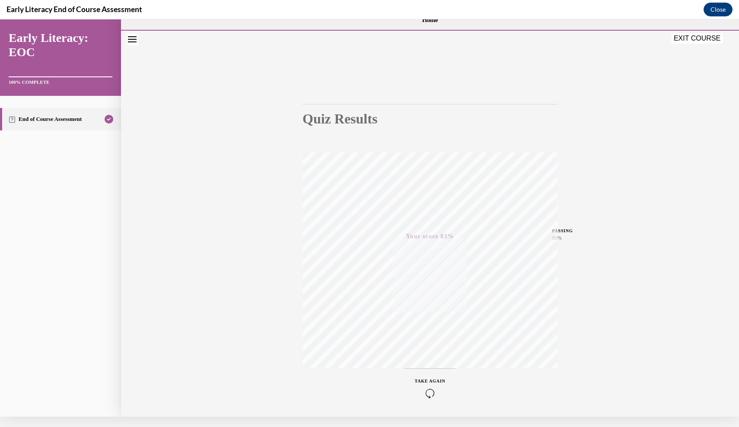
scroll to position [0, 0]
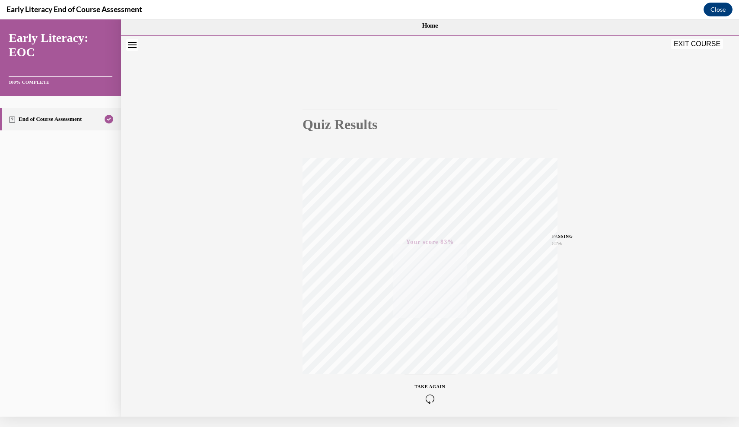
click at [693, 42] on button "EXIT COURSE" at bounding box center [697, 44] width 52 height 10
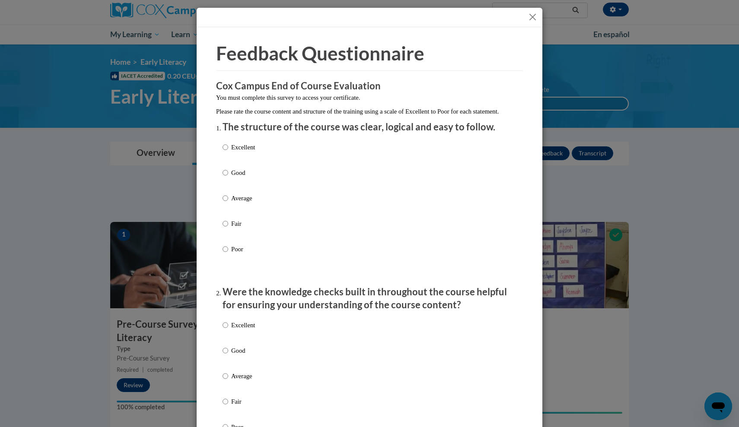
click at [244, 175] on div "Excellent Good Average Fair Poor" at bounding box center [238, 205] width 32 height 134
click at [229, 180] on label "Good" at bounding box center [238, 179] width 32 height 23
click at [228, 178] on input "Good" at bounding box center [225, 173] width 6 height 10
radio input "true"
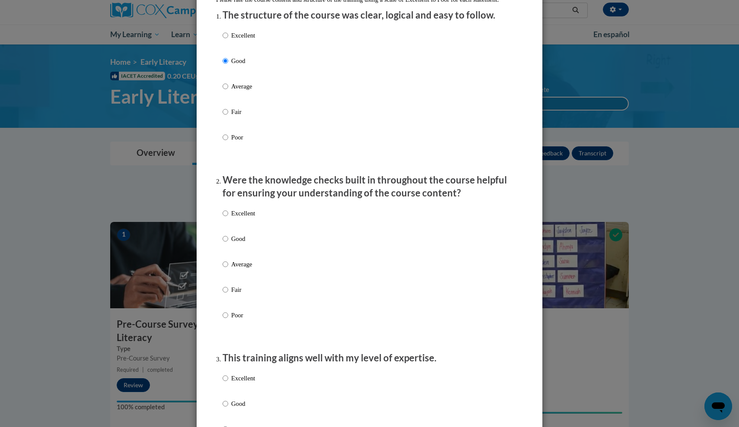
scroll to position [115, 0]
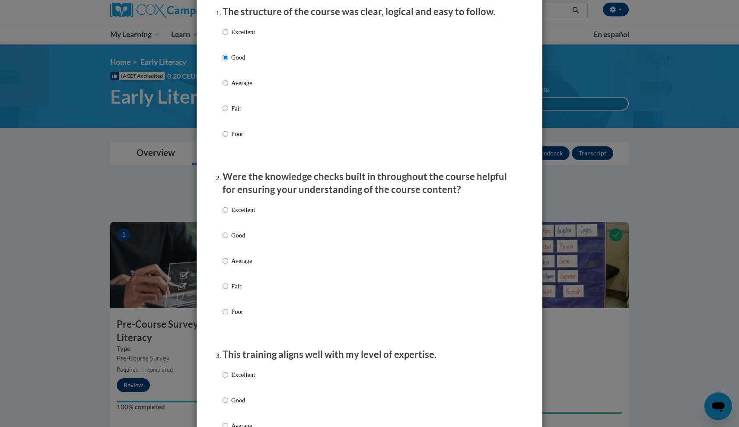
click at [234, 240] on p "Good" at bounding box center [243, 236] width 24 height 10
click at [228, 240] on input "Good" at bounding box center [225, 236] width 6 height 10
radio input "true"
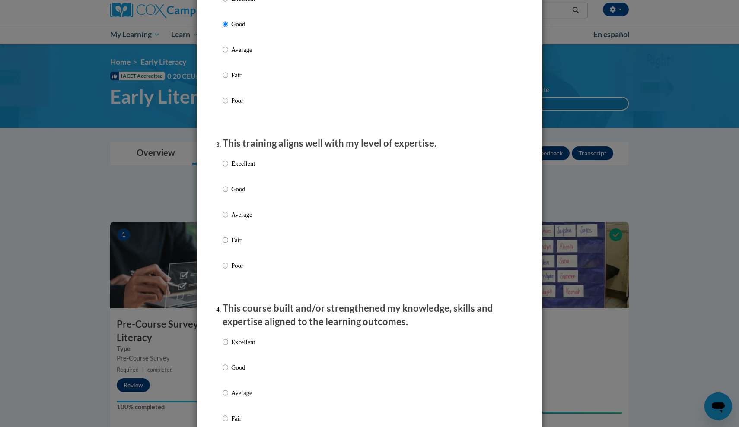
scroll to position [327, 0]
click at [243, 168] on p "Excellent" at bounding box center [243, 164] width 24 height 10
click at [228, 168] on input "Excellent" at bounding box center [225, 164] width 6 height 10
radio input "true"
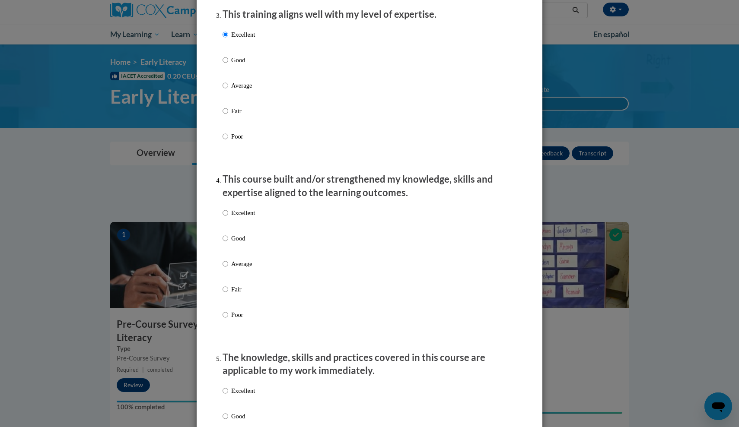
scroll to position [463, 0]
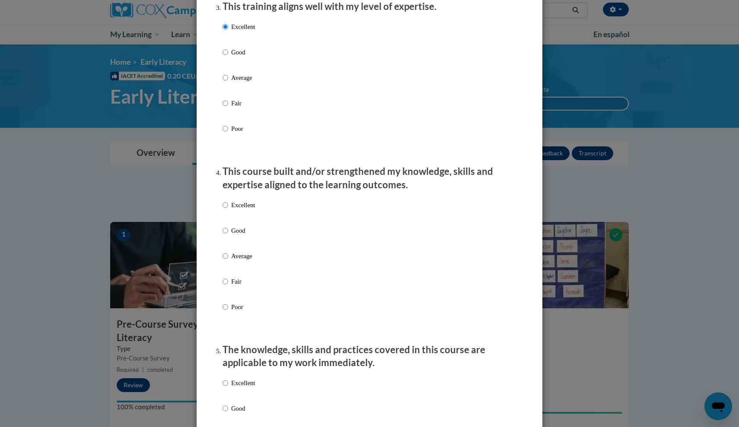
click at [247, 210] on p "Excellent" at bounding box center [243, 205] width 24 height 10
click at [228, 210] on input "Excellent" at bounding box center [225, 205] width 6 height 10
radio input "true"
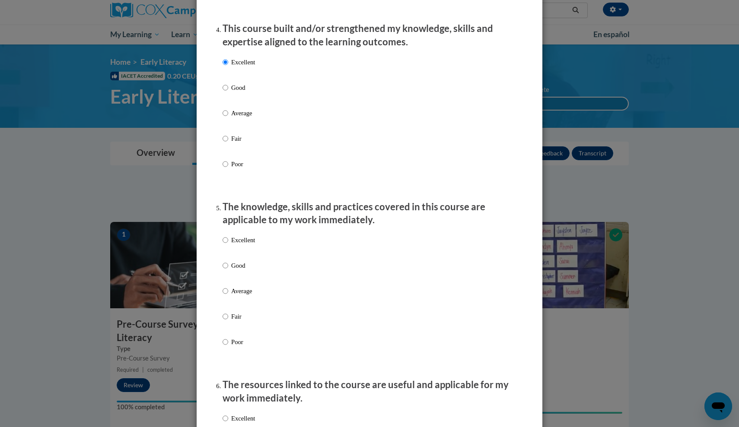
scroll to position [619, 0]
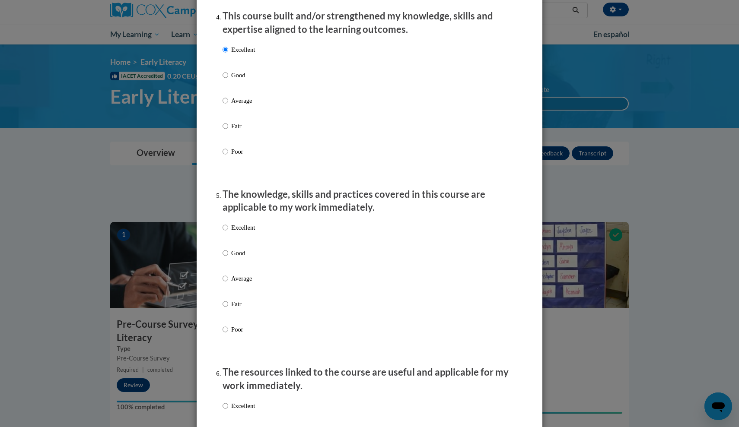
click at [248, 232] on p "Excellent" at bounding box center [243, 228] width 24 height 10
click at [228, 232] on input "Excellent" at bounding box center [225, 228] width 6 height 10
radio input "true"
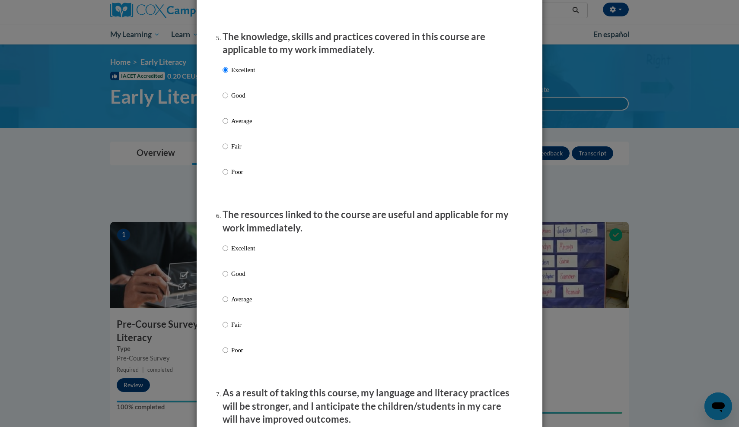
scroll to position [777, 0]
click at [241, 278] on p "Good" at bounding box center [243, 274] width 24 height 10
click at [228, 278] on input "Good" at bounding box center [225, 274] width 6 height 10
radio input "true"
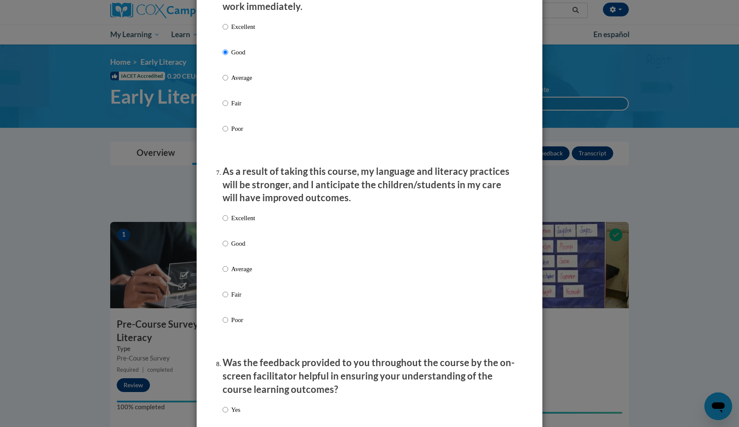
scroll to position [1000, 0]
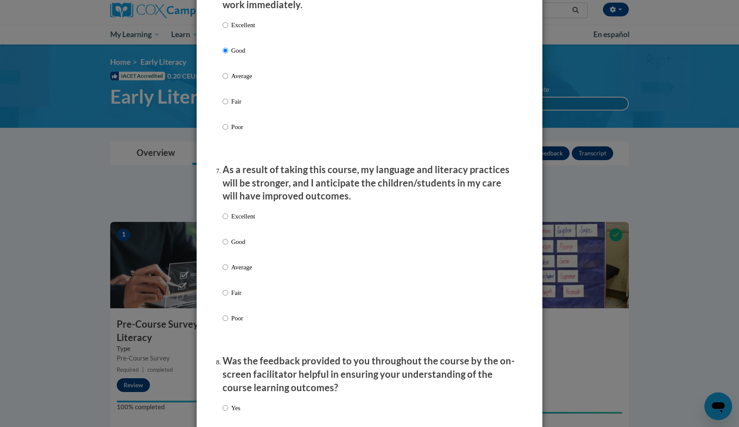
click at [240, 246] on p "Good" at bounding box center [243, 242] width 24 height 10
click at [228, 246] on input "Good" at bounding box center [225, 242] width 6 height 10
radio input "true"
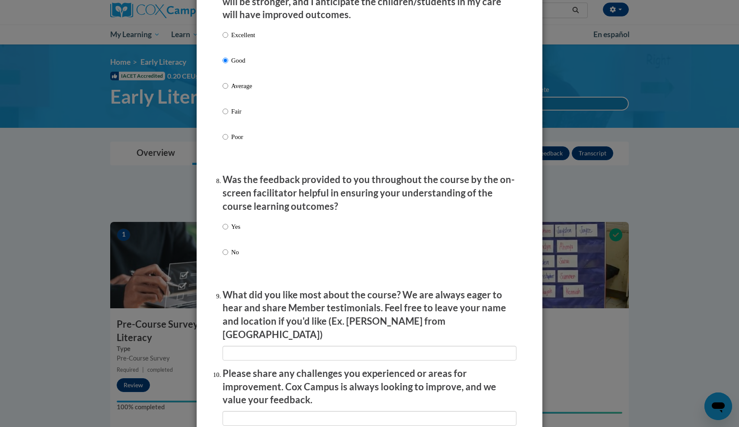
scroll to position [1187, 0]
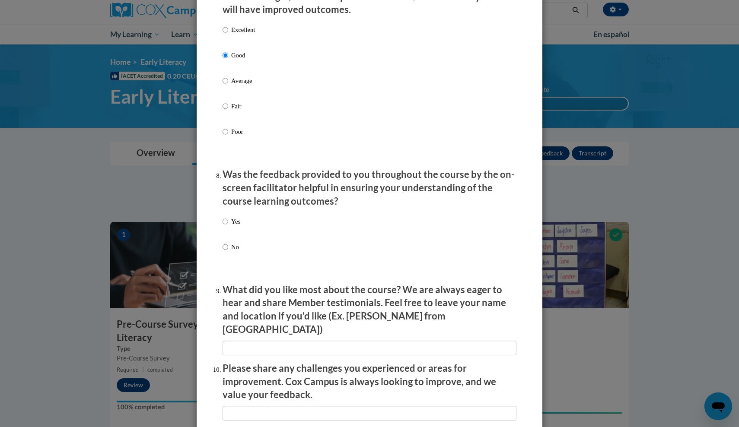
click at [235, 224] on p "Yes" at bounding box center [235, 222] width 9 height 10
click at [228, 224] on input "Yes" at bounding box center [225, 222] width 6 height 10
radio input "true"
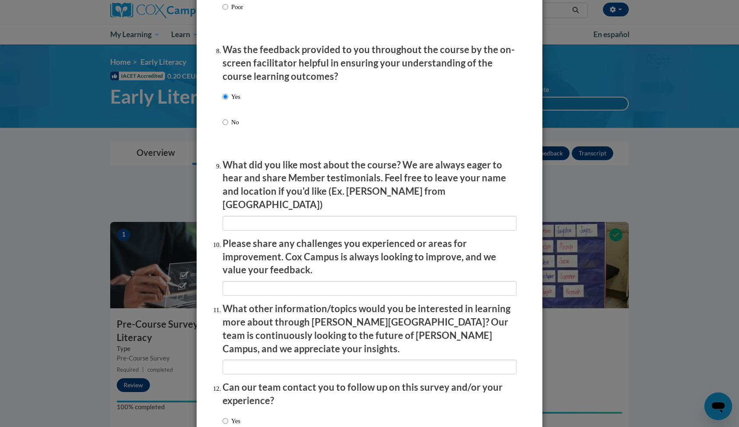
scroll to position [1326, 0]
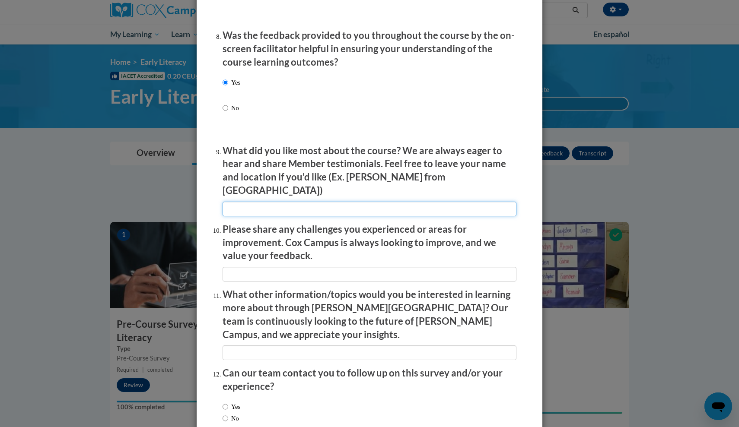
click at [273, 202] on input "textbox" at bounding box center [369, 209] width 294 height 15
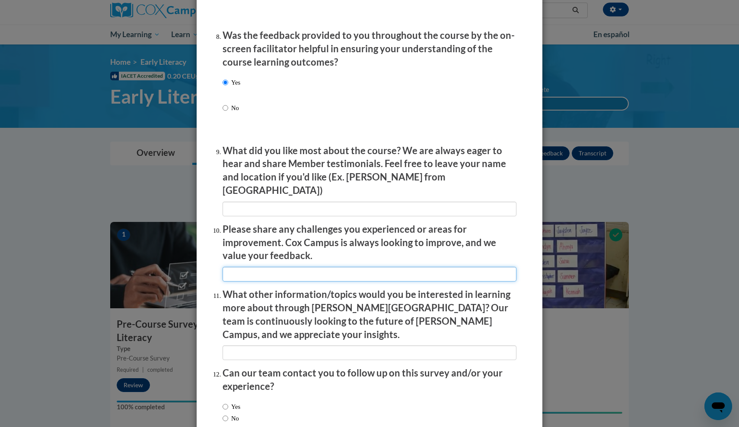
click at [268, 267] on input "textbox" at bounding box center [369, 274] width 294 height 15
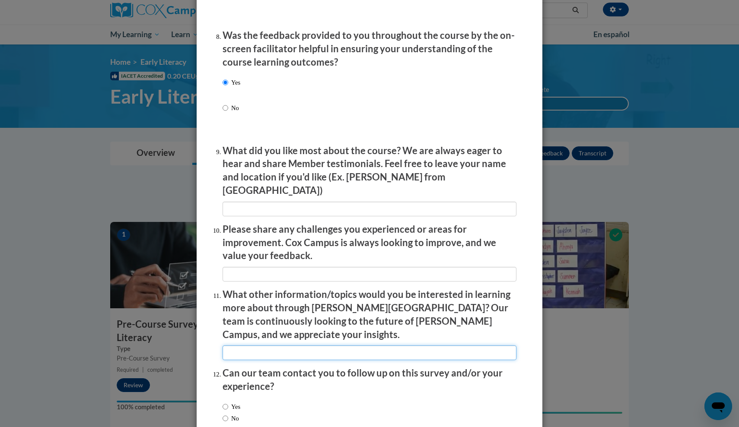
click at [277, 346] on input "textbox" at bounding box center [369, 353] width 294 height 15
click at [232, 414] on label "No" at bounding box center [230, 419] width 16 height 10
click at [228, 414] on input "No" at bounding box center [225, 419] width 6 height 10
radio input "true"
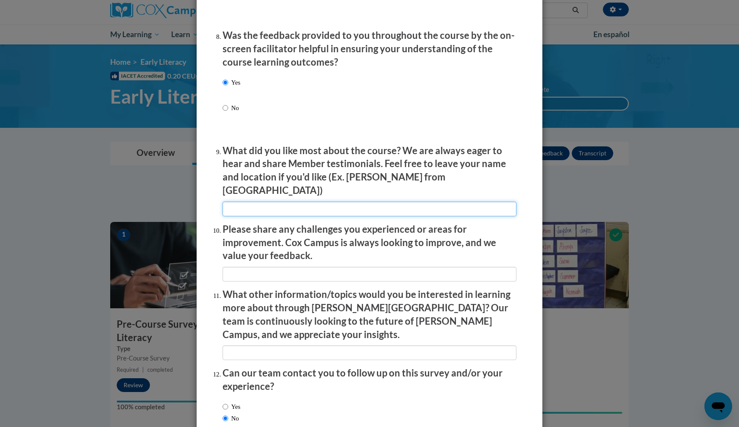
click at [281, 202] on input "textbox" at bounding box center [369, 209] width 294 height 15
type input "VIDEOS AND NOTE CARDS"
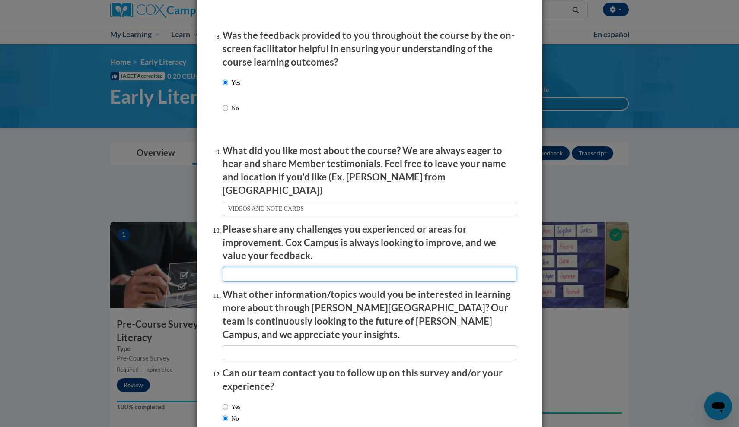
click at [273, 267] on input "textbox" at bounding box center [369, 274] width 294 height 15
type input "NA"
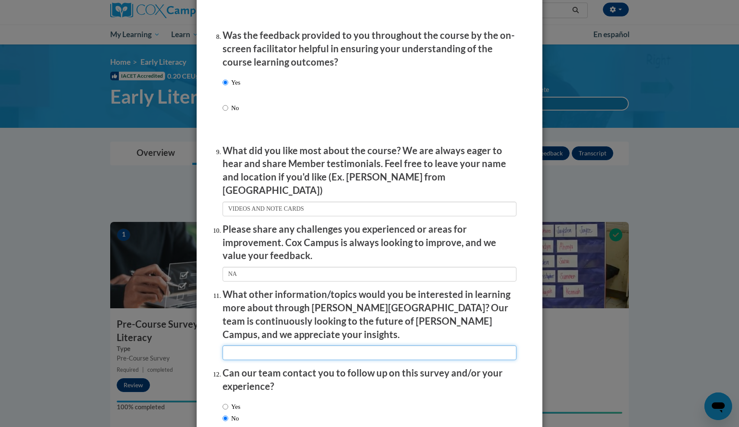
click at [272, 346] on input "textbox" at bounding box center [369, 353] width 294 height 15
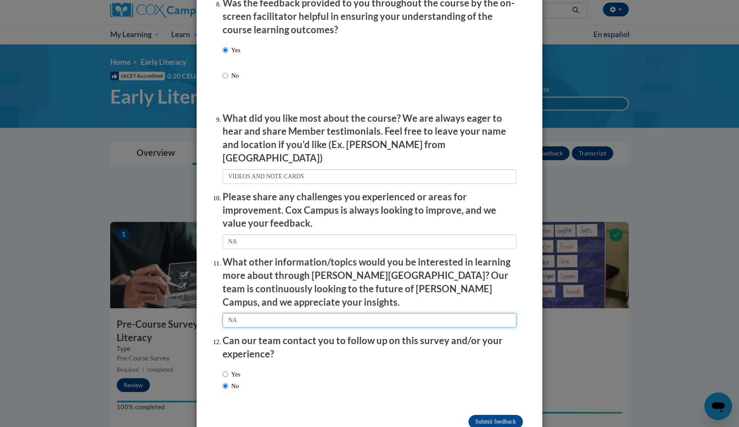
scroll to position [1358, 0]
type input "NA"
click at [492, 416] on input "Submit feedback" at bounding box center [495, 423] width 54 height 14
